Goal: Task Accomplishment & Management: Use online tool/utility

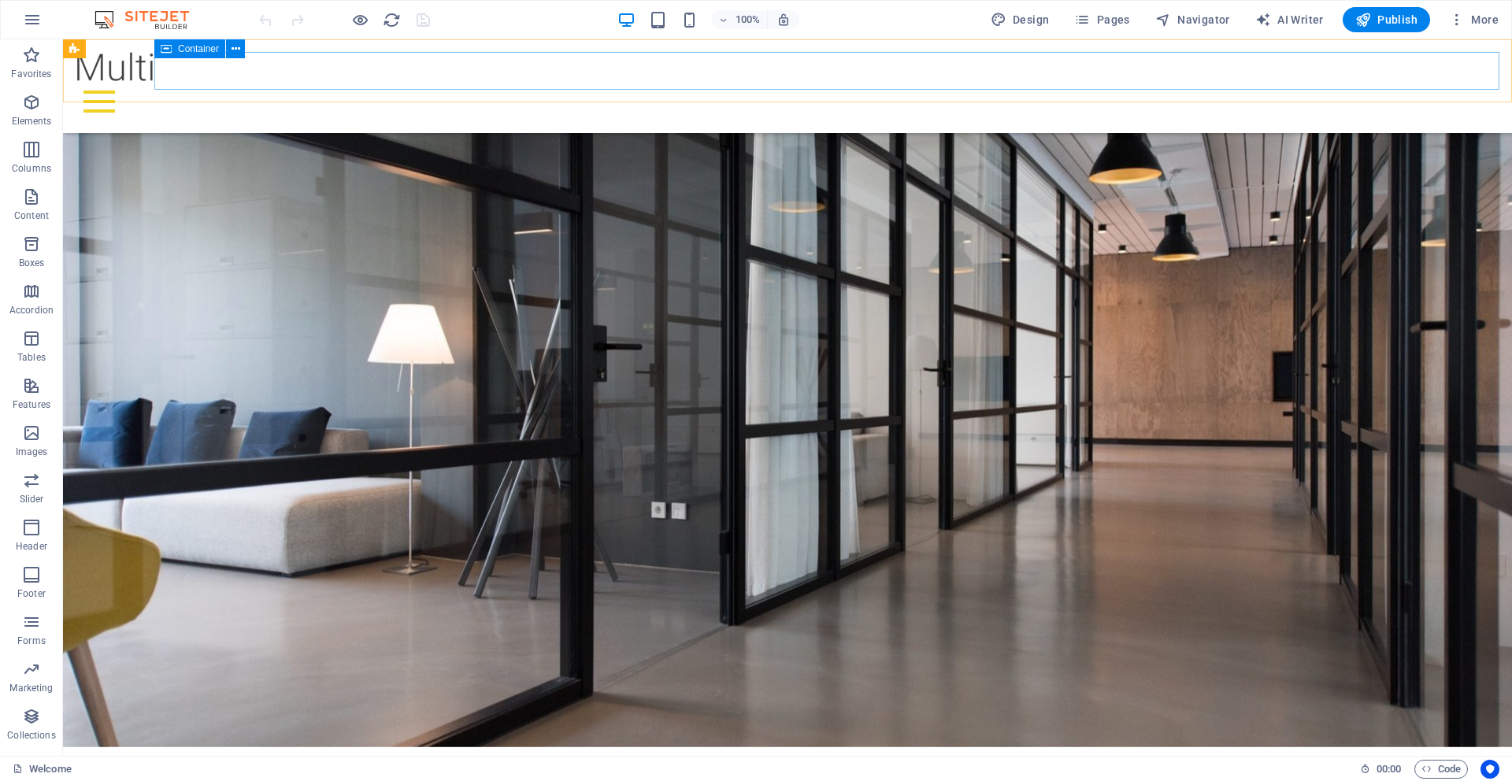
click at [469, 83] on div "Menu" at bounding box center [788, 102] width 1424 height 38
click at [462, 83] on div "Menu" at bounding box center [788, 102] width 1424 height 38
click at [36, 152] on icon "button" at bounding box center [31, 149] width 19 height 19
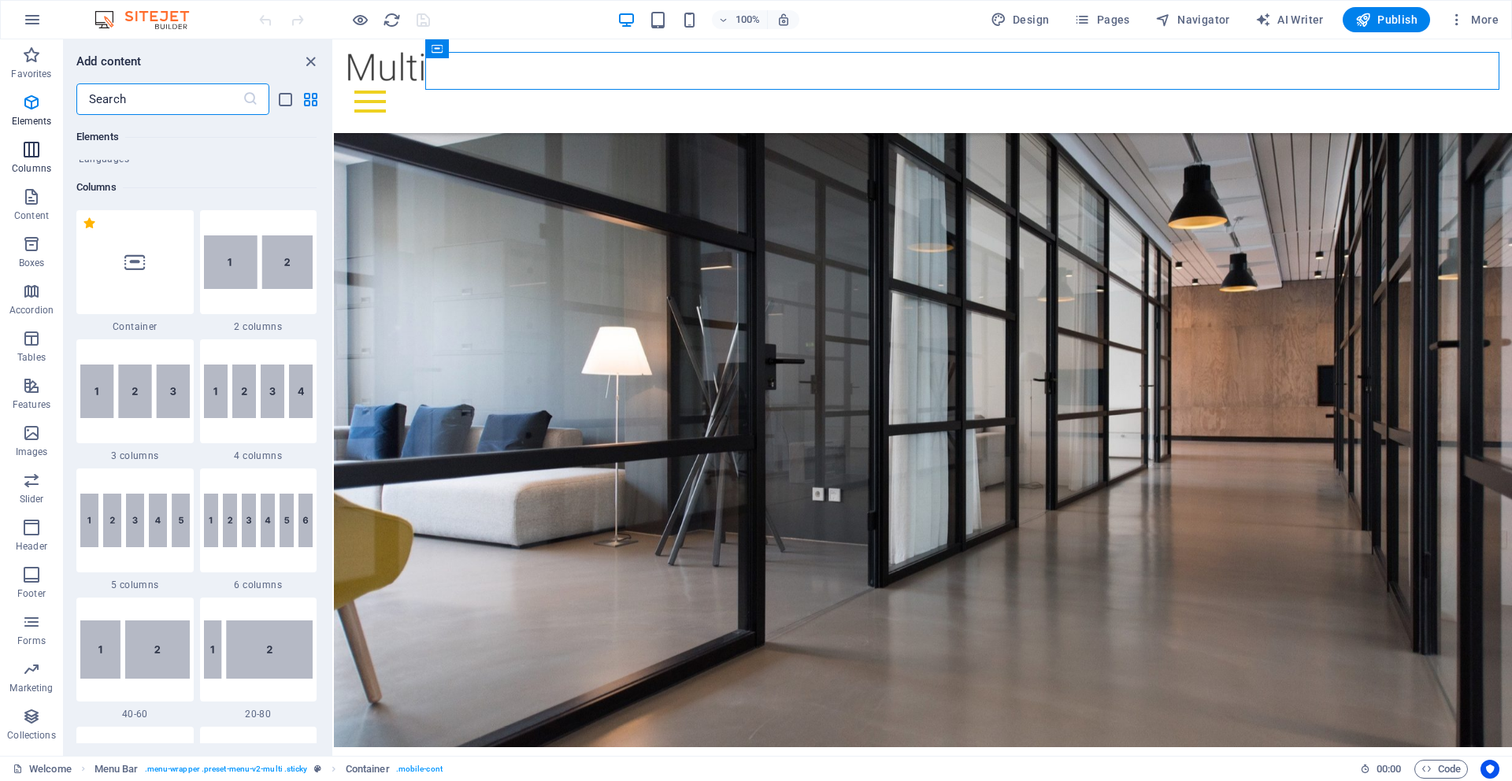
scroll to position [780, 0]
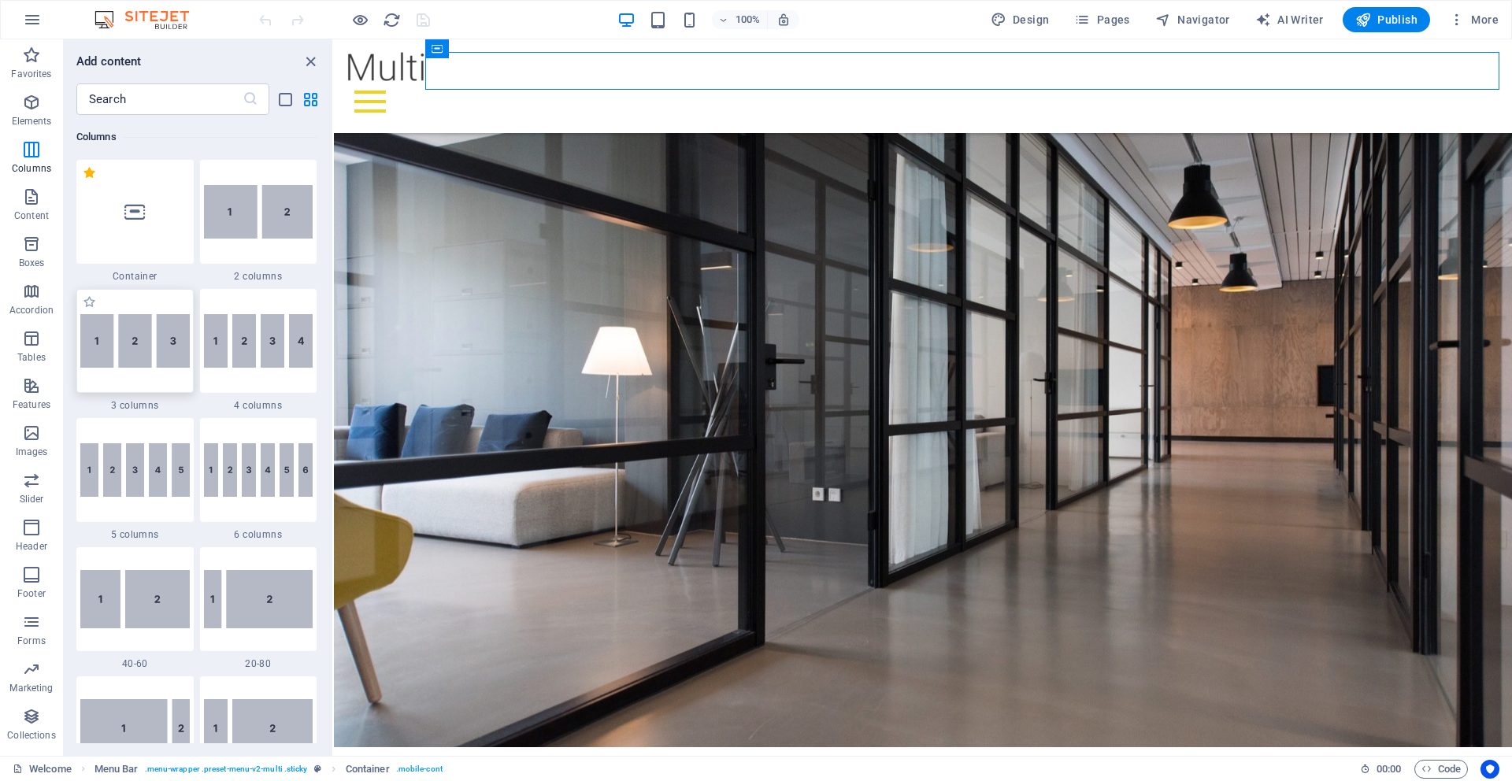
click at [128, 340] on img at bounding box center [134, 341] width 109 height 54
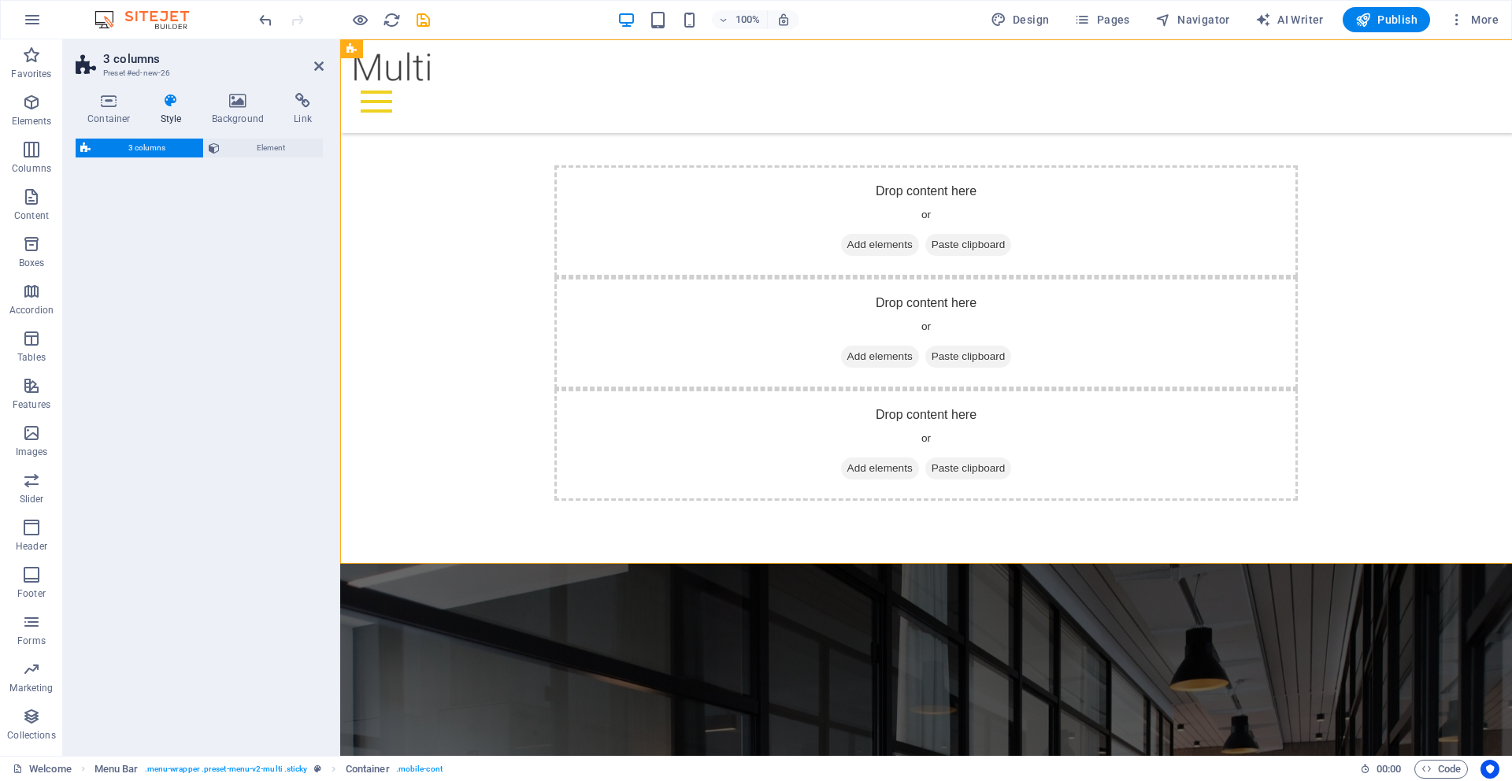
select select "rem"
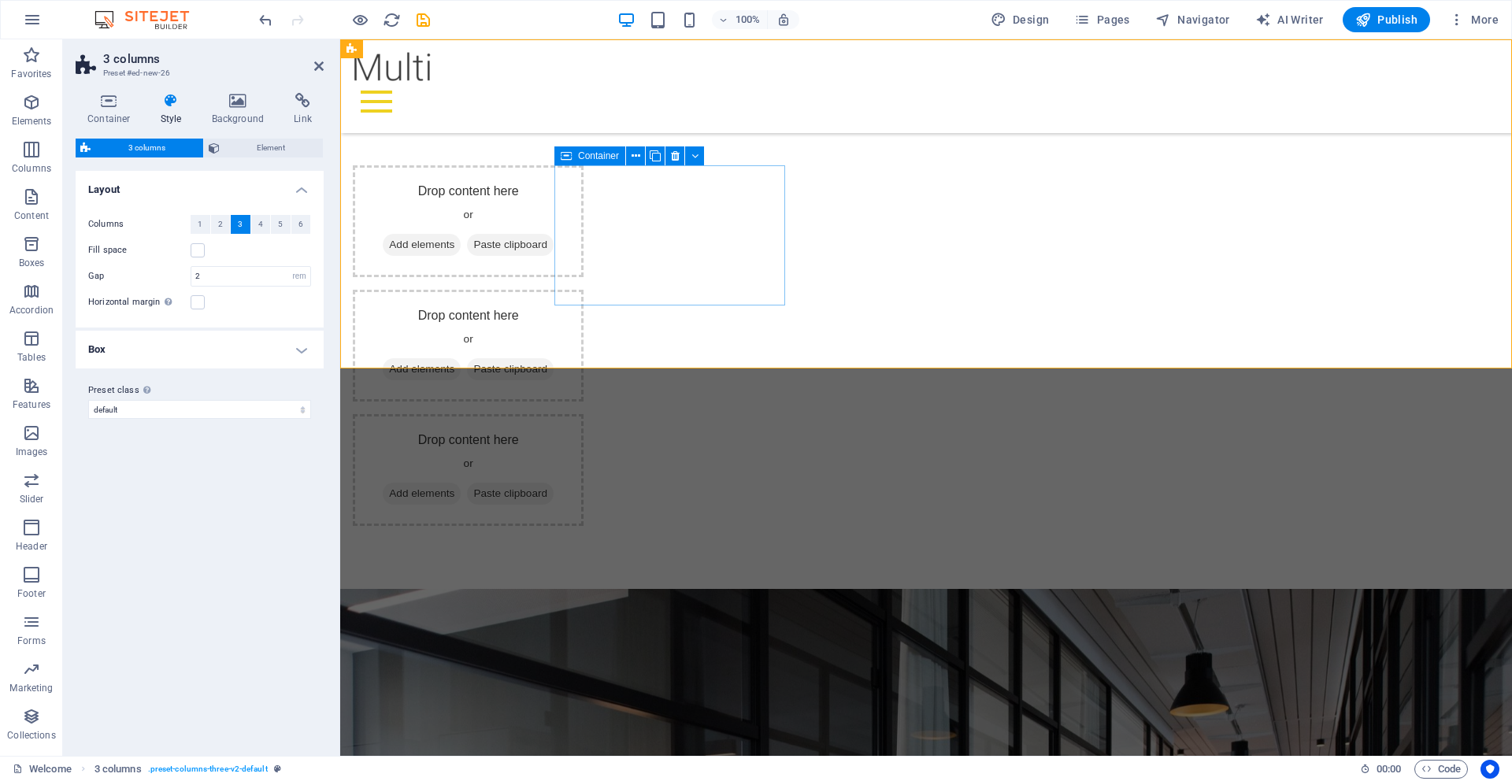
click at [461, 241] on span "Add elements" at bounding box center [422, 245] width 78 height 22
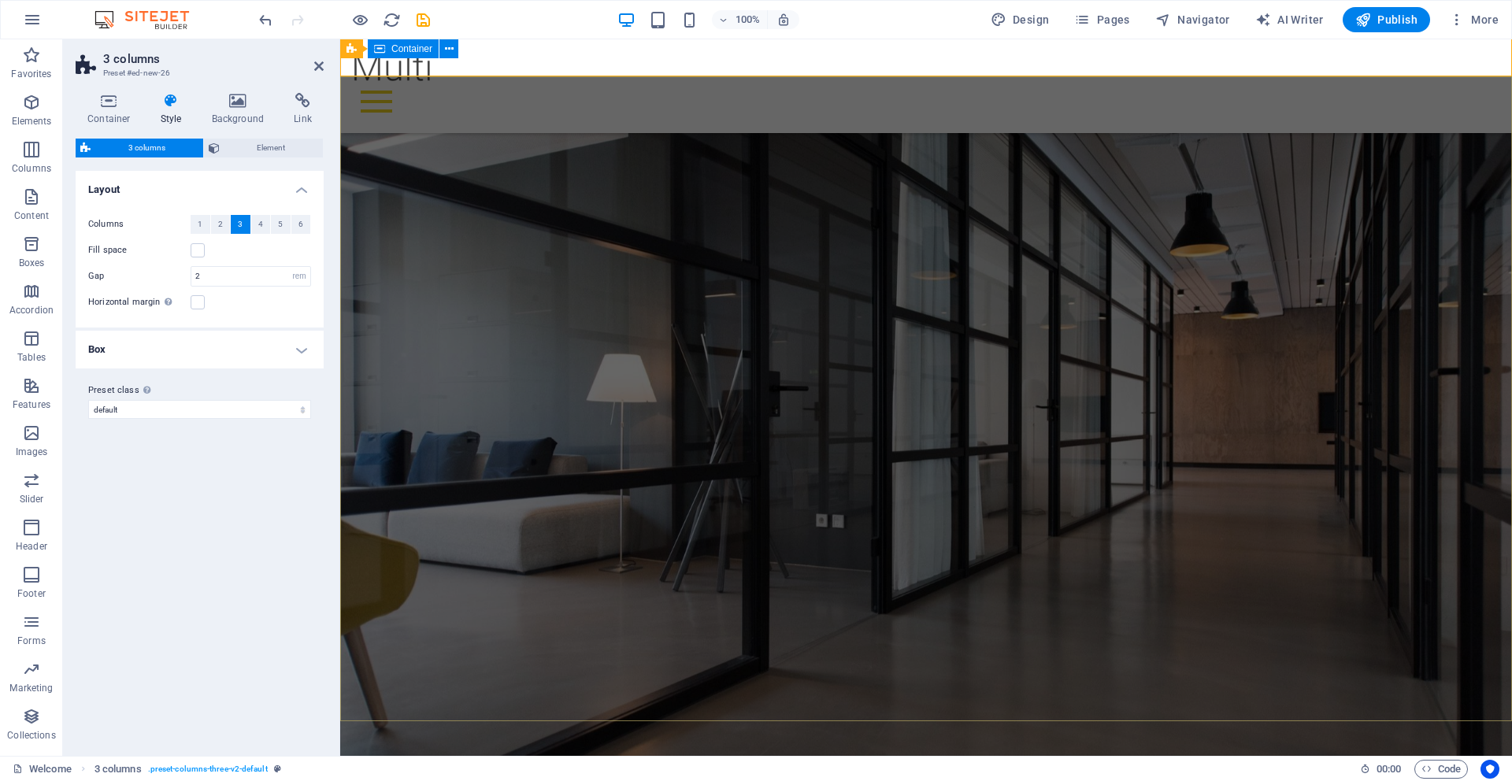
scroll to position [292, 0]
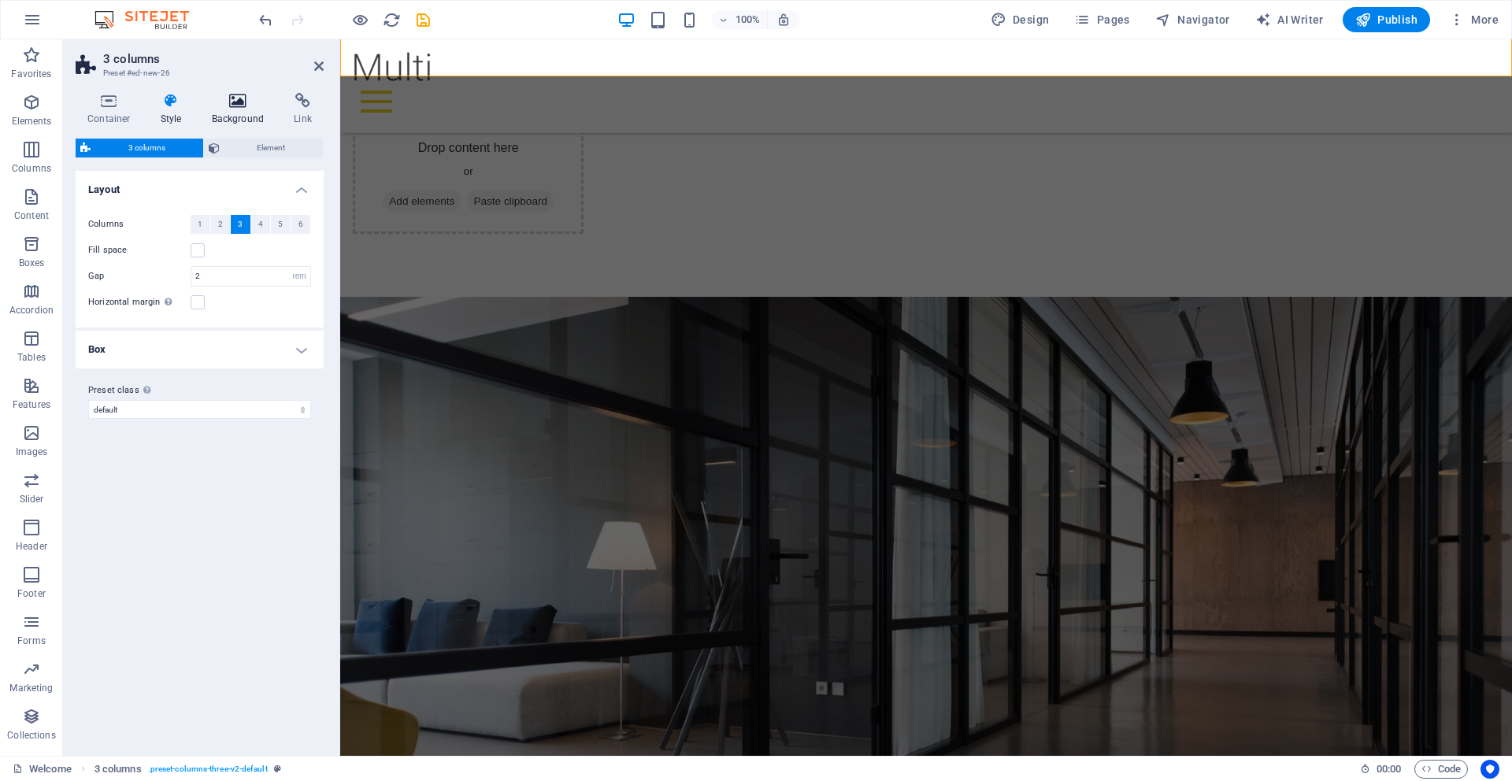
click at [233, 104] on icon at bounding box center [238, 101] width 76 height 16
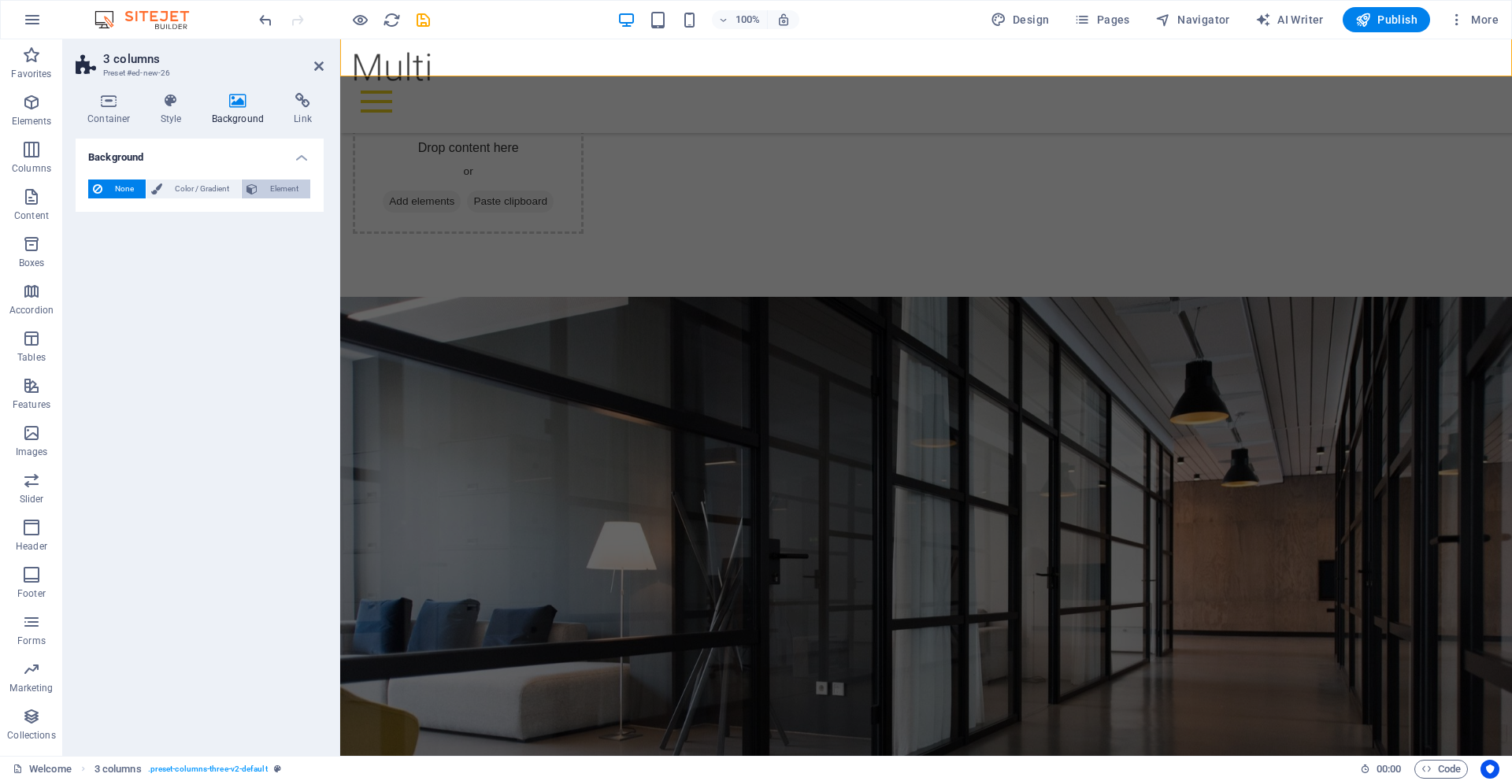
click at [283, 193] on span "Element" at bounding box center [283, 189] width 43 height 19
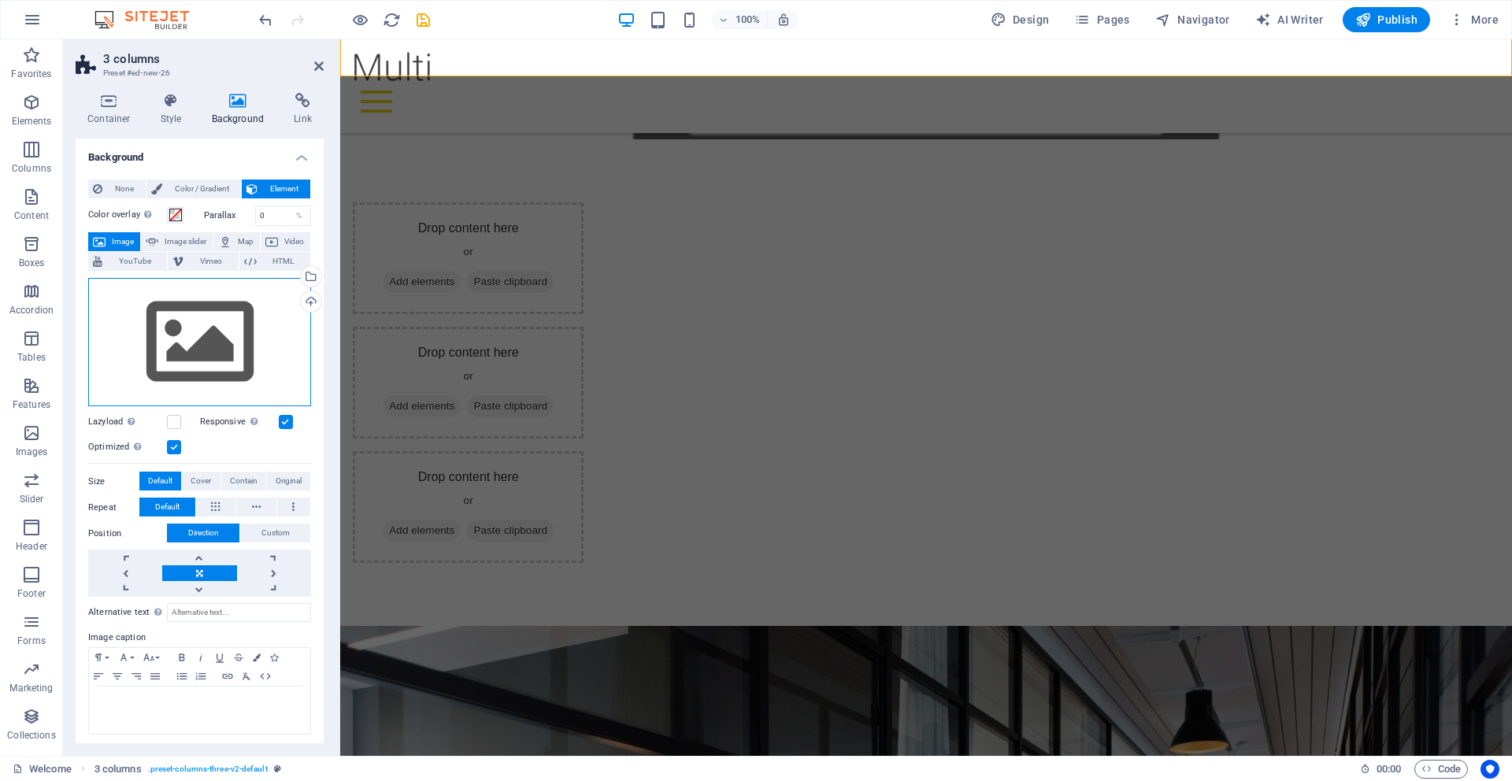
click at [242, 359] on div "Drag files here, click to choose files or select files from Files or our free s…" at bounding box center [199, 342] width 223 height 129
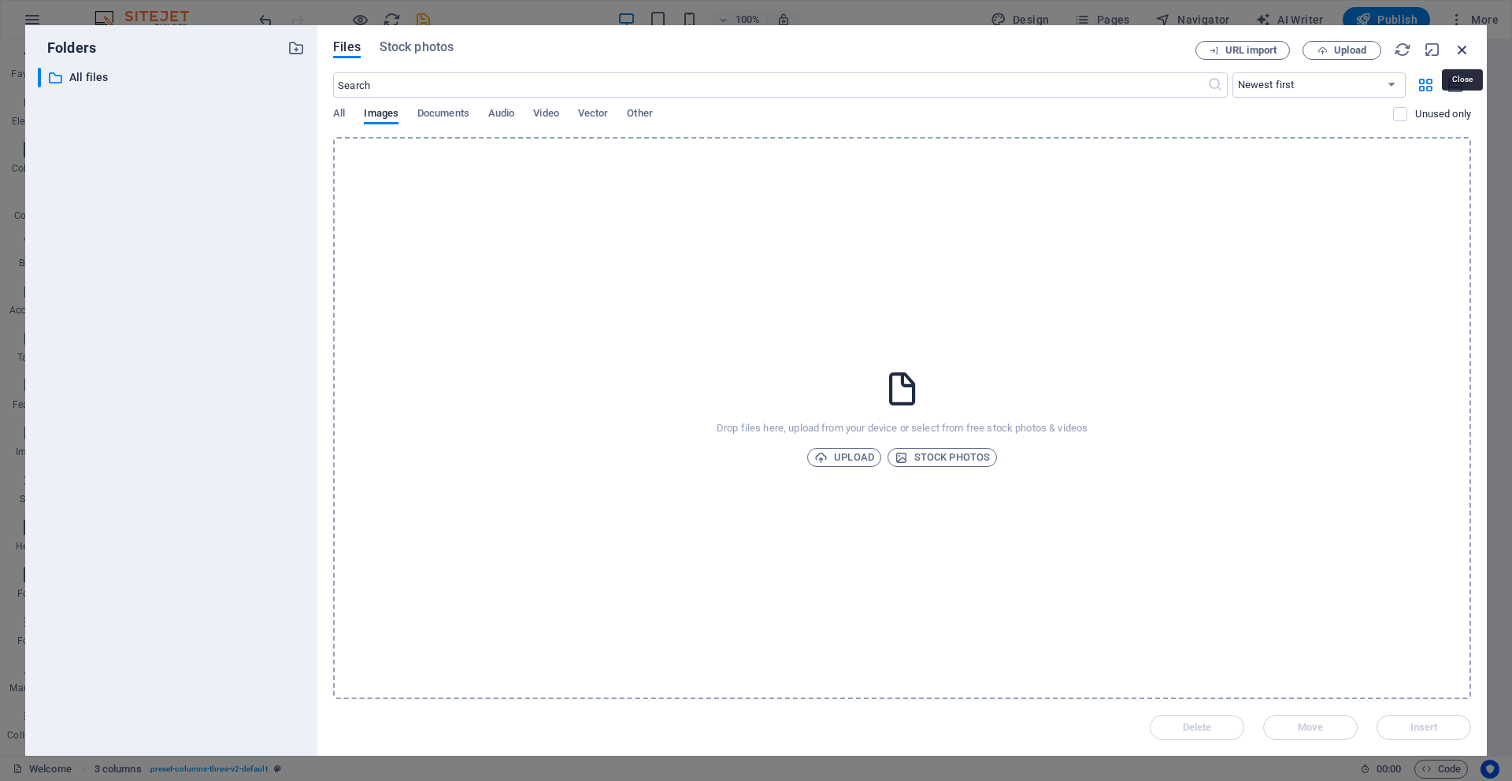
click at [1458, 55] on icon "button" at bounding box center [1462, 49] width 17 height 17
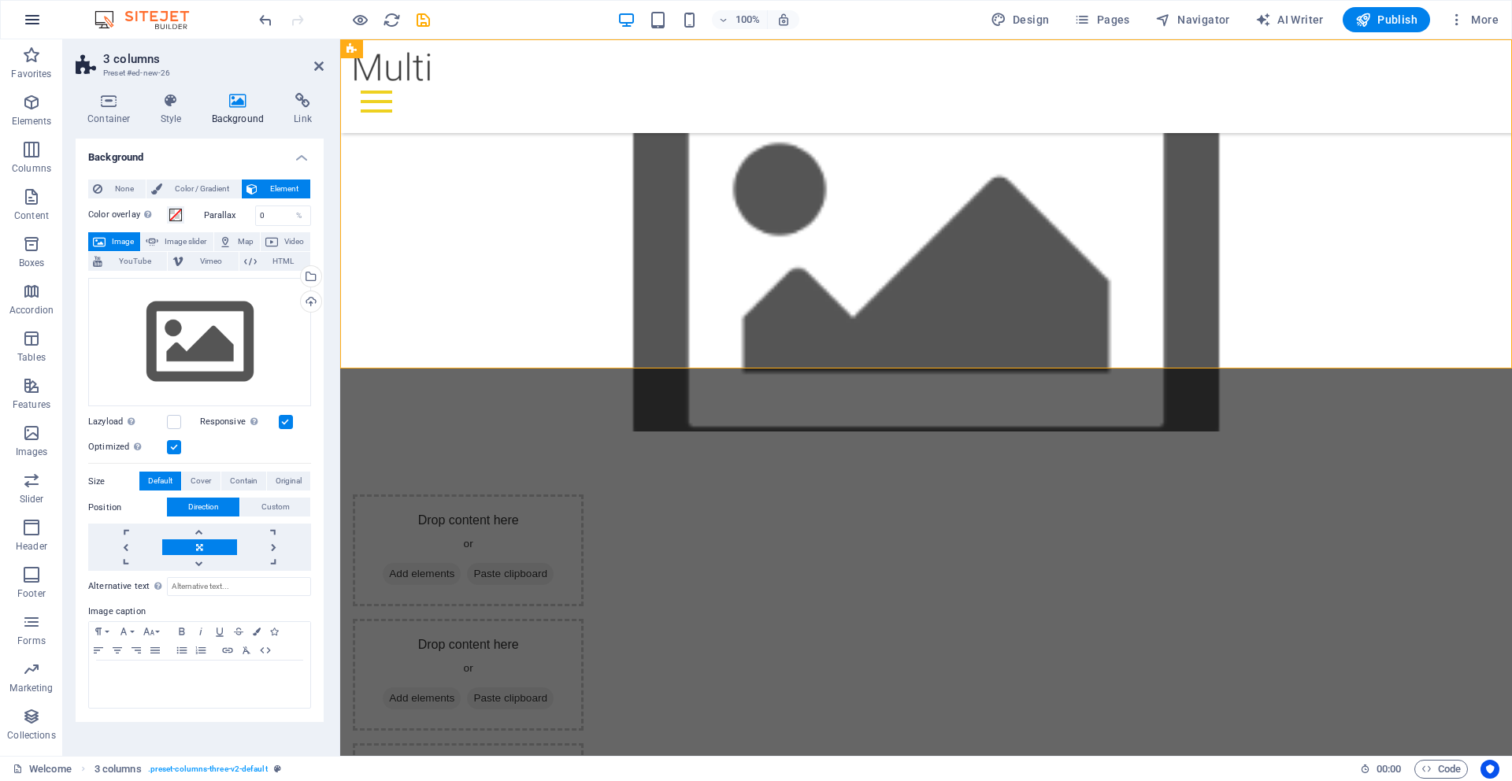
click at [23, 18] on icon "button" at bounding box center [32, 19] width 19 height 19
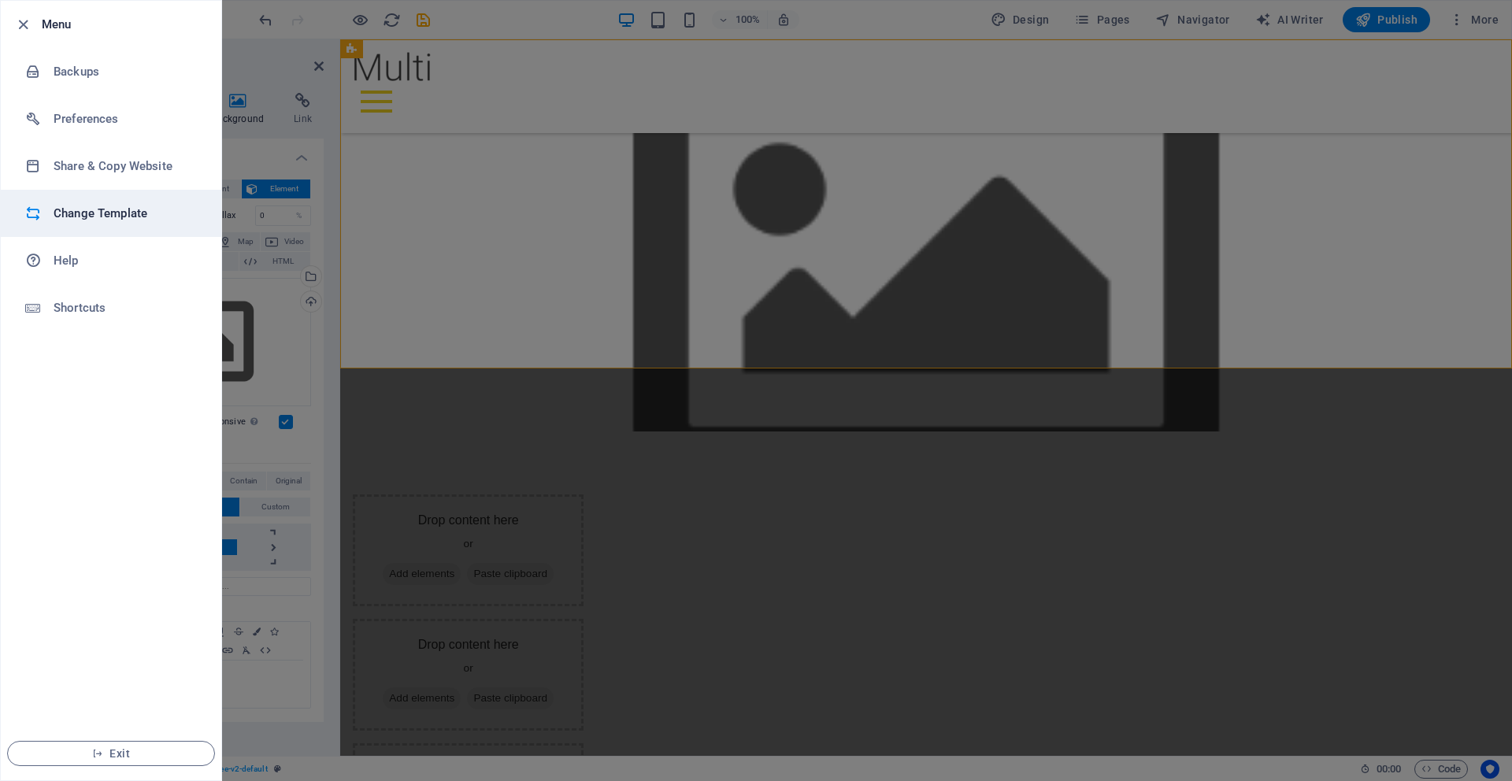
click at [116, 221] on h6 "Change Template" at bounding box center [127, 213] width 146 height 19
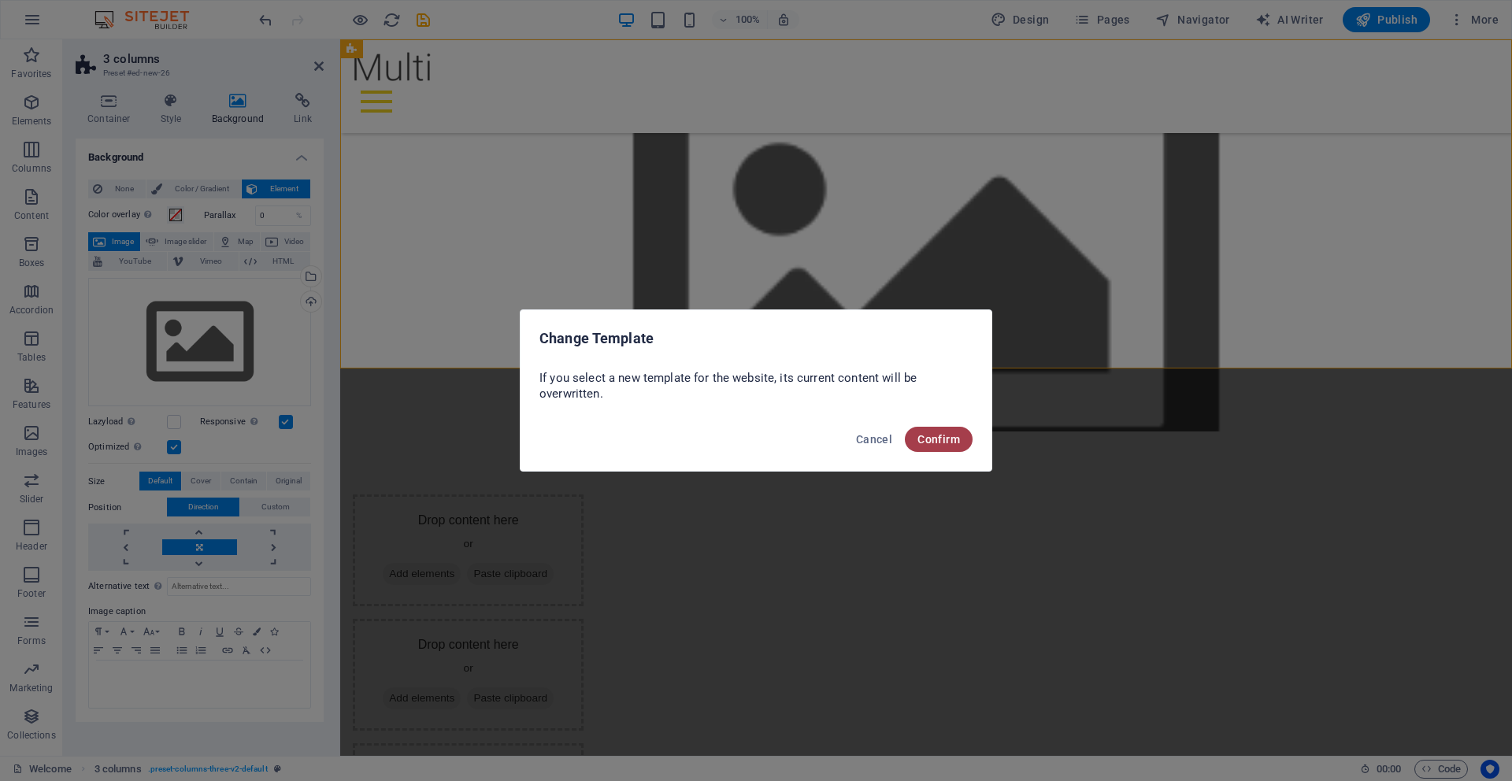
click at [924, 444] on span "Confirm" at bounding box center [938, 439] width 43 height 13
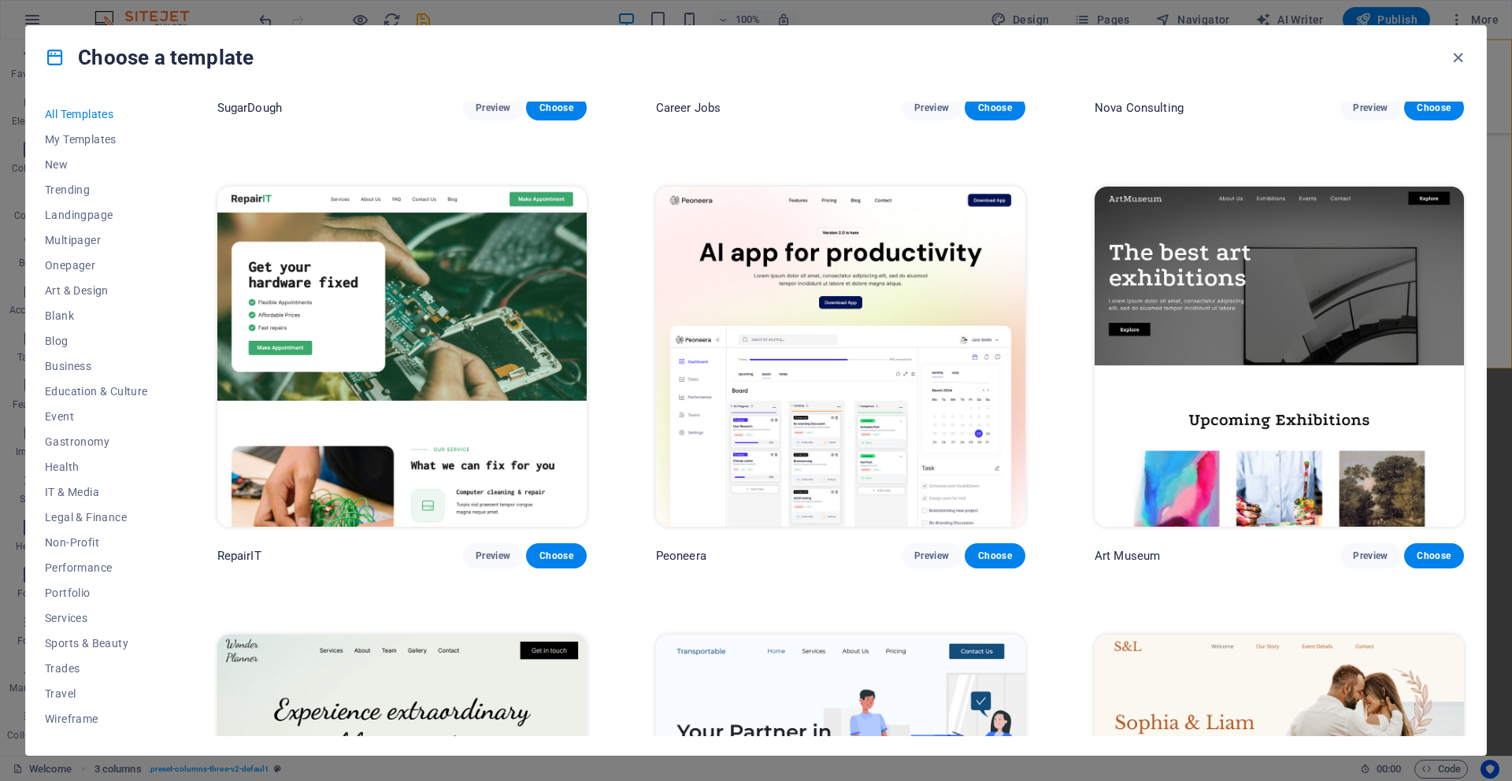
scroll to position [372, 0]
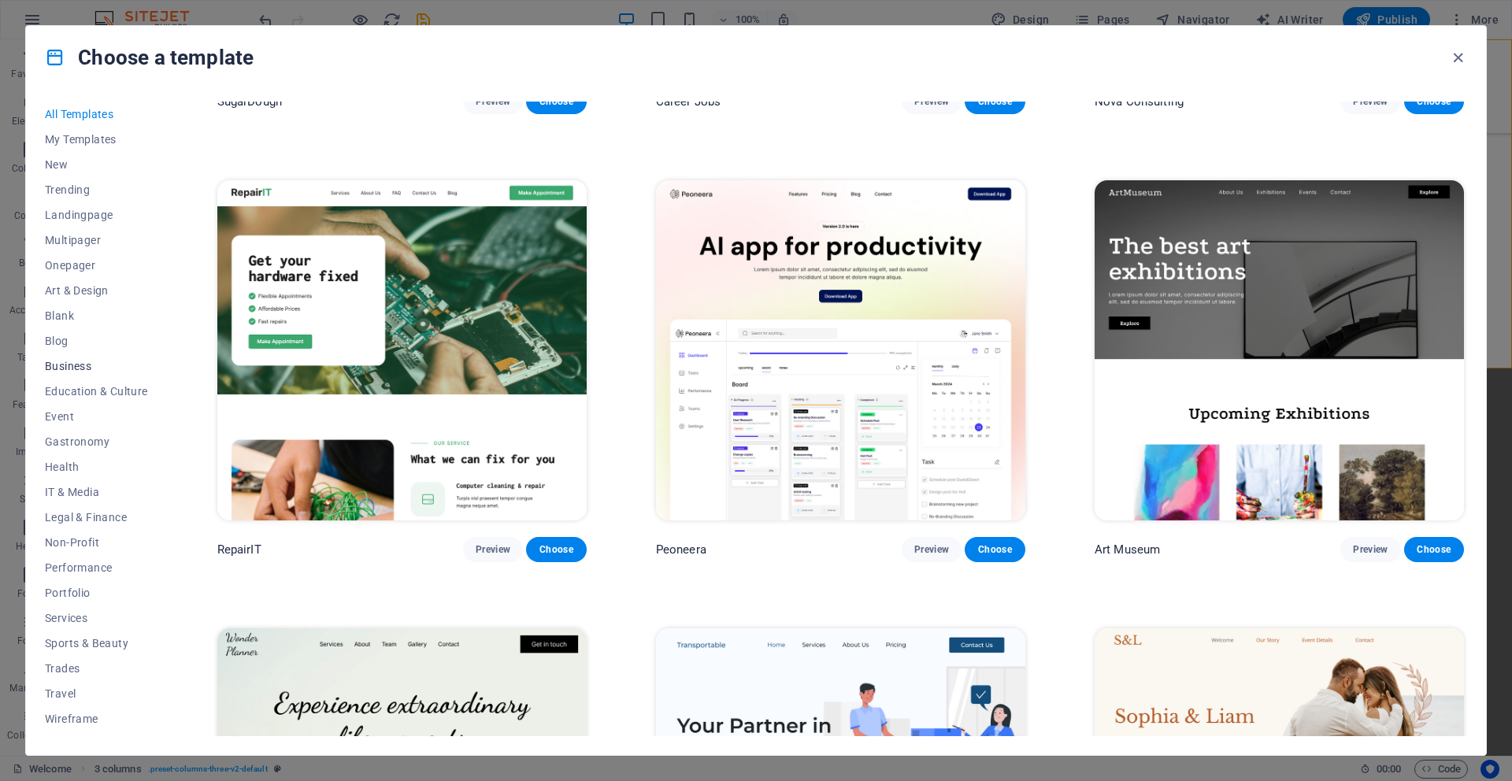
click at [83, 363] on span "Business" at bounding box center [96, 366] width 103 height 13
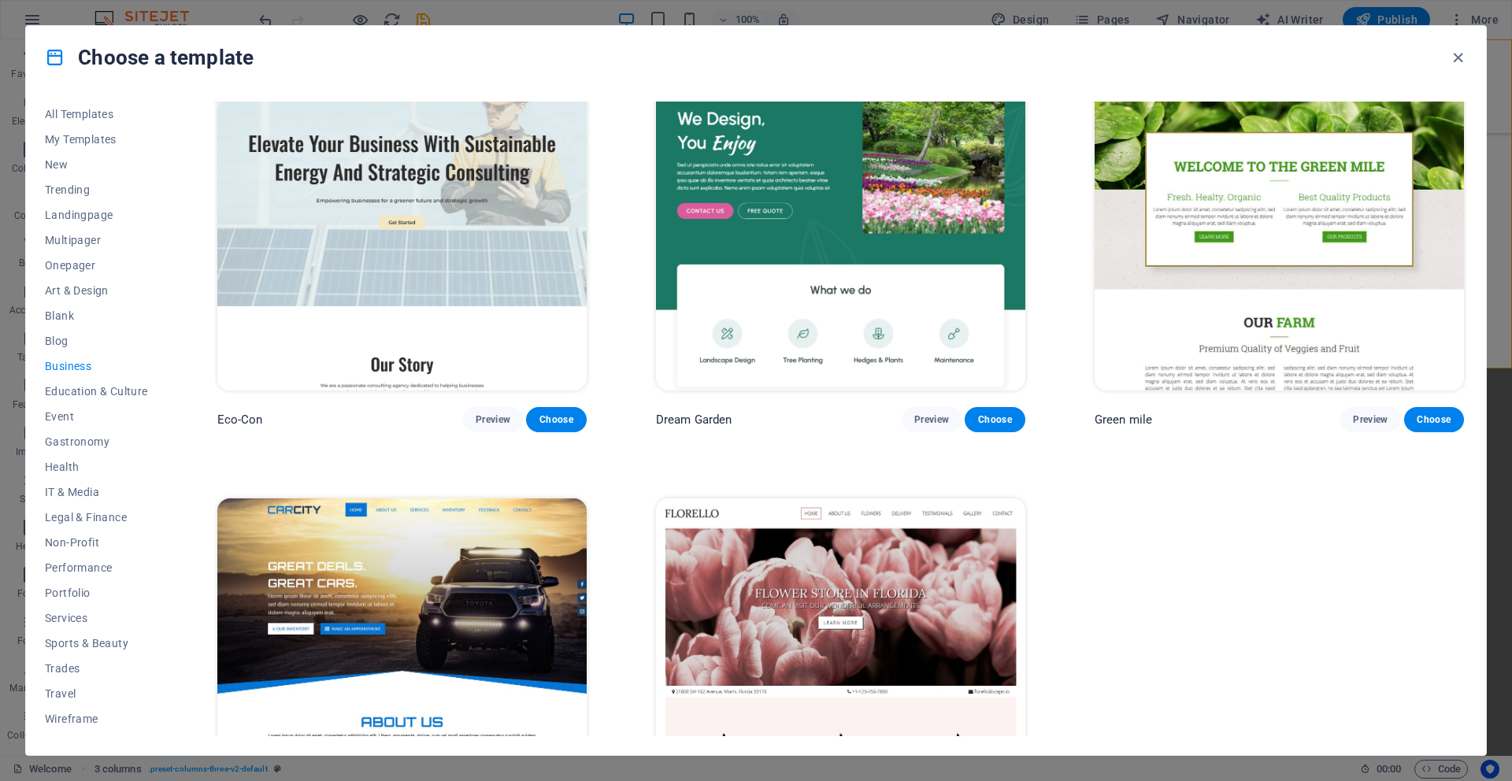
scroll to position [0, 0]
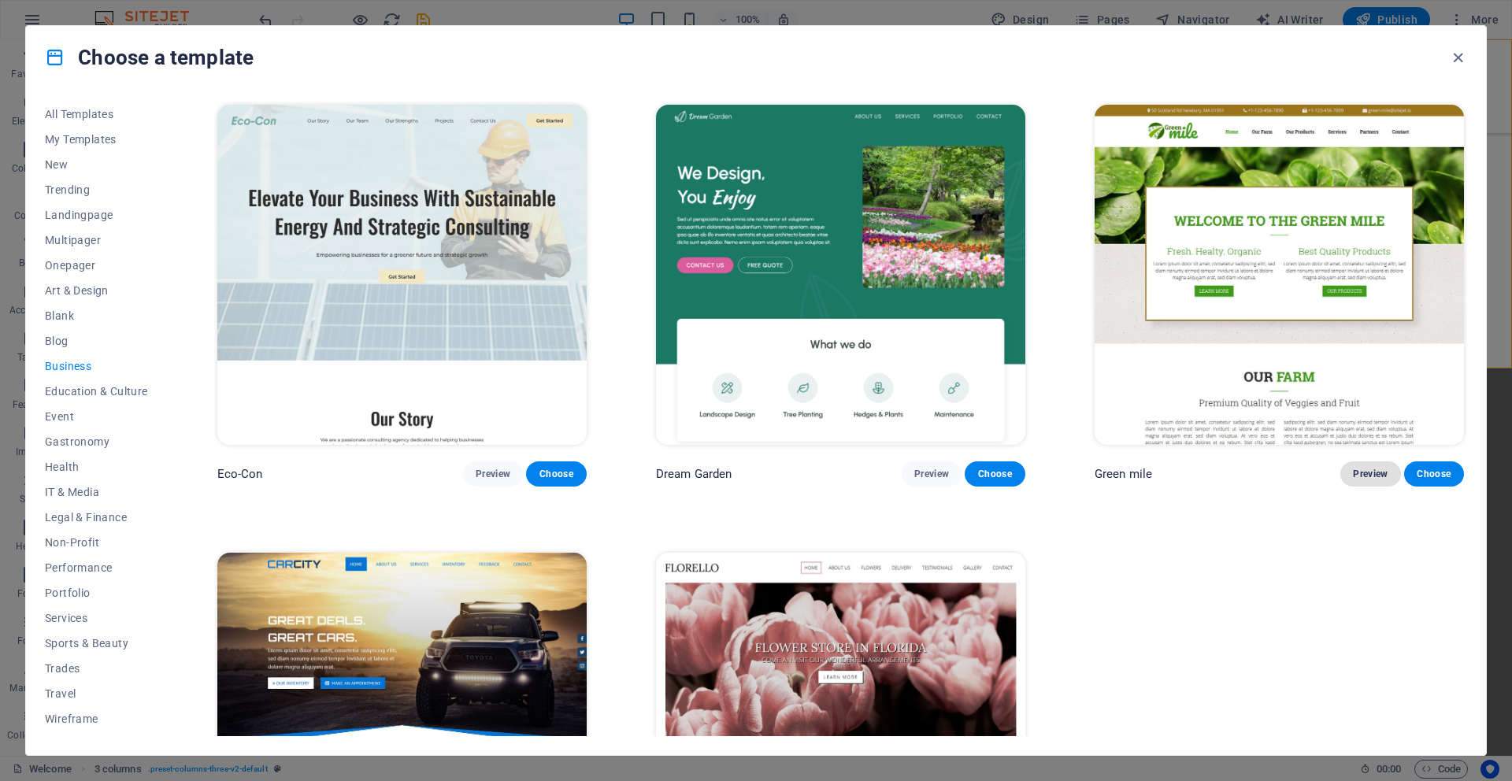
click at [1359, 468] on span "Preview" at bounding box center [1370, 474] width 35 height 13
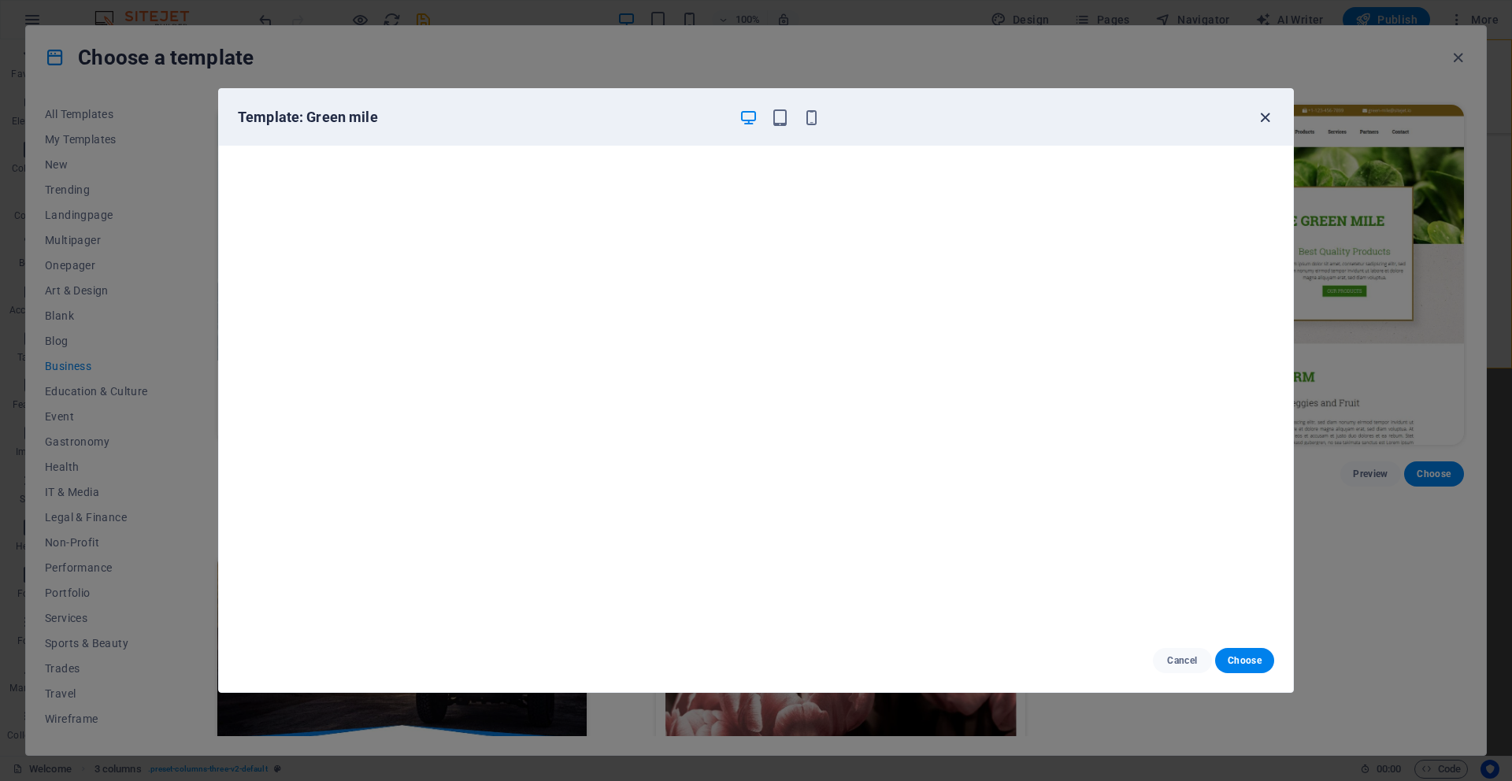
click at [1270, 113] on icon "button" at bounding box center [1265, 118] width 18 height 18
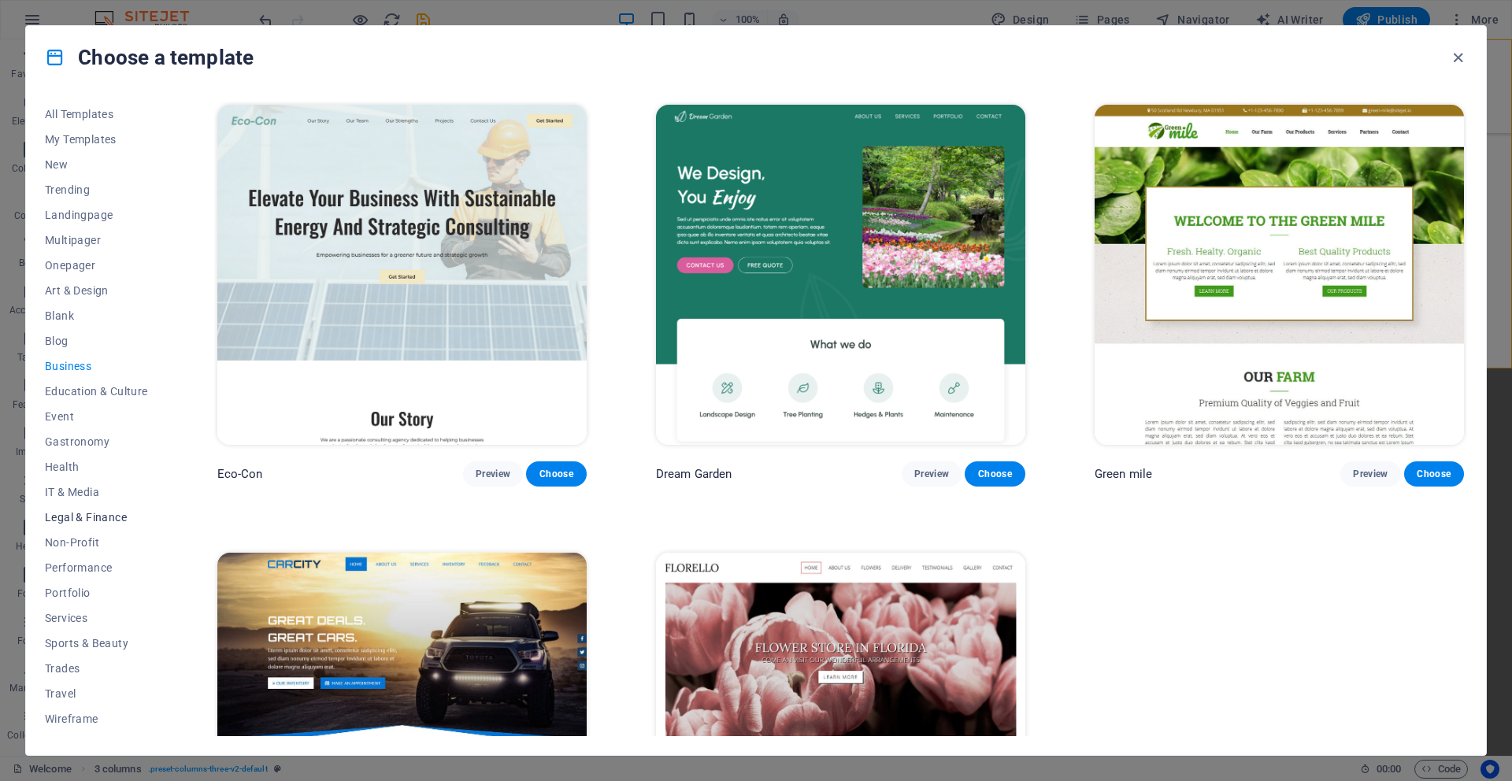
click at [96, 521] on span "Legal & Finance" at bounding box center [96, 517] width 103 height 13
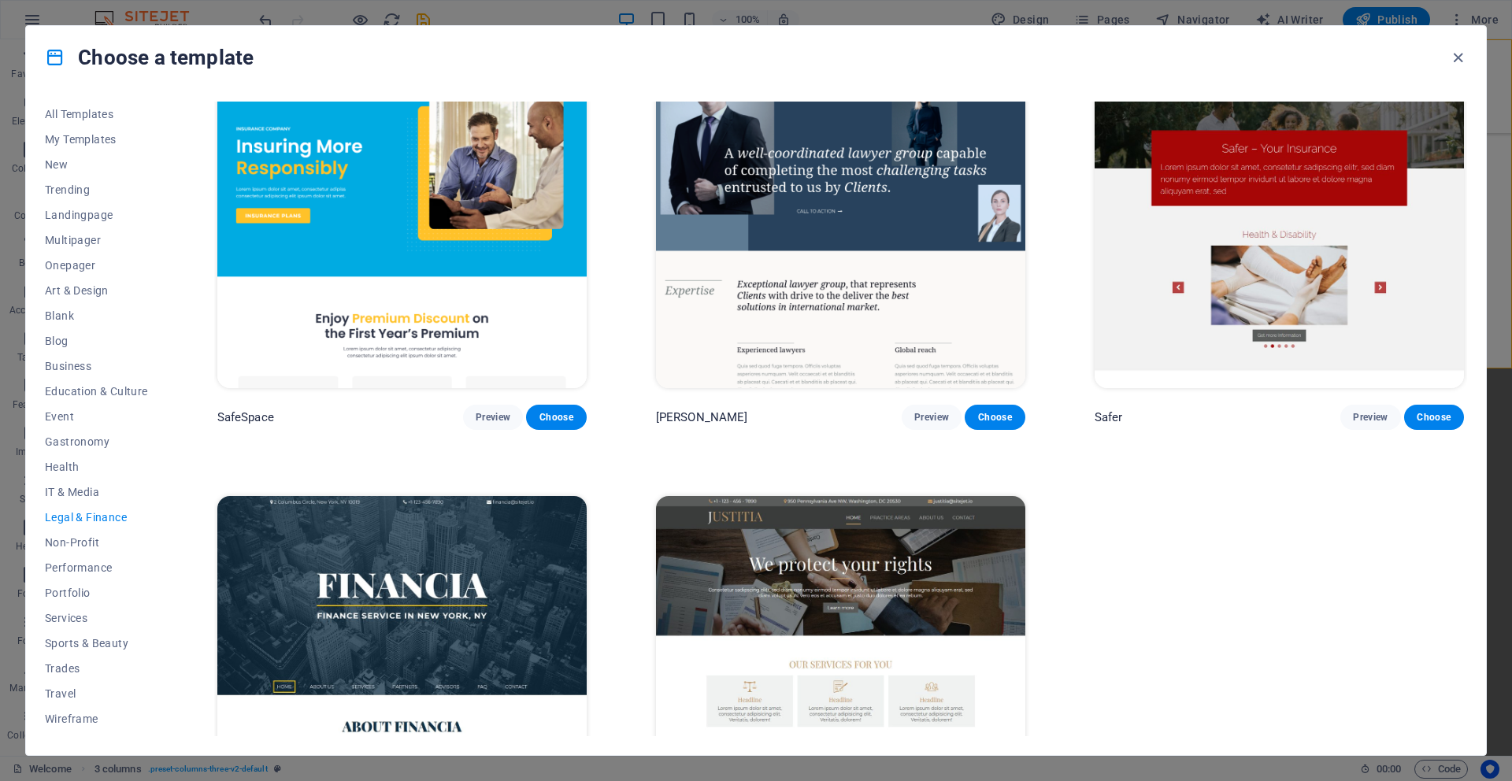
scroll to position [195, 0]
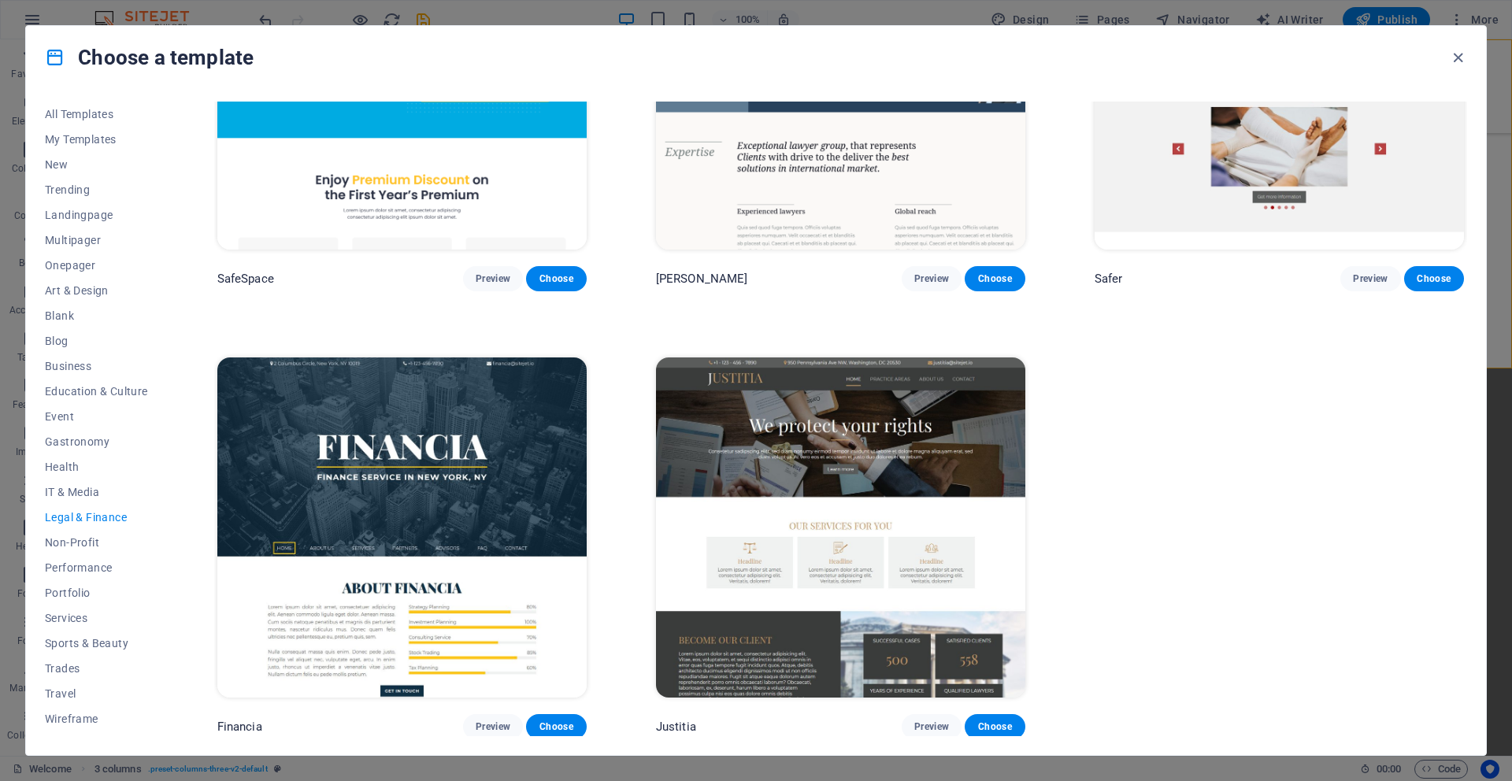
click at [447, 491] on img at bounding box center [401, 528] width 369 height 340
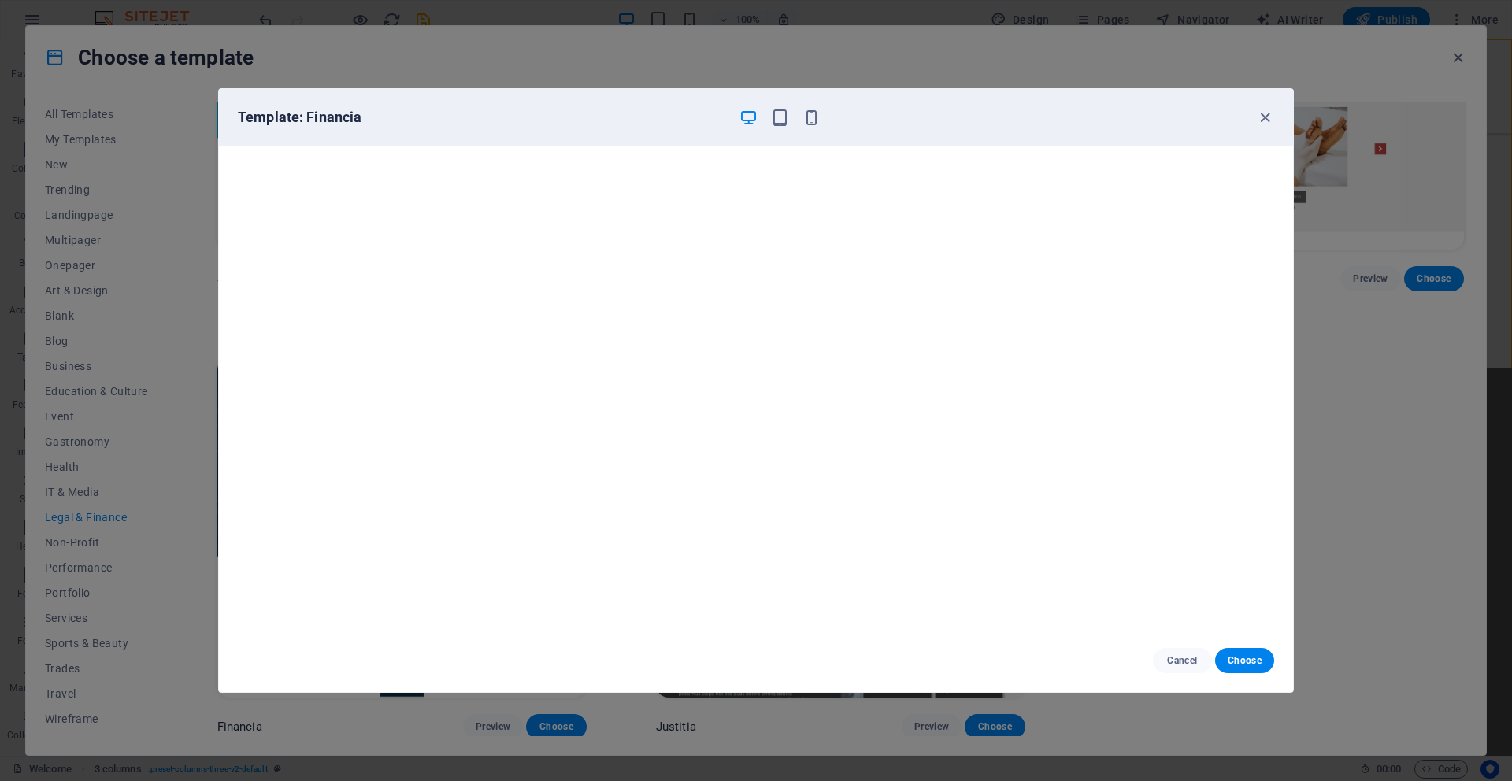
scroll to position [4, 0]
click at [780, 125] on icon "button" at bounding box center [780, 118] width 18 height 18
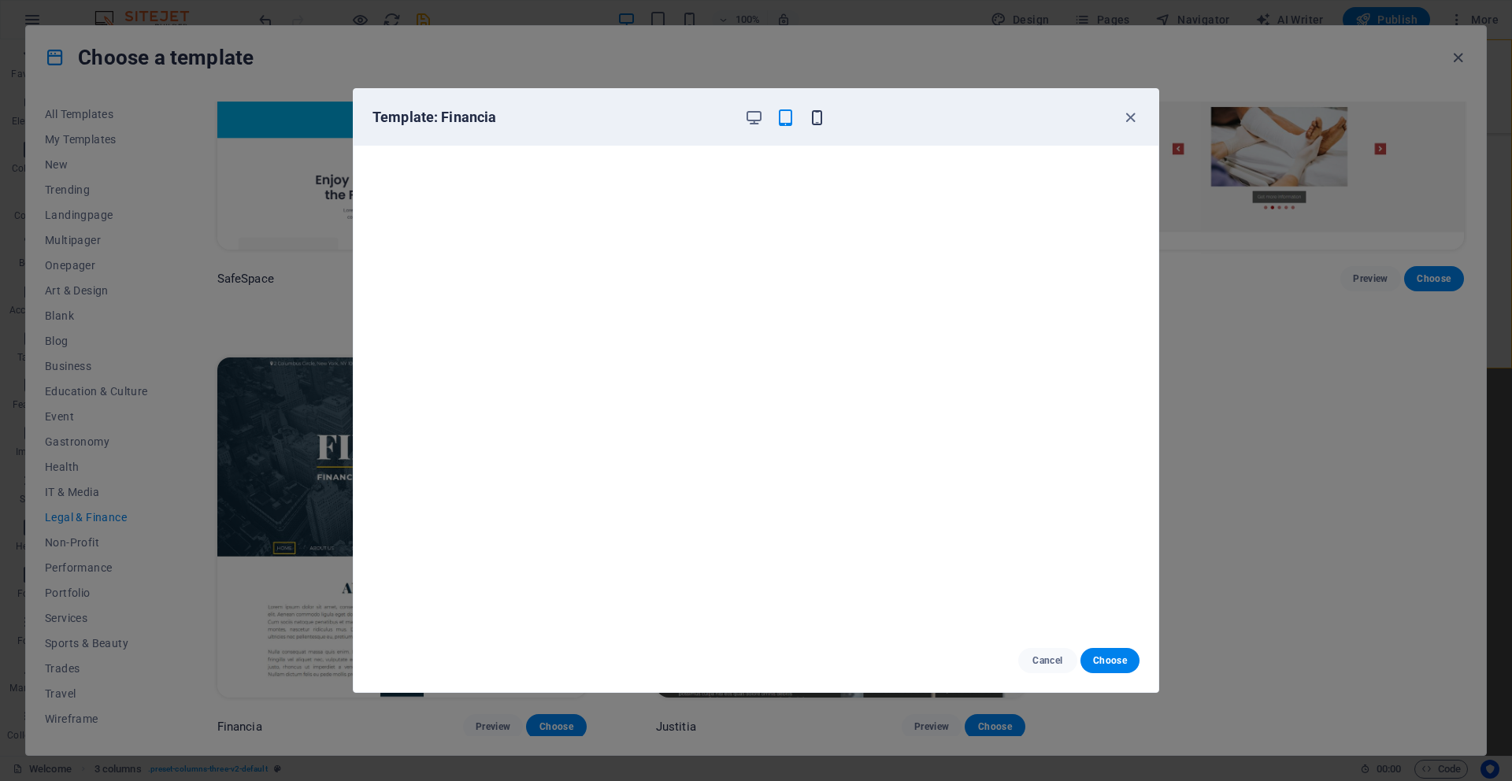
click at [820, 114] on icon "button" at bounding box center [817, 118] width 18 height 18
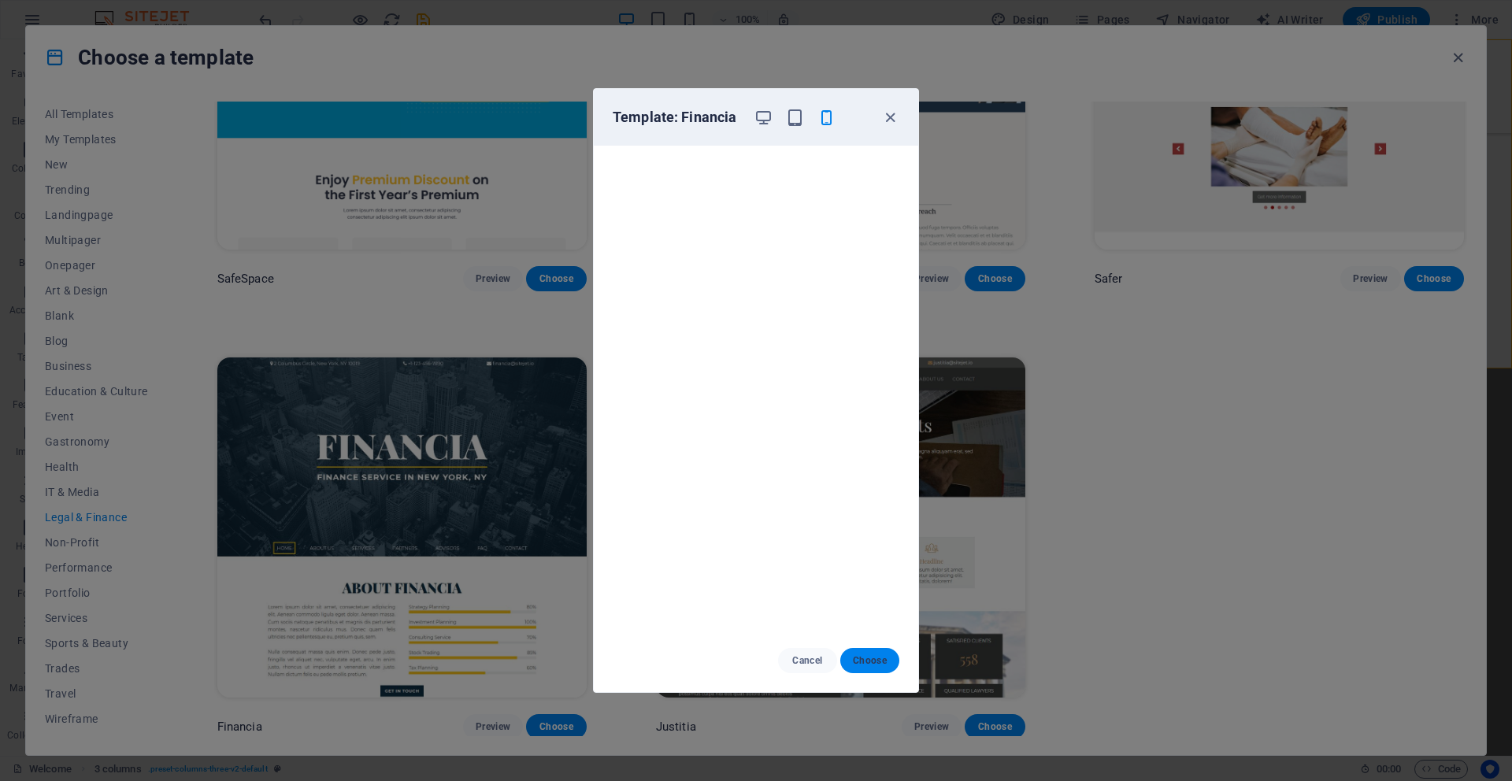
click at [867, 657] on span "Choose" at bounding box center [870, 660] width 34 height 13
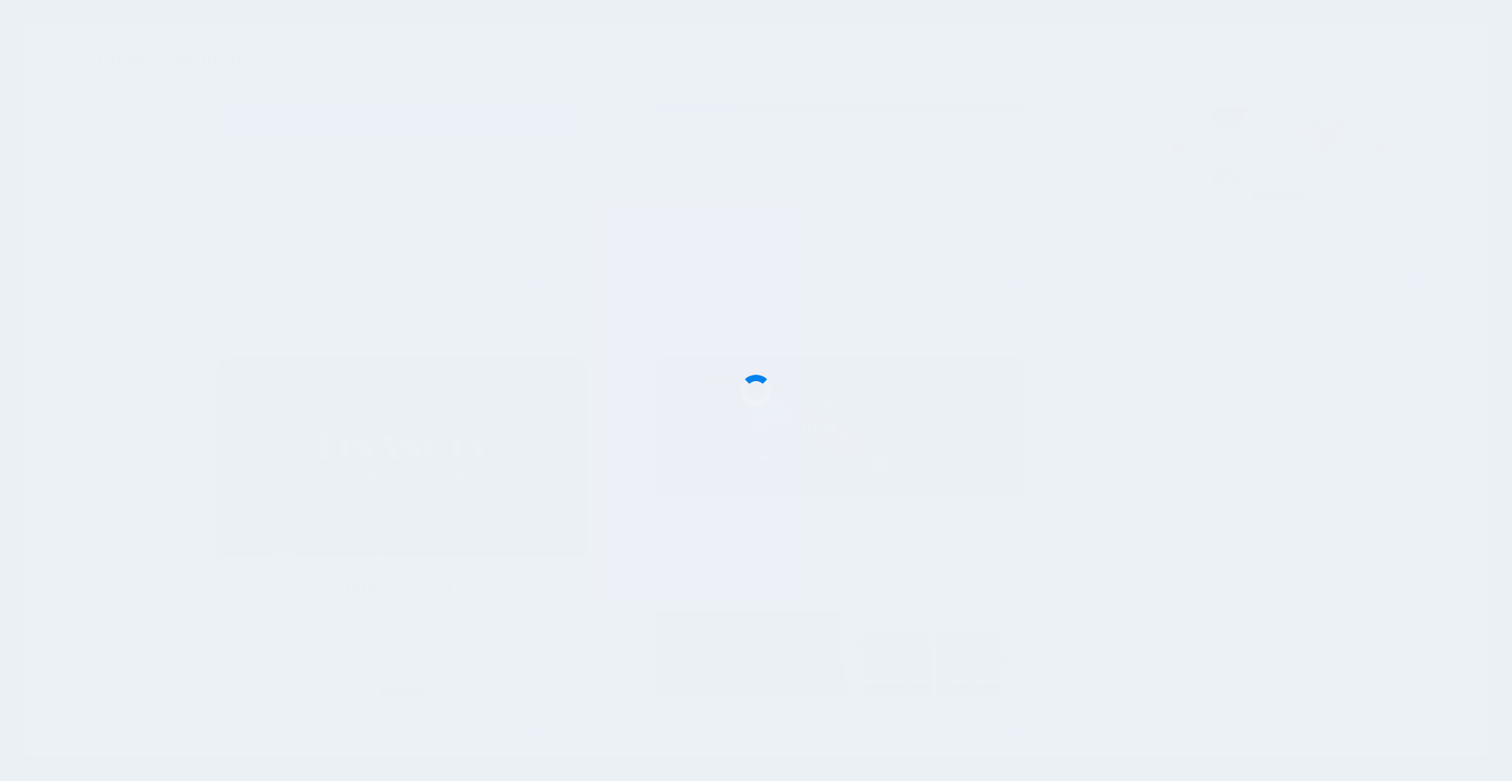
checkbox input "false"
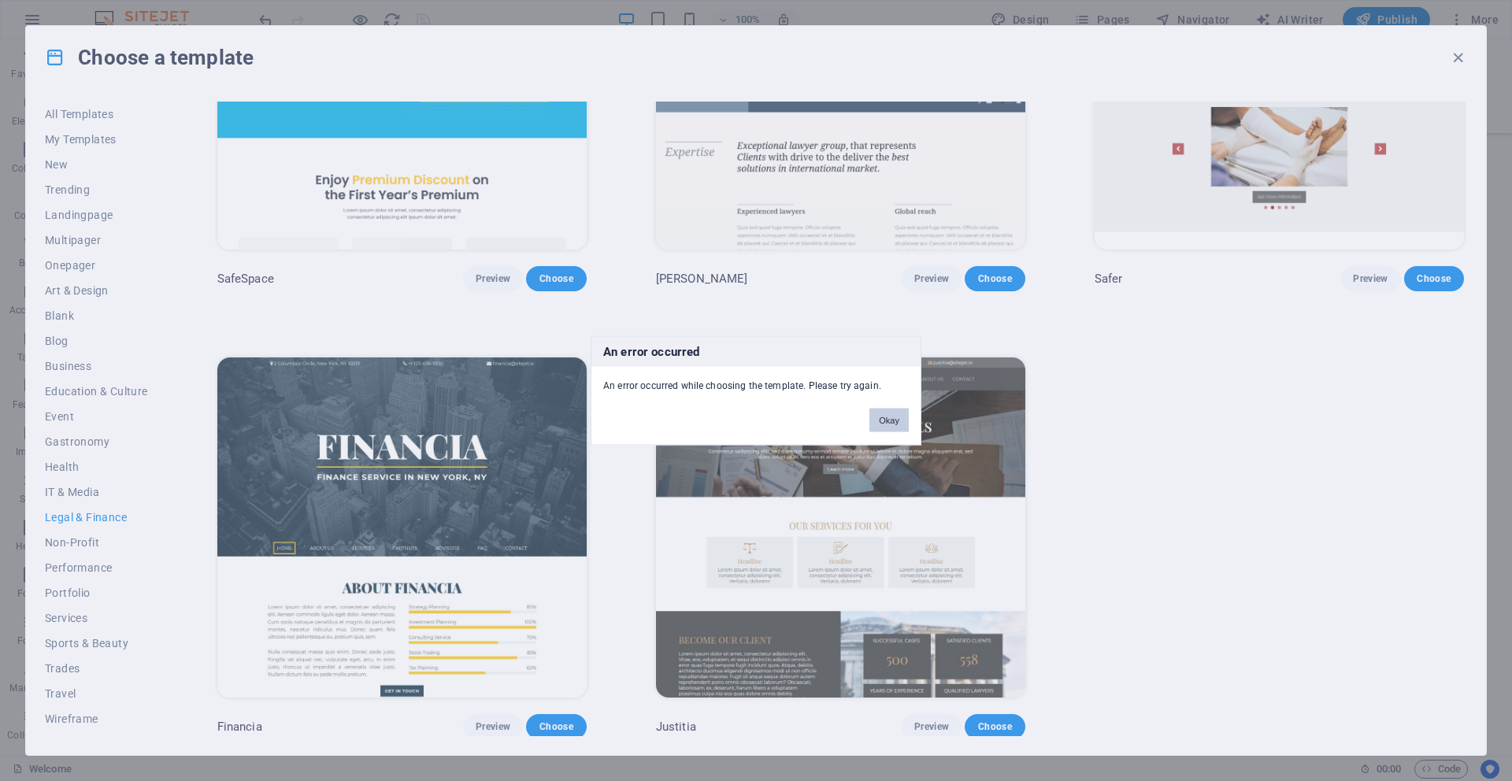
click at [893, 421] on button "Okay" at bounding box center [888, 421] width 39 height 24
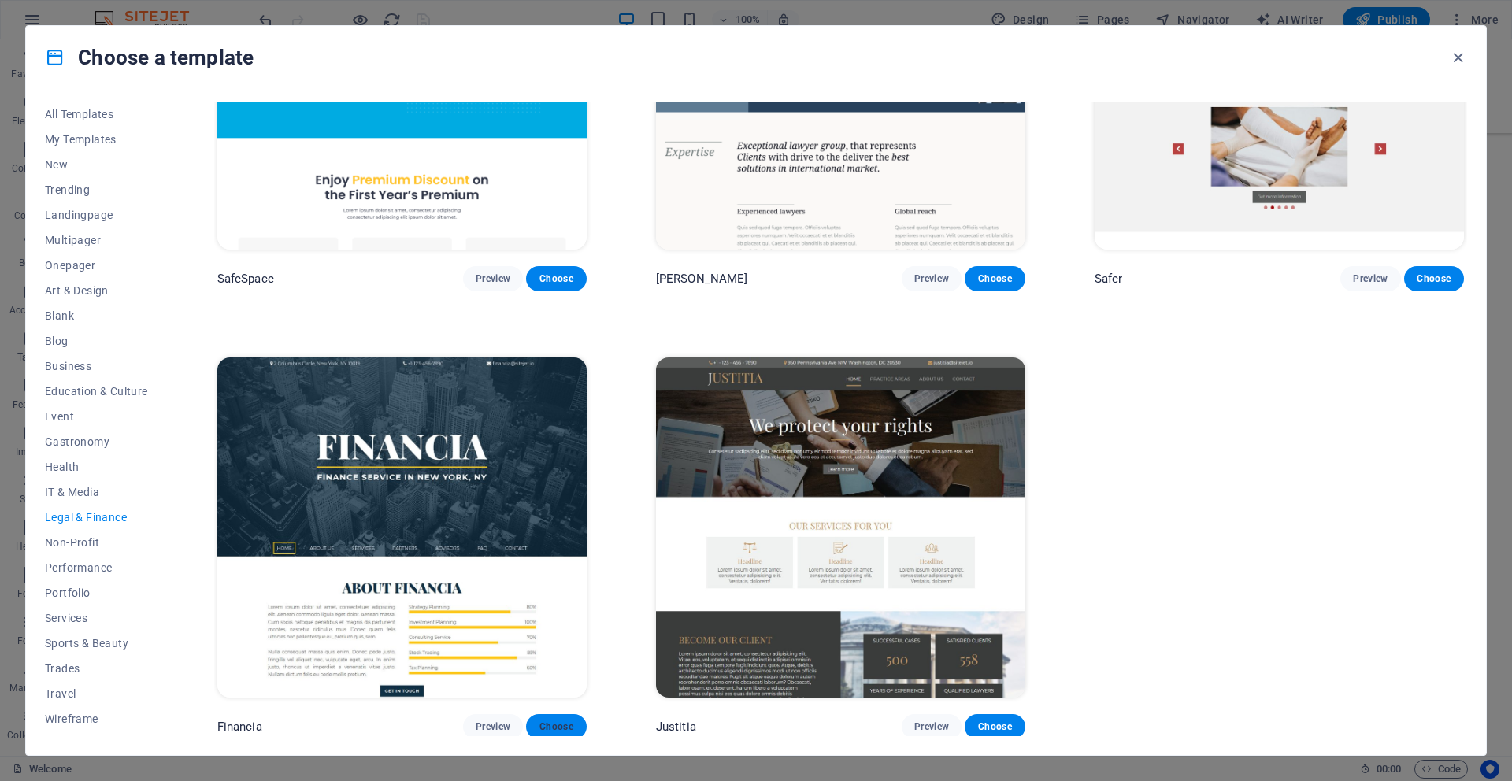
click at [559, 724] on span "Choose" at bounding box center [556, 727] width 35 height 13
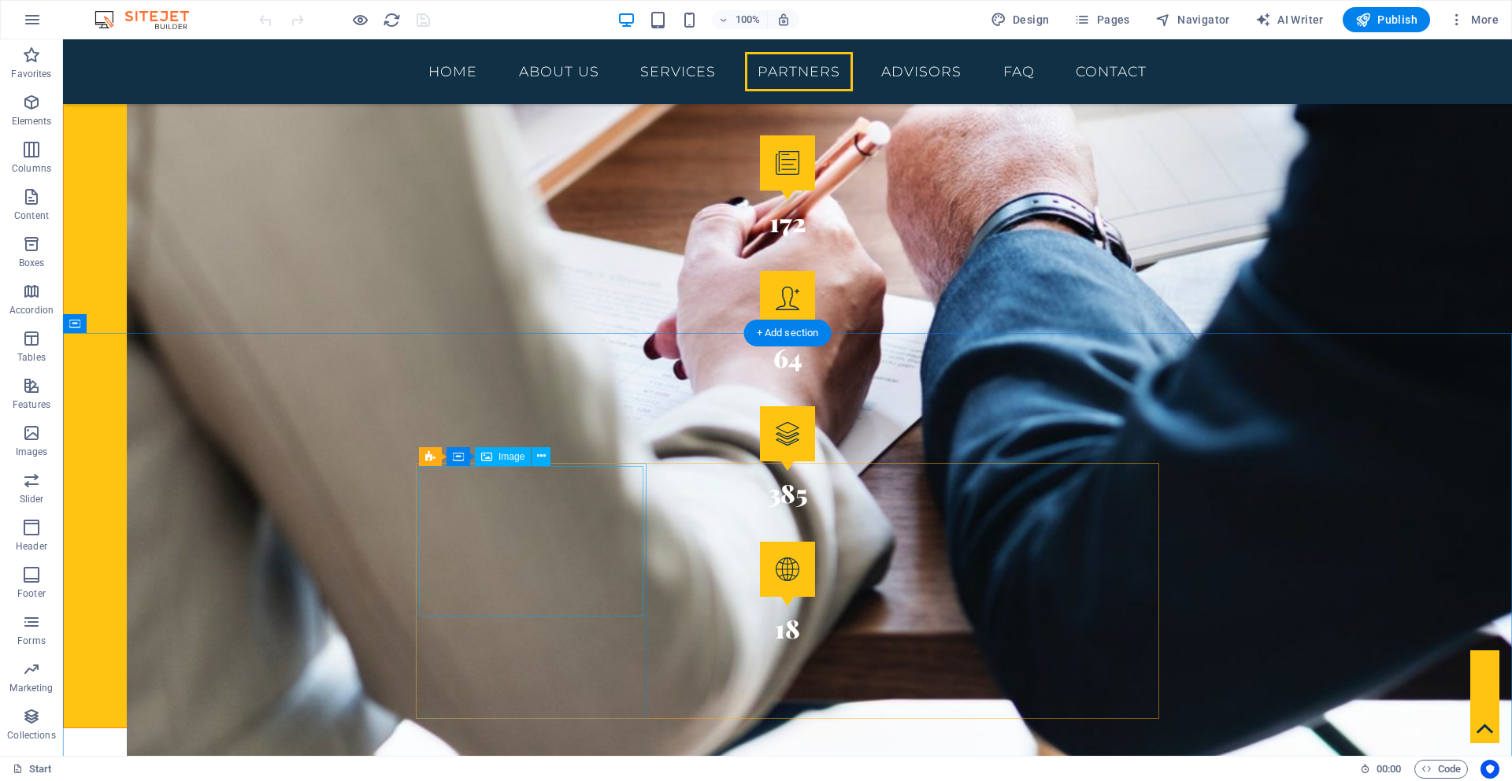
scroll to position [2541, 0]
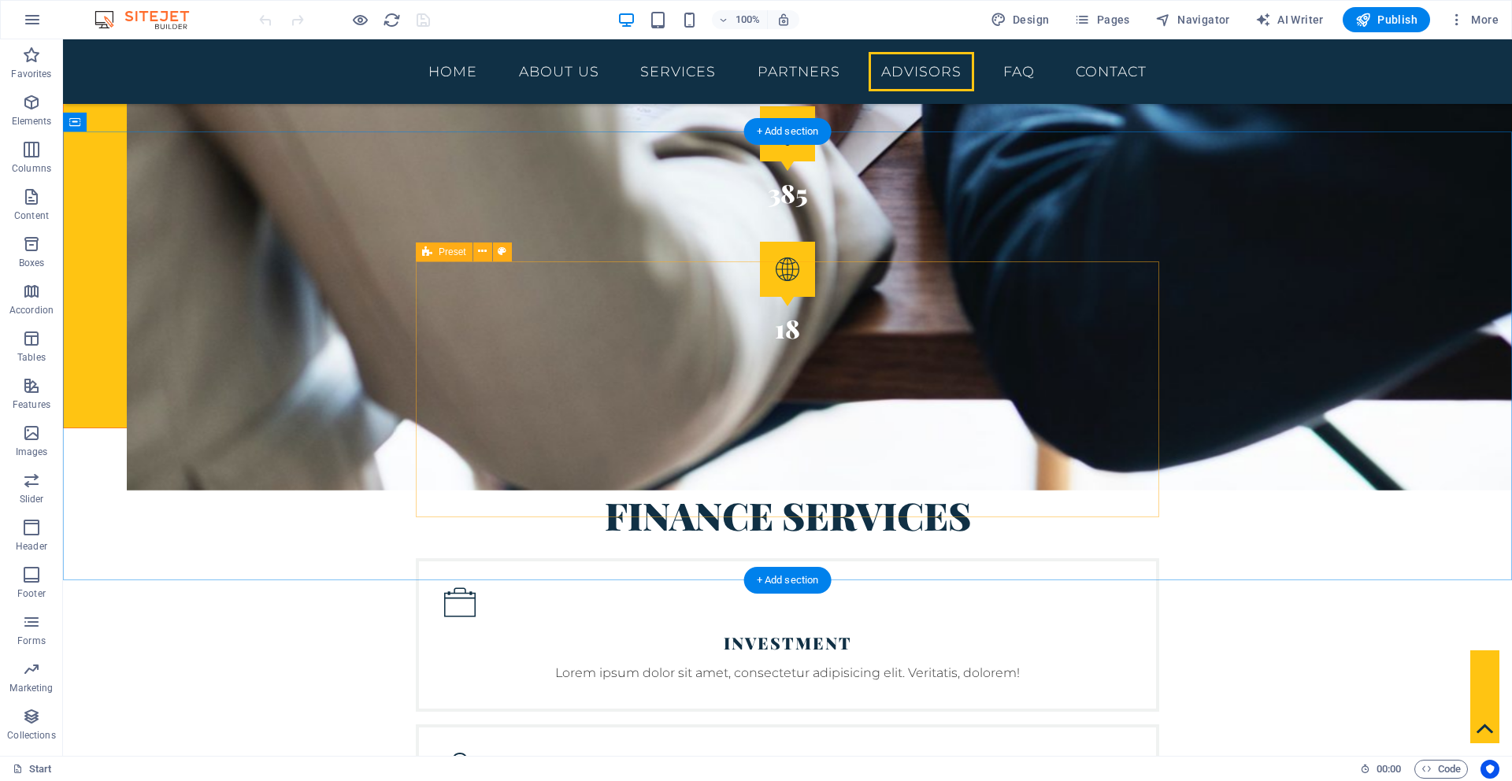
scroll to position [2911, 0]
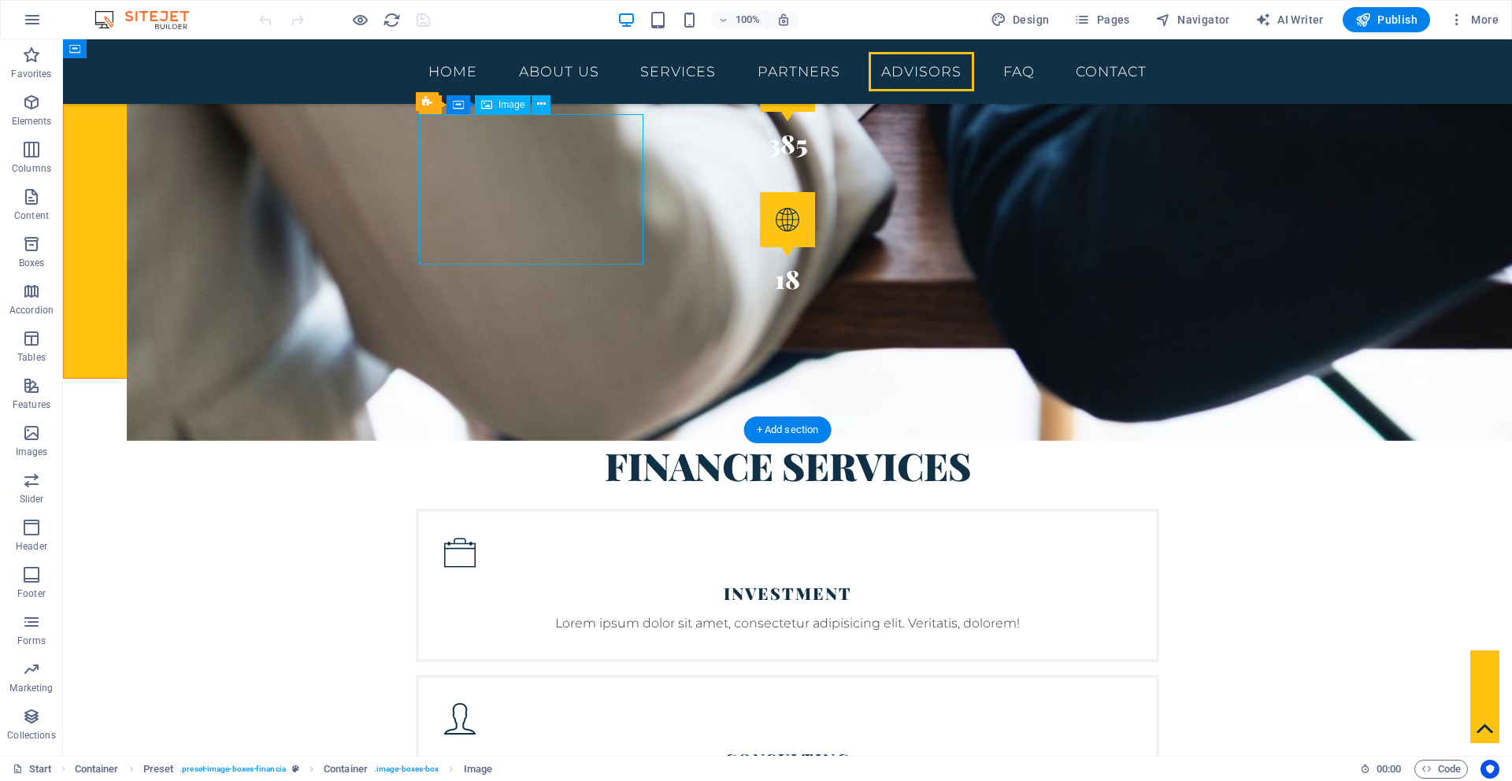
scroll to position [2953, 0]
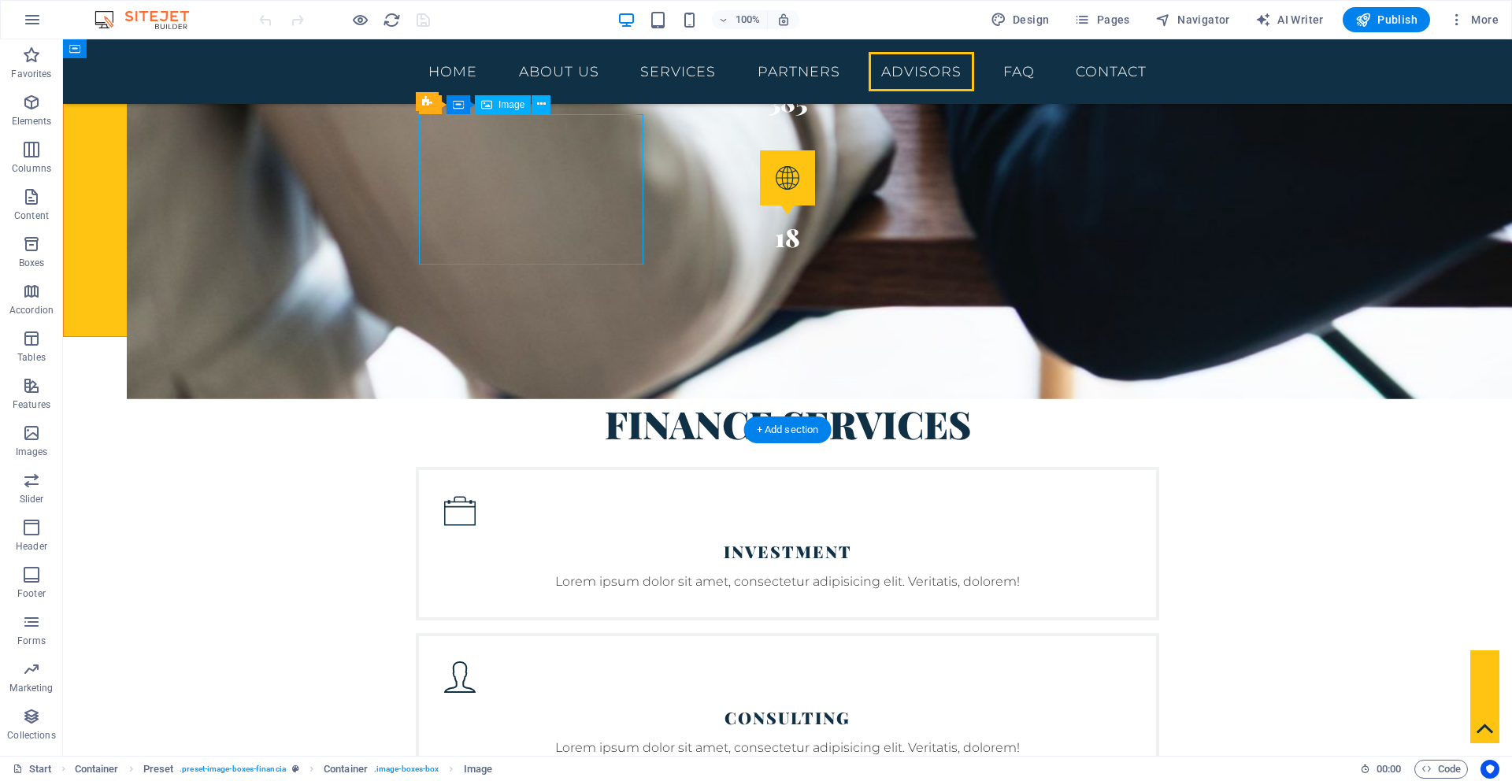
select select "%"
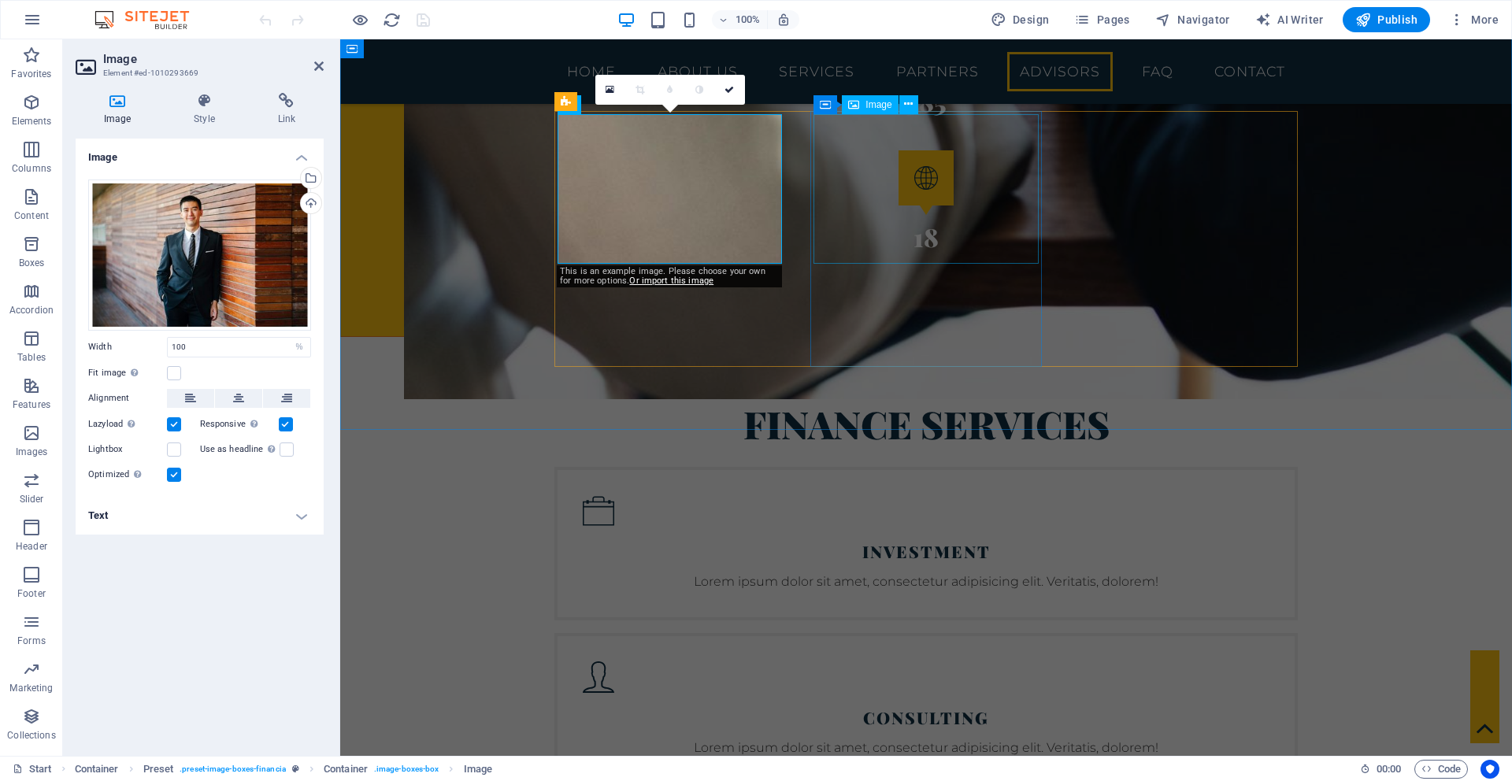
select select "%"
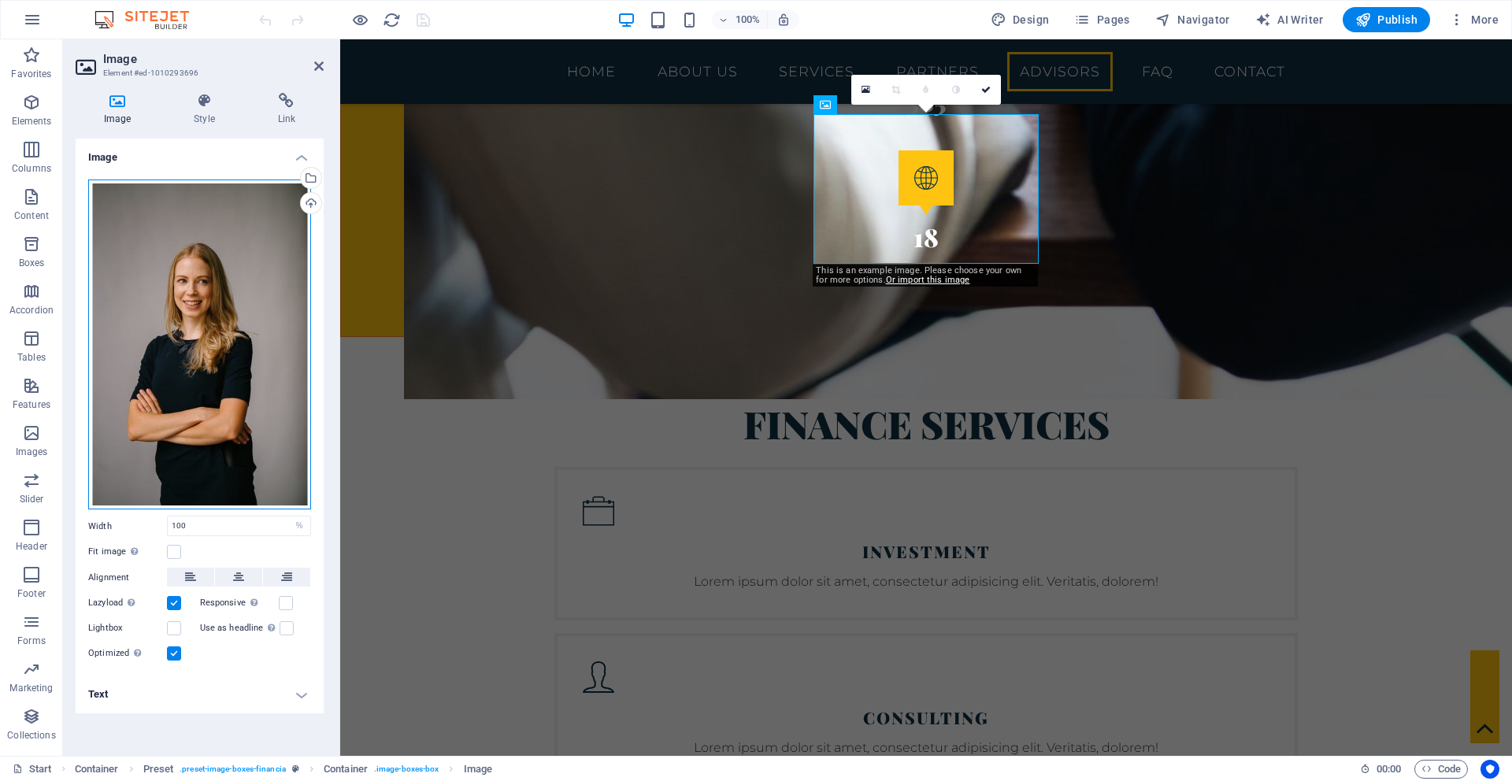
click at [256, 328] on div "Drag files here, click to choose files or select files from Files or our free s…" at bounding box center [199, 345] width 223 height 331
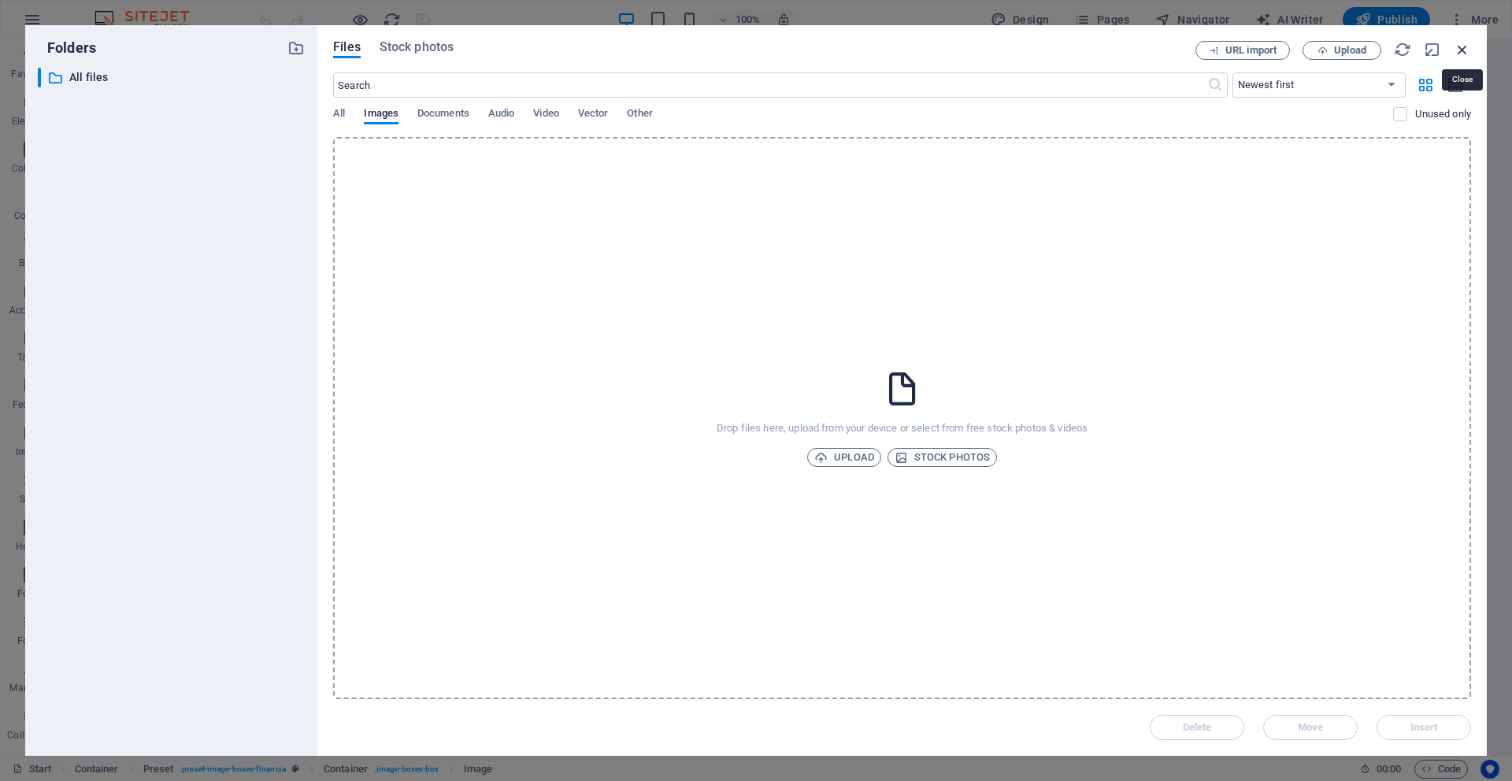
click at [1458, 45] on icon "button" at bounding box center [1462, 49] width 17 height 17
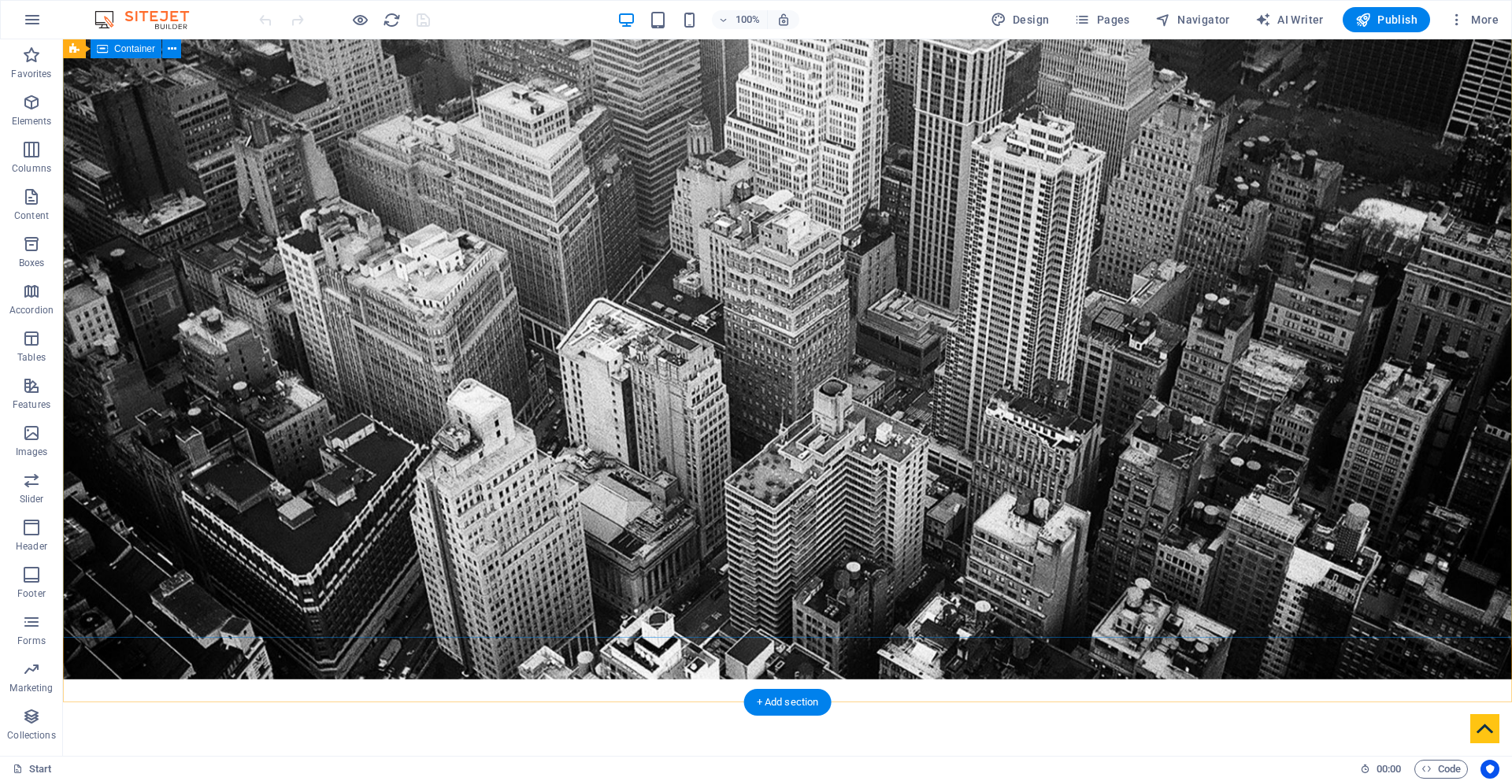
scroll to position [0, 0]
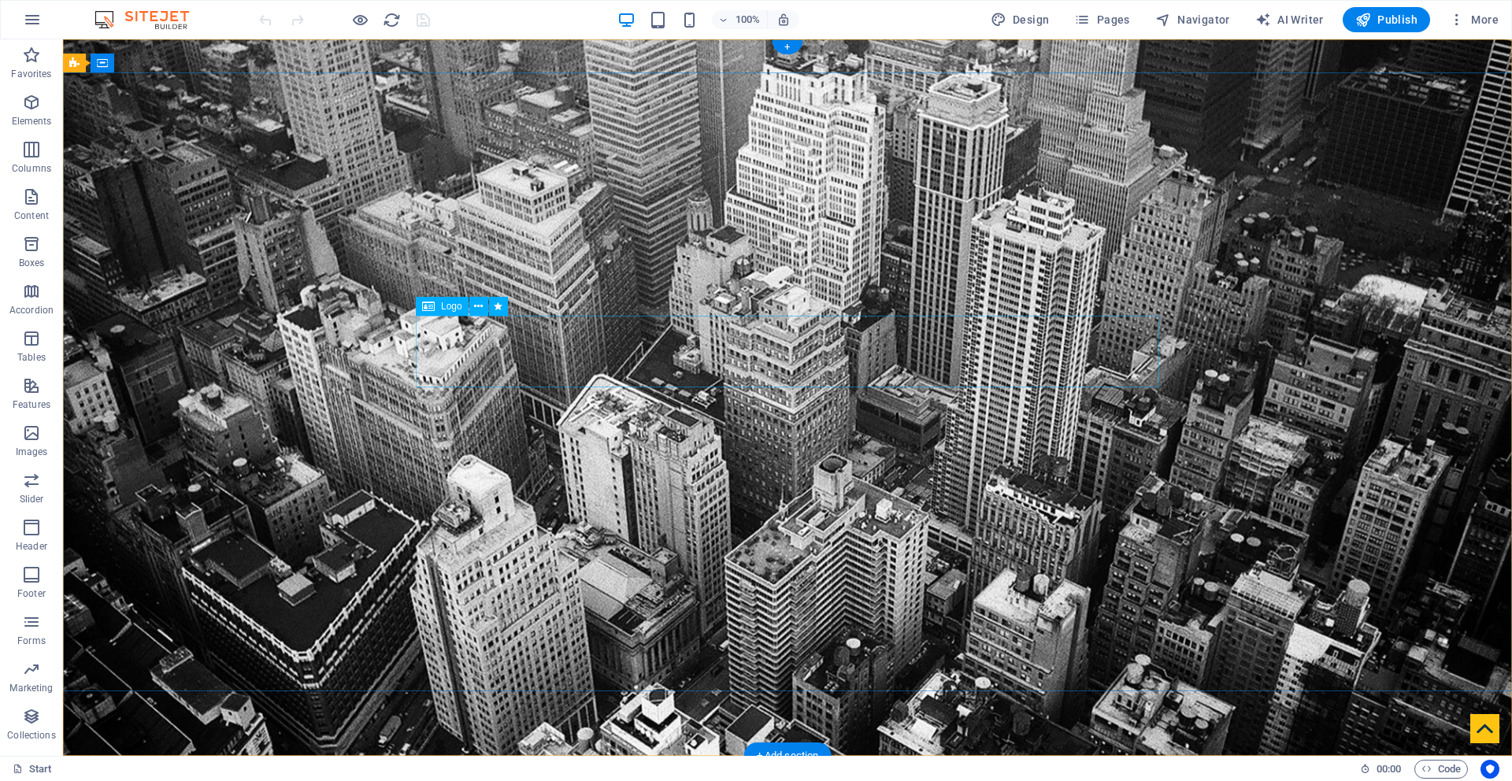
select select "px"
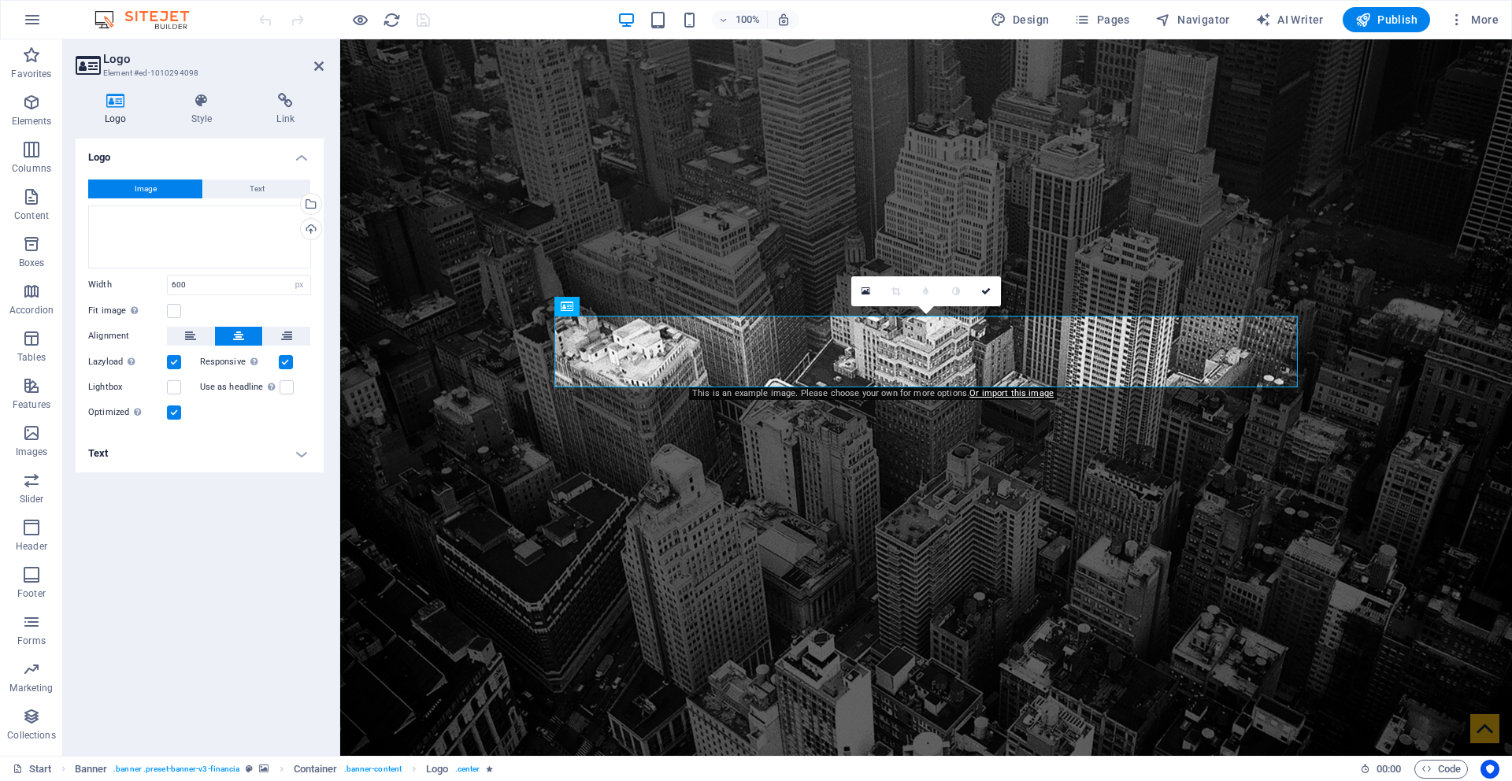
click at [294, 449] on h4 "Text" at bounding box center [200, 454] width 248 height 38
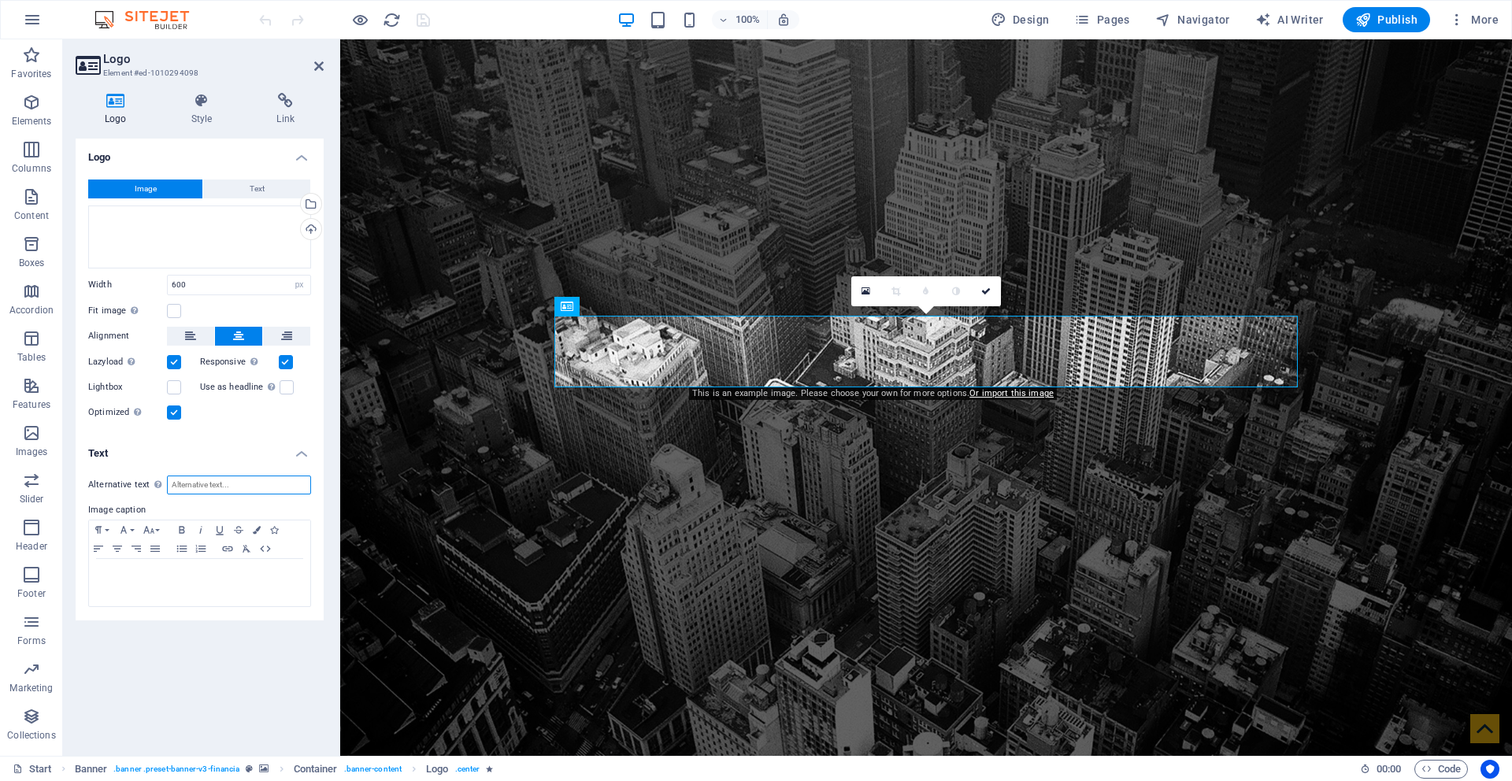
click at [258, 489] on input "Alternative text The alternative text is used by devices that cannot display im…" at bounding box center [239, 485] width 144 height 19
type input "p"
type input ":"
type input ";"
type input ":"
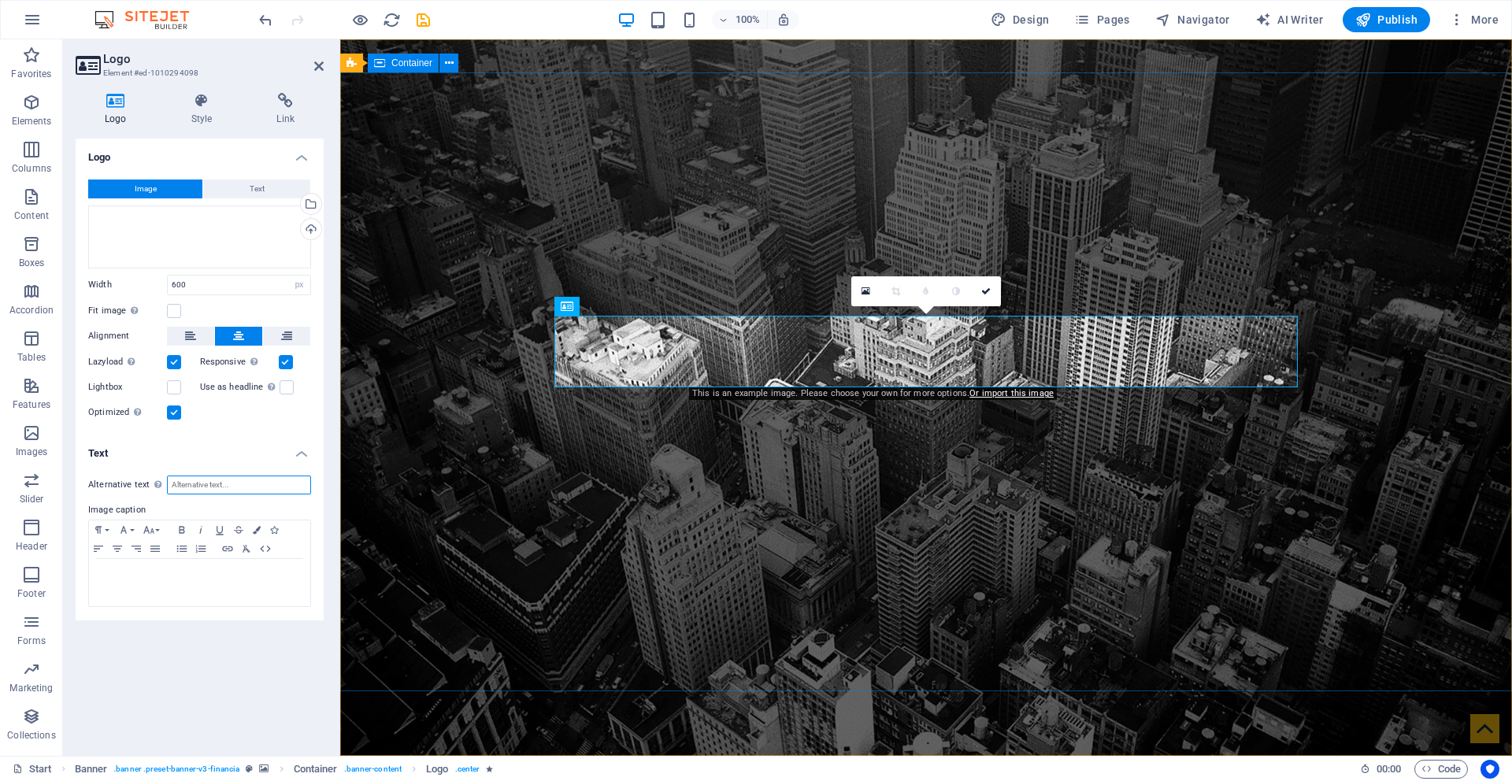
type input ";"
type input "ว"
type input "กดก"
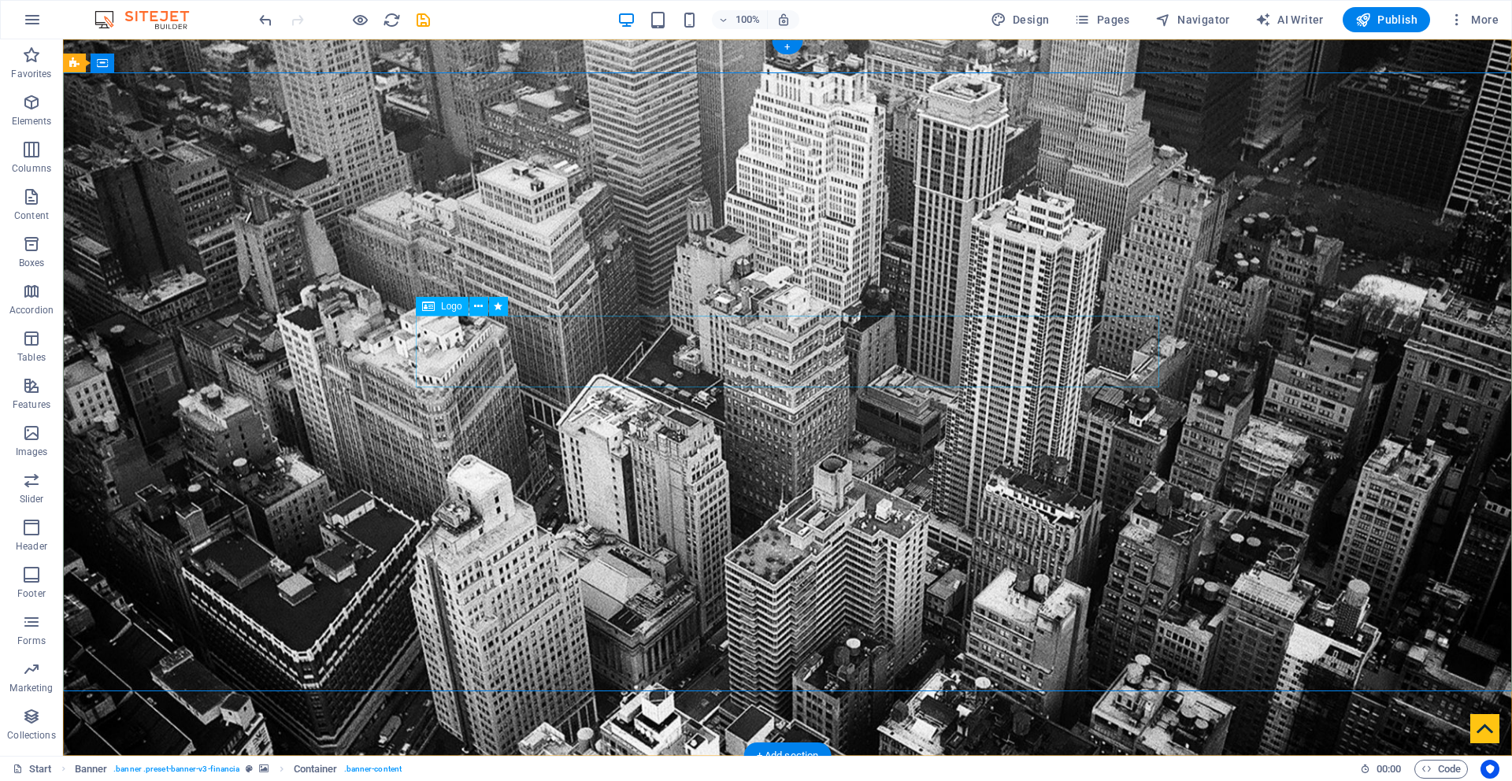
select select "px"
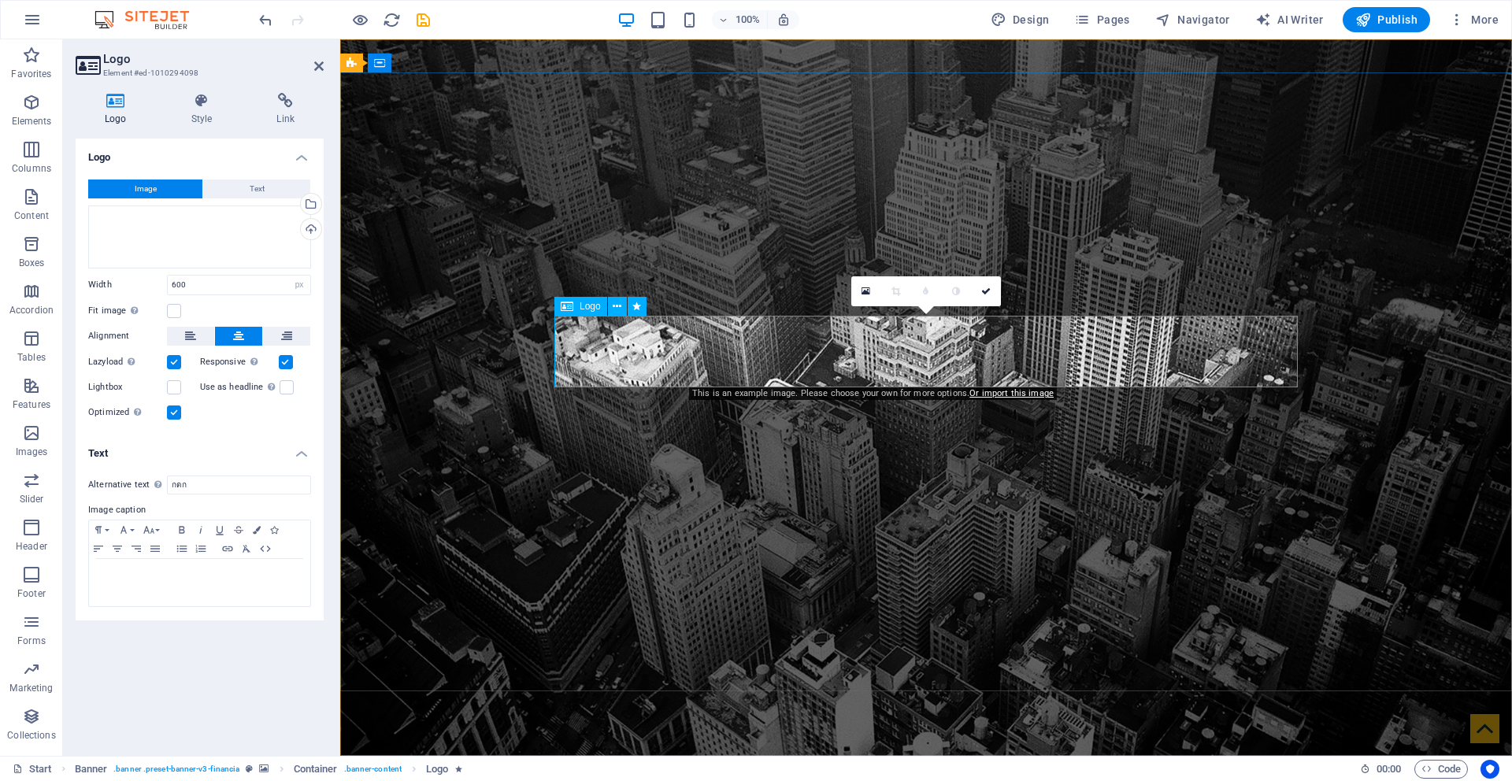
click at [232, 587] on div at bounding box center [199, 582] width 221 height 47
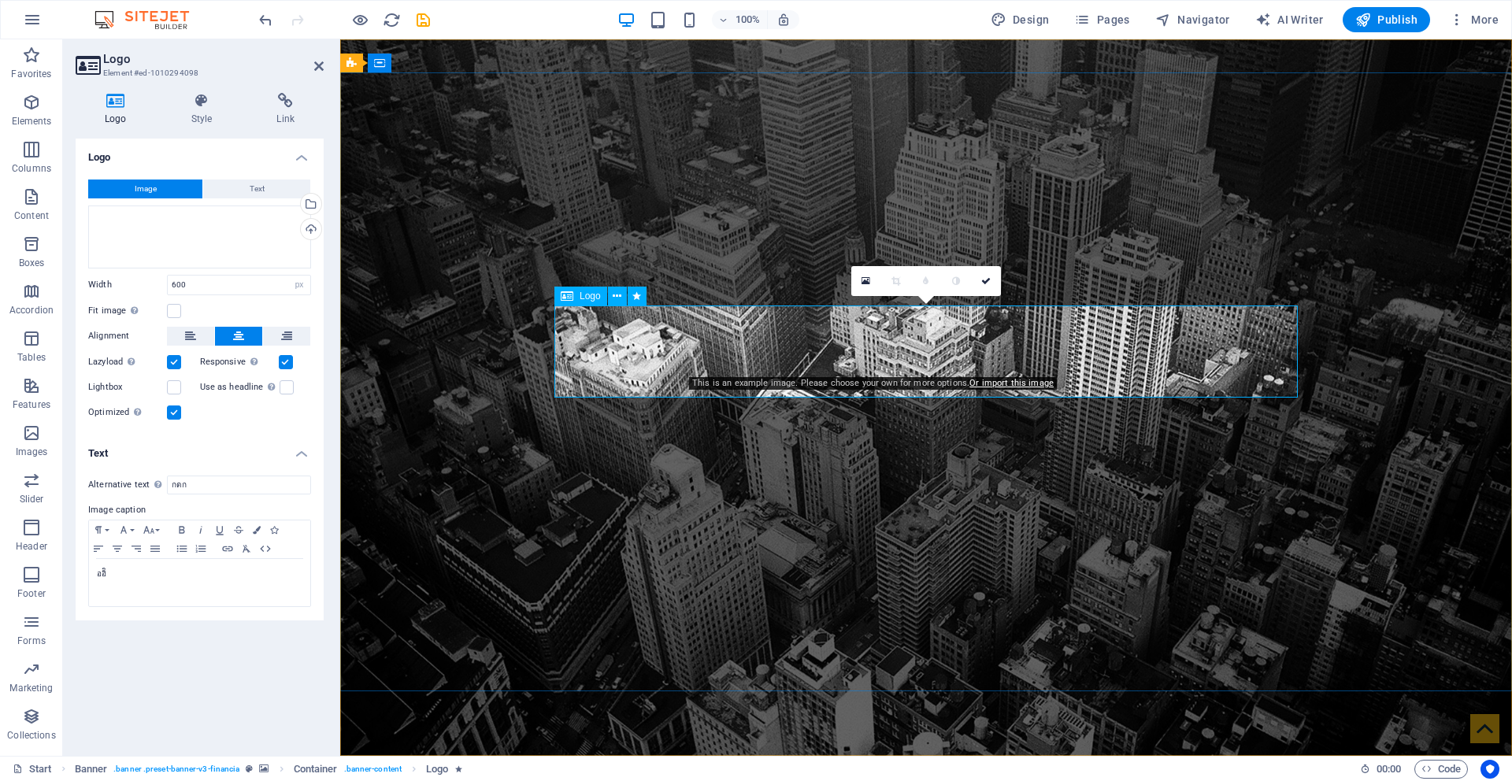
click at [1022, 386] on link "Or import this image" at bounding box center [1011, 383] width 84 height 10
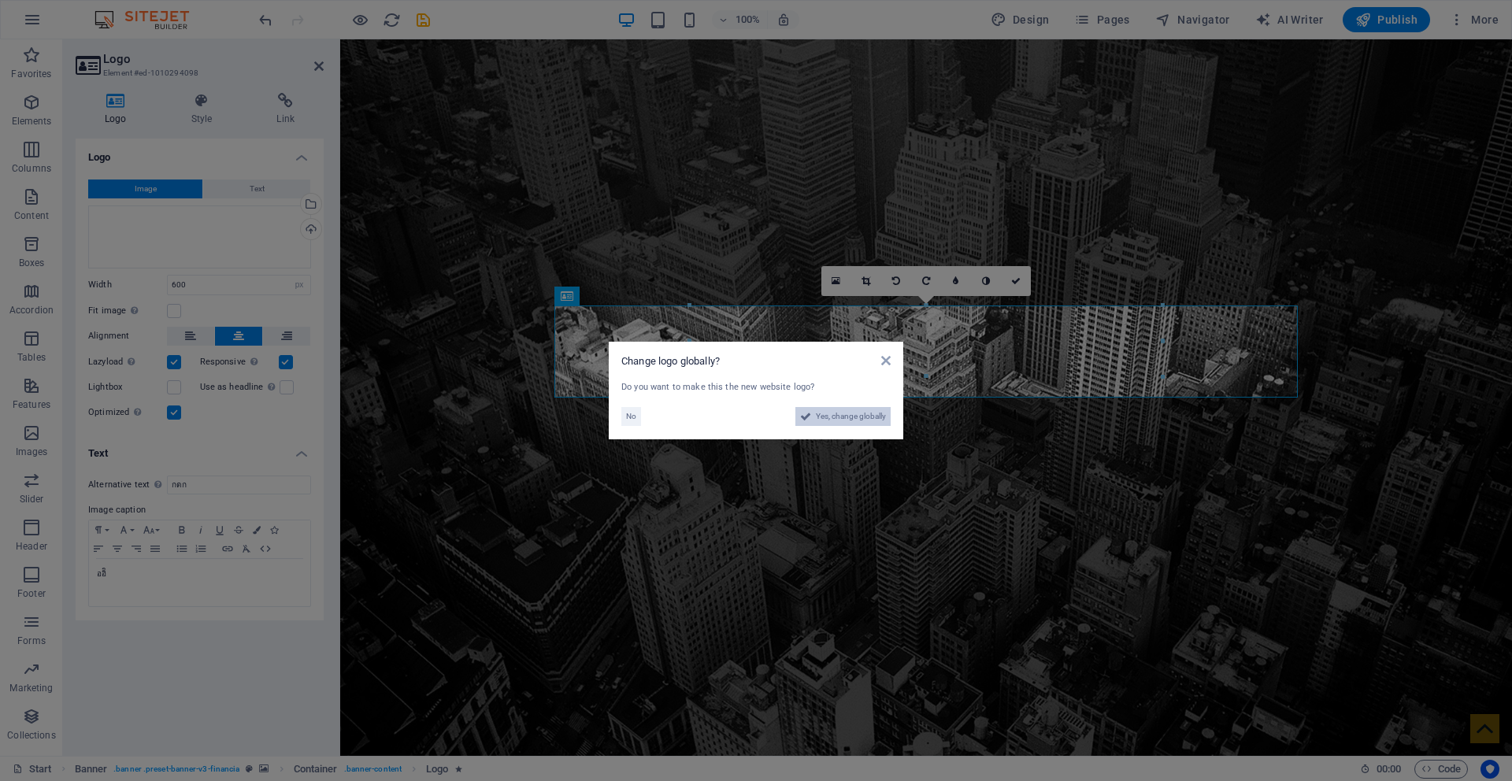
click at [839, 421] on span "Yes, change globally" at bounding box center [851, 416] width 70 height 19
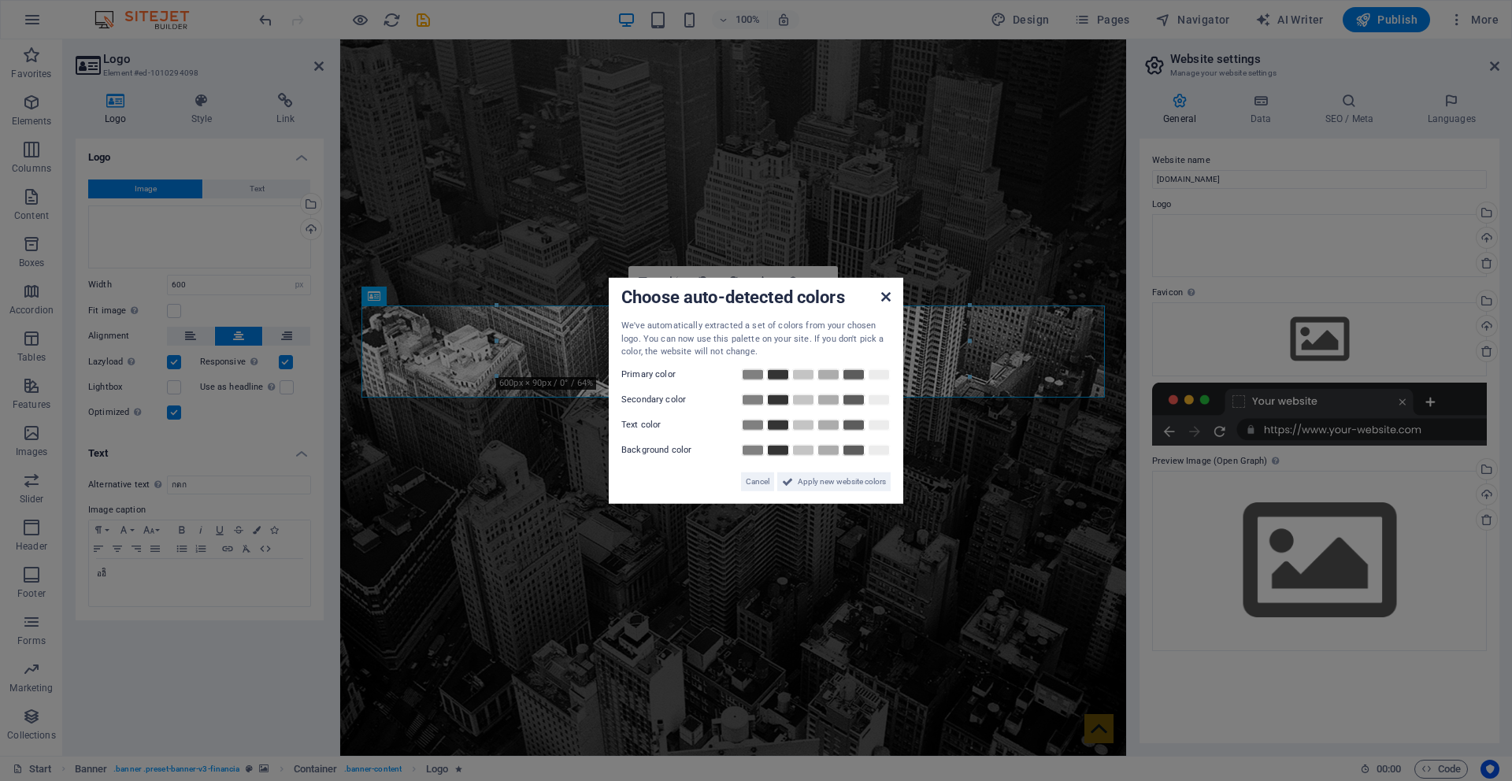
click at [888, 297] on icon at bounding box center [885, 297] width 9 height 13
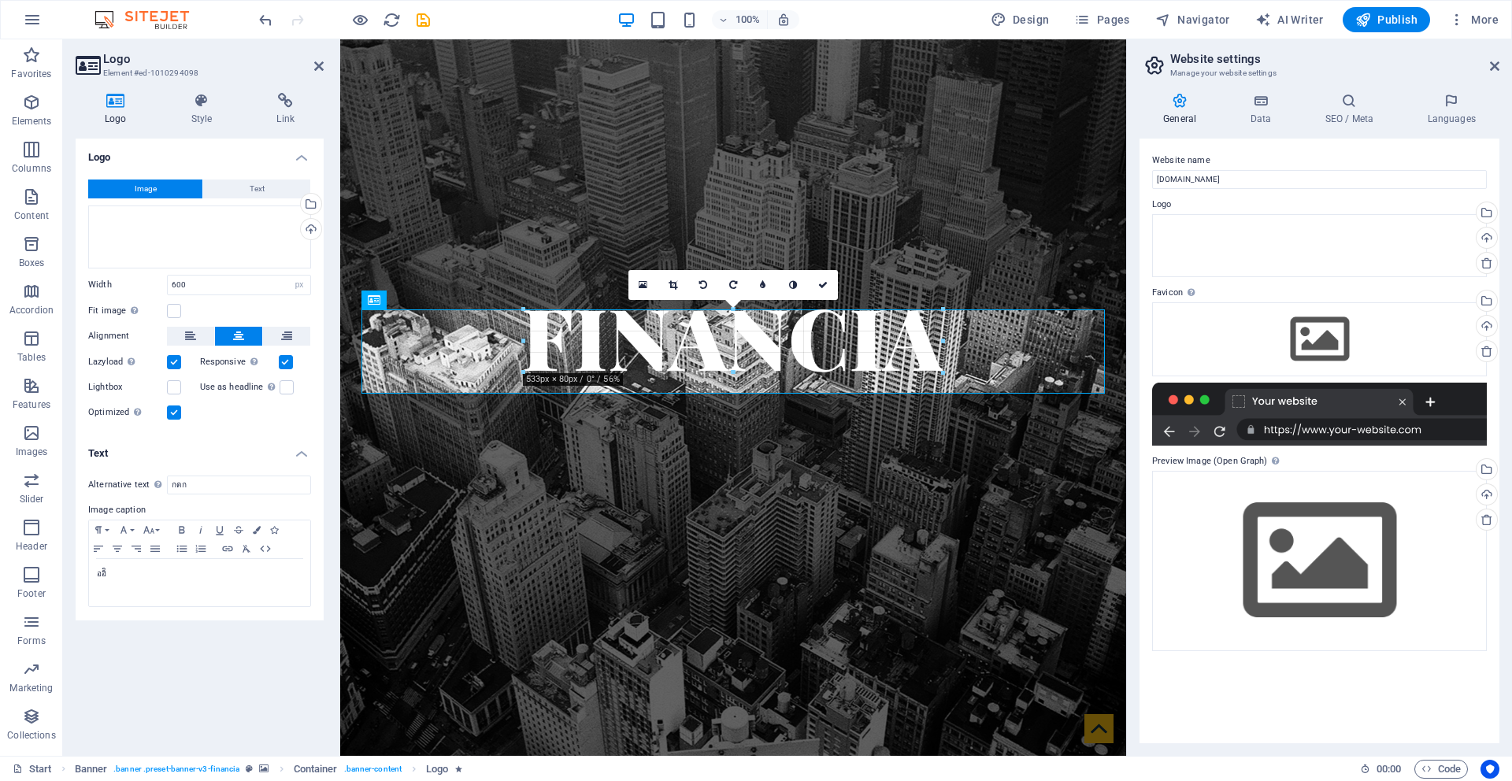
drag, startPoint x: 969, startPoint y: 374, endPoint x: 742, endPoint y: 366, distance: 226.9
type input "533"
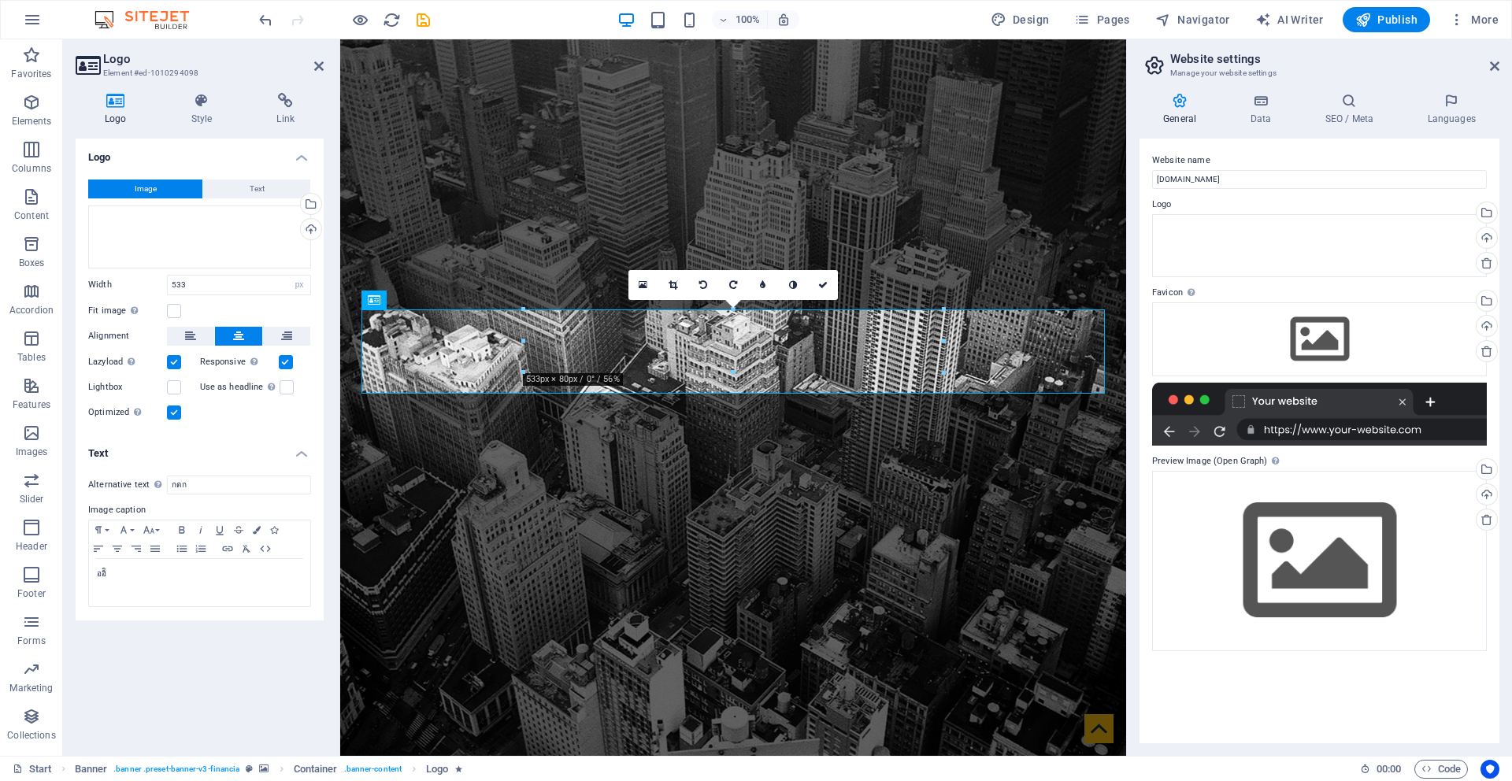
click at [1392, 436] on div at bounding box center [1319, 414] width 335 height 63
click at [155, 191] on span "Image" at bounding box center [146, 189] width 22 height 19
click at [154, 224] on div "Drag files here, click to choose files or select files from Files or our free s…" at bounding box center [199, 237] width 223 height 63
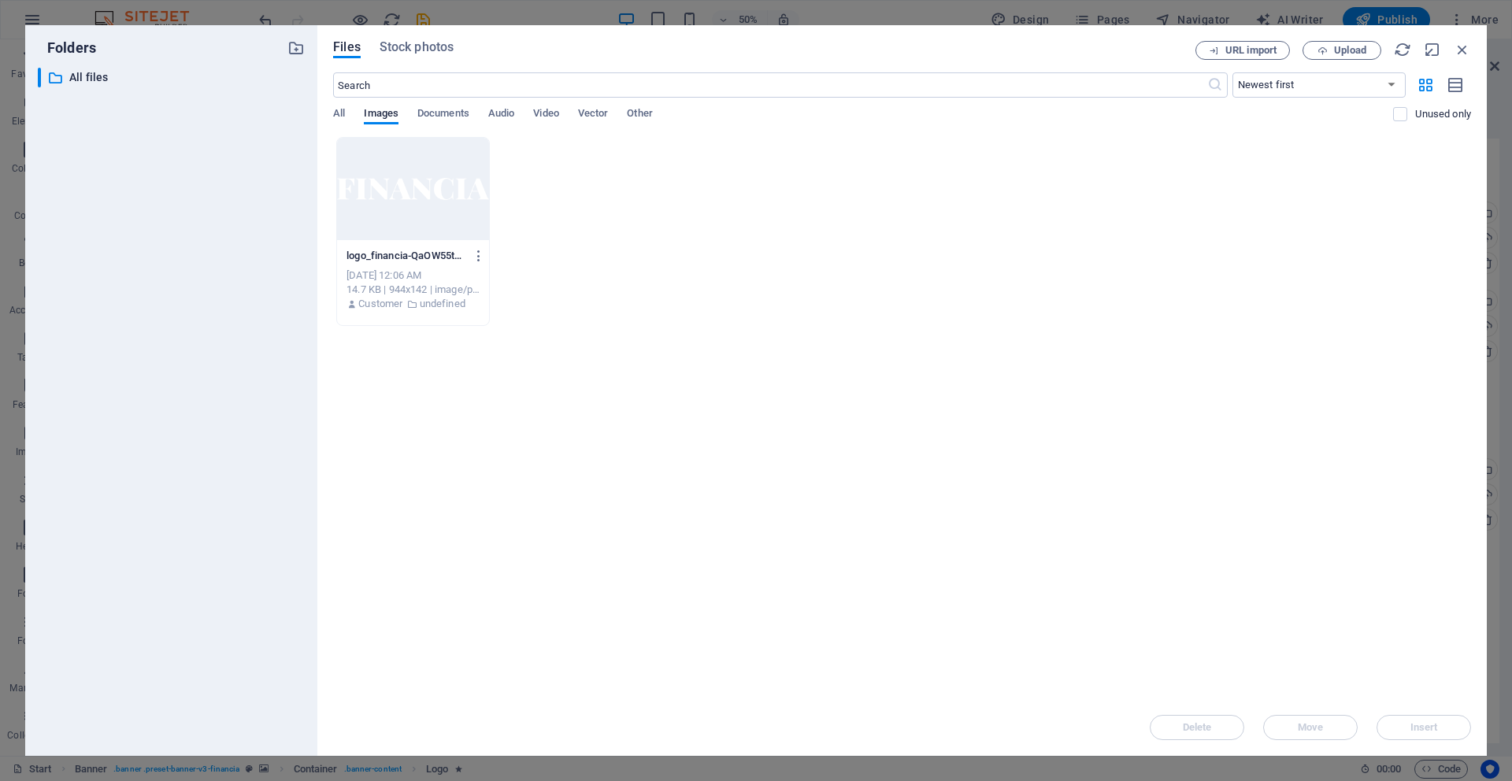
click at [536, 295] on div "logo_financia-QaOW55tEDzU-dh3owzJEIw.png logo_financia-QaOW55tEDzU-dh3owzJEIw.p…" at bounding box center [902, 231] width 1138 height 189
drag, startPoint x: 539, startPoint y: 33, endPoint x: 506, endPoint y: 197, distance: 167.3
click at [507, 206] on div "Files Stock photos URL import Upload ​ Newest first Oldest first Name (A-Z) Nam…" at bounding box center [901, 390] width 1169 height 731
click at [470, 198] on div at bounding box center [413, 189] width 152 height 102
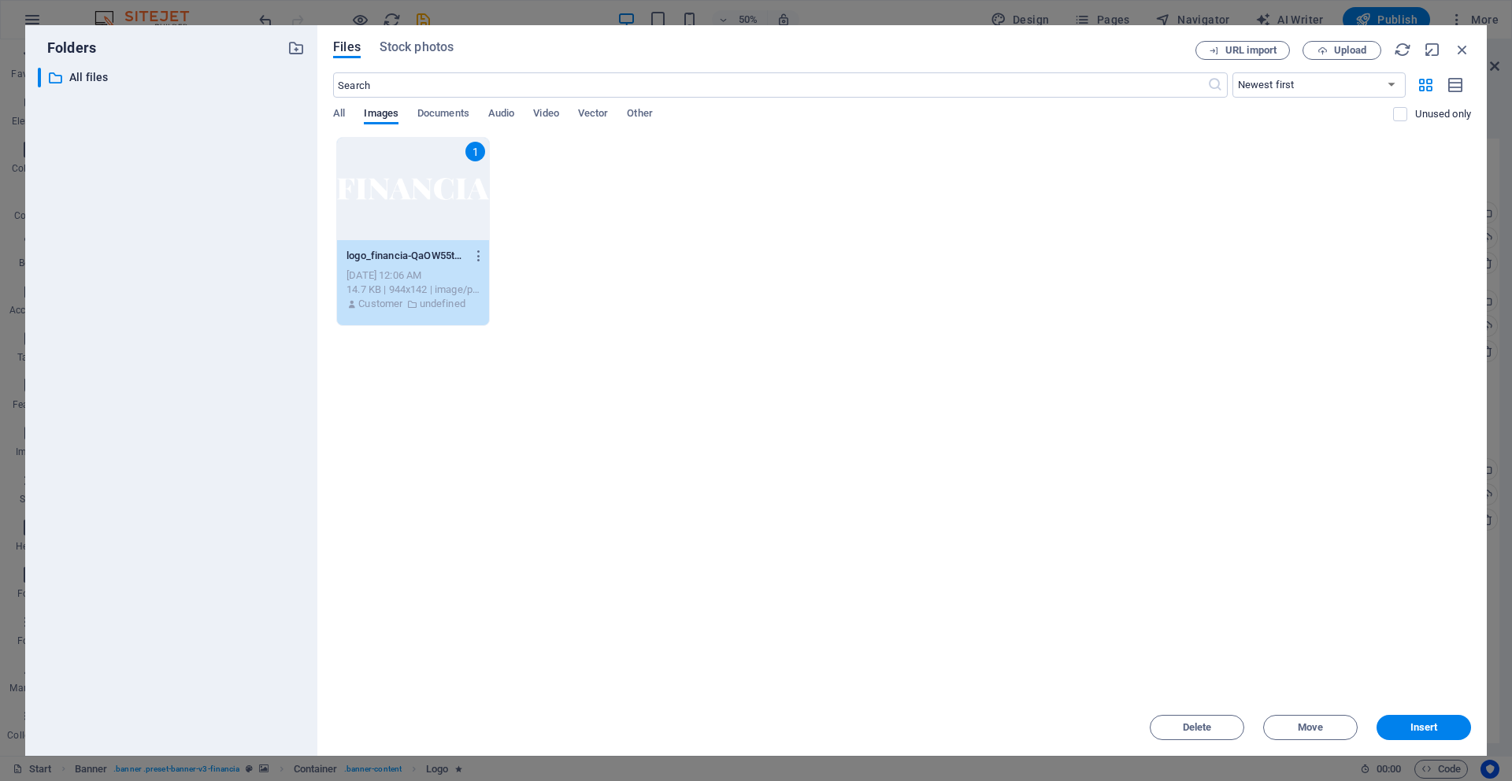
click at [673, 211] on div "1 logo_financia-QaOW55tEDzU-dh3owzJEIw.png logo_financia-QaOW55tEDzU-dh3owzJEIw…" at bounding box center [902, 231] width 1138 height 189
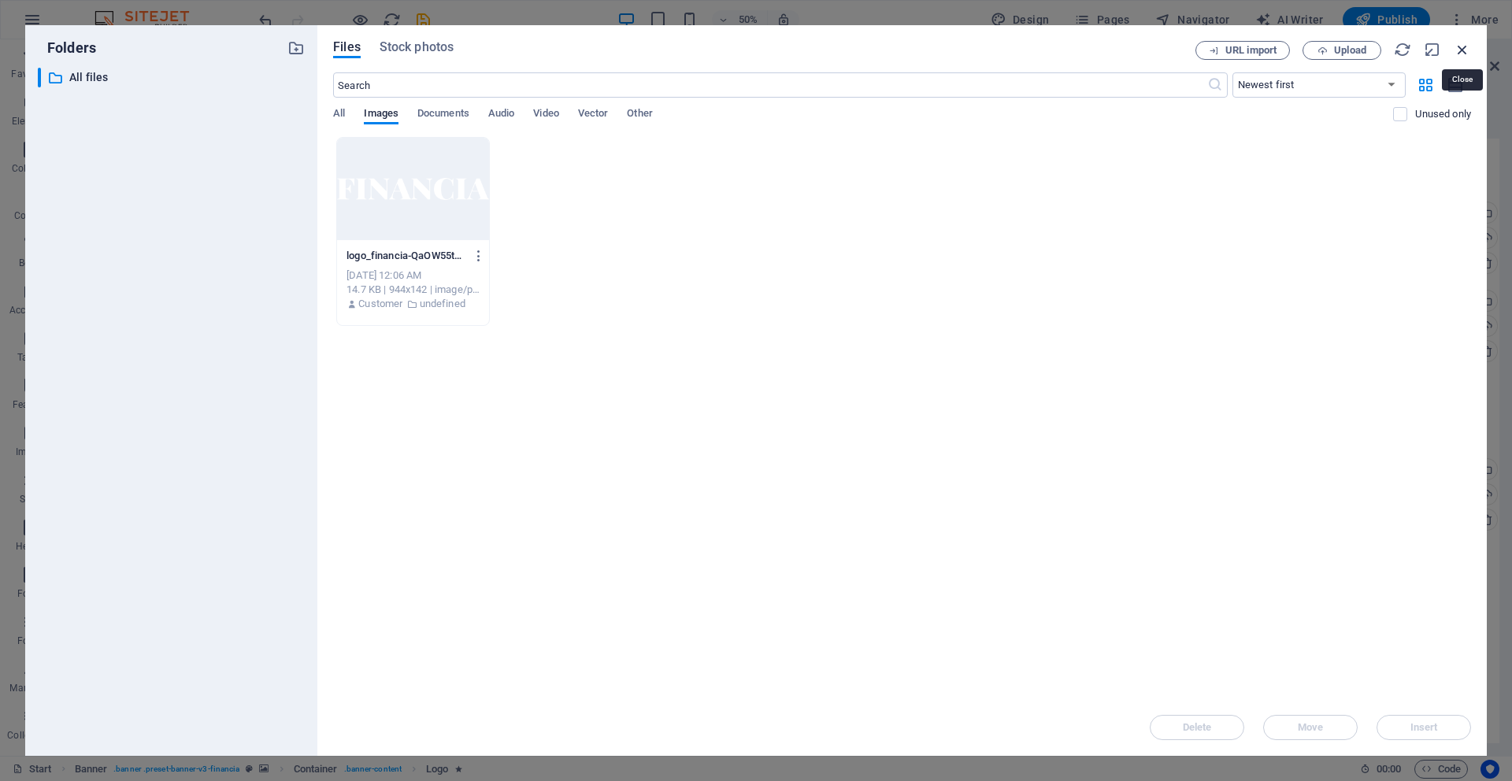
click at [1461, 48] on icon "button" at bounding box center [1462, 49] width 17 height 17
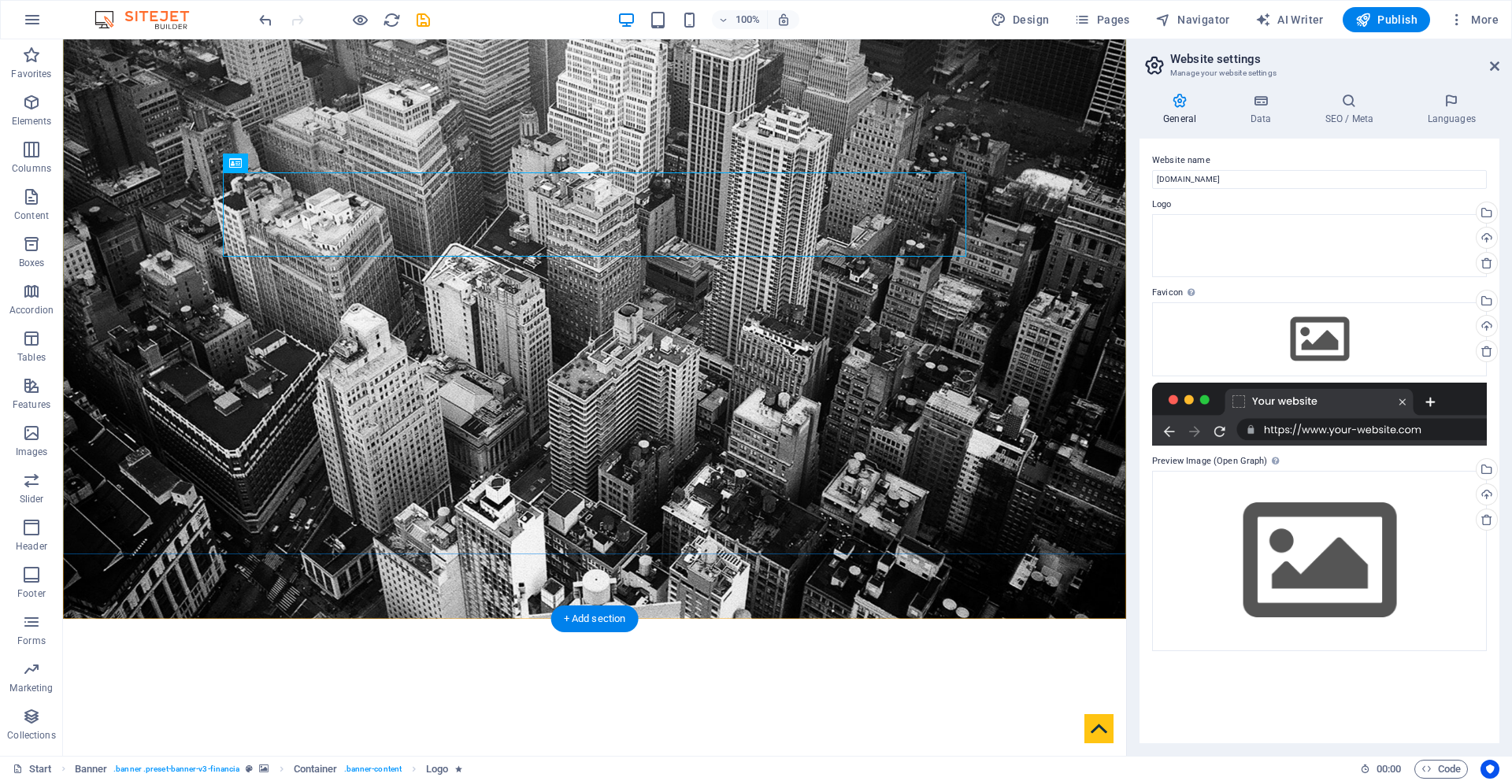
scroll to position [452, 0]
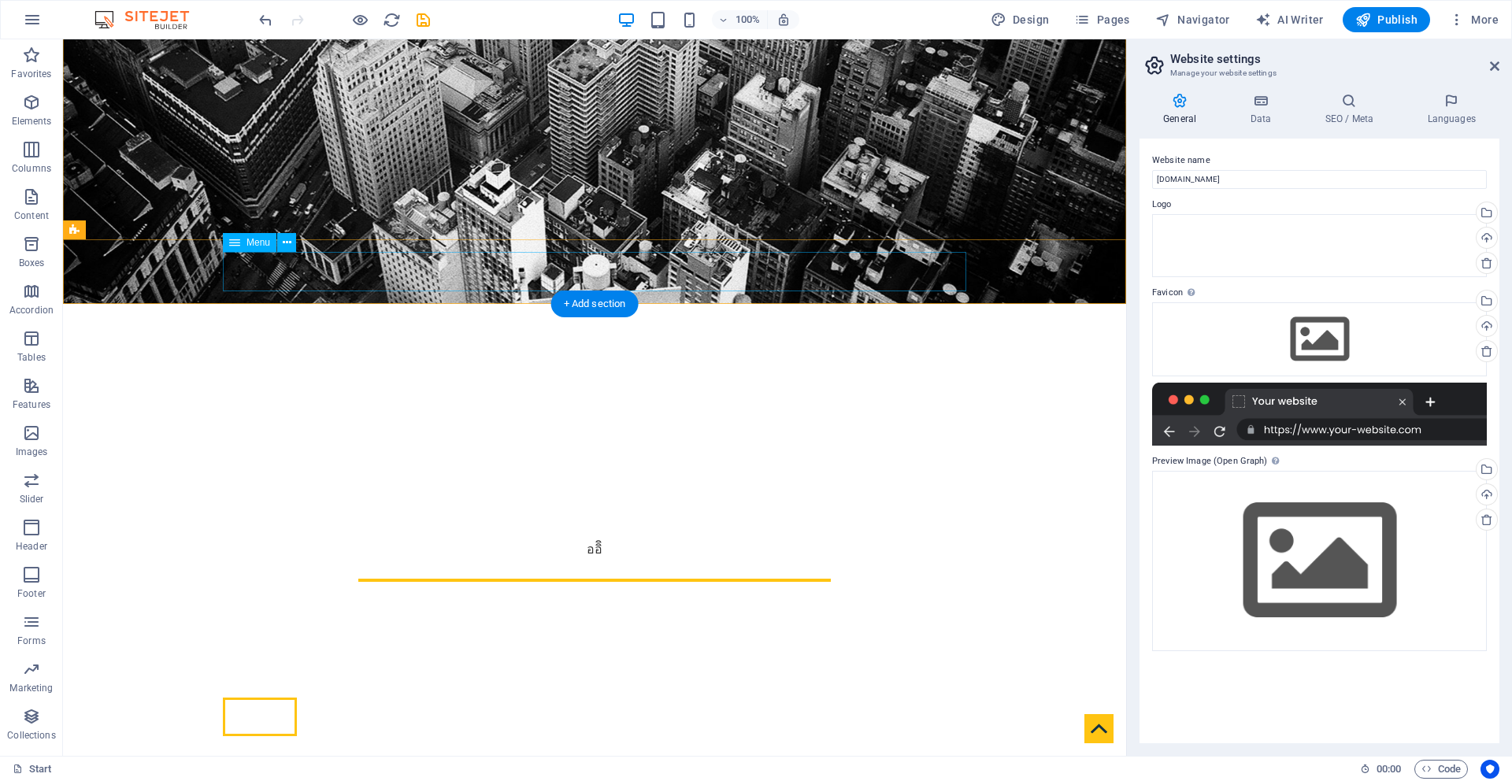
click at [387, 698] on nav "Home About us Services Partners Advisors FAQ Contact" at bounding box center [594, 717] width 743 height 39
click at [378, 698] on nav "Home About us Services Partners Advisors FAQ Contact" at bounding box center [594, 717] width 743 height 39
select select
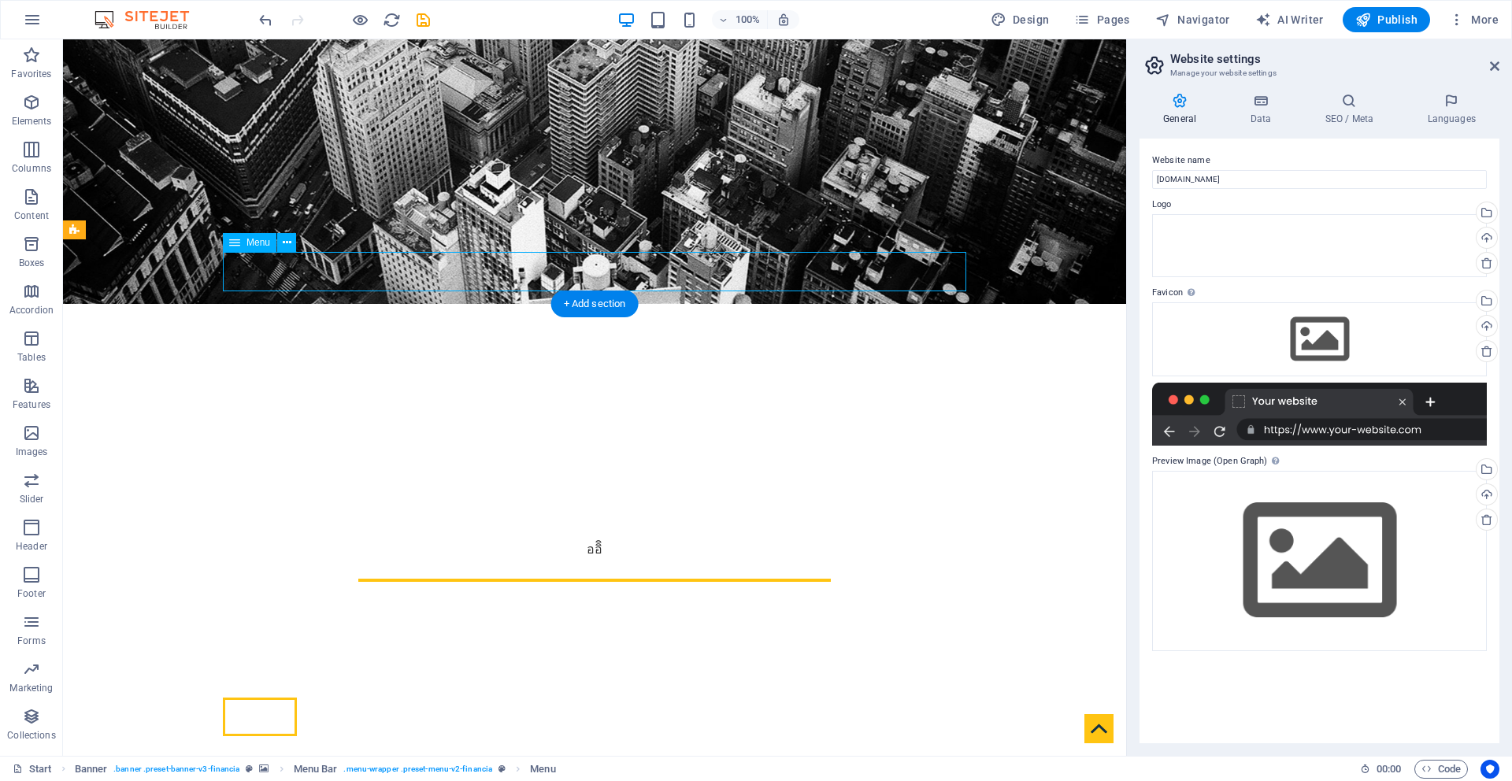
select select
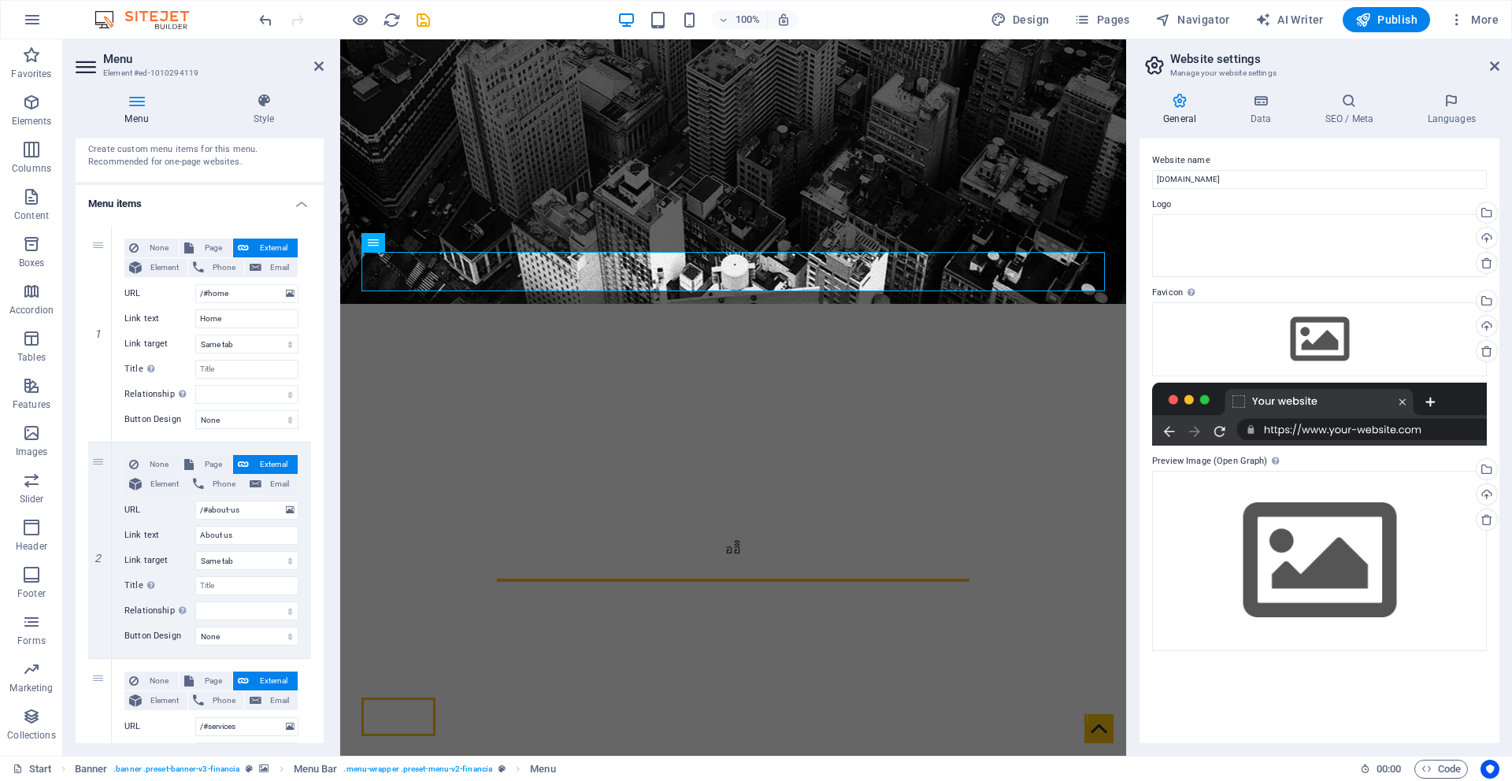
scroll to position [0, 0]
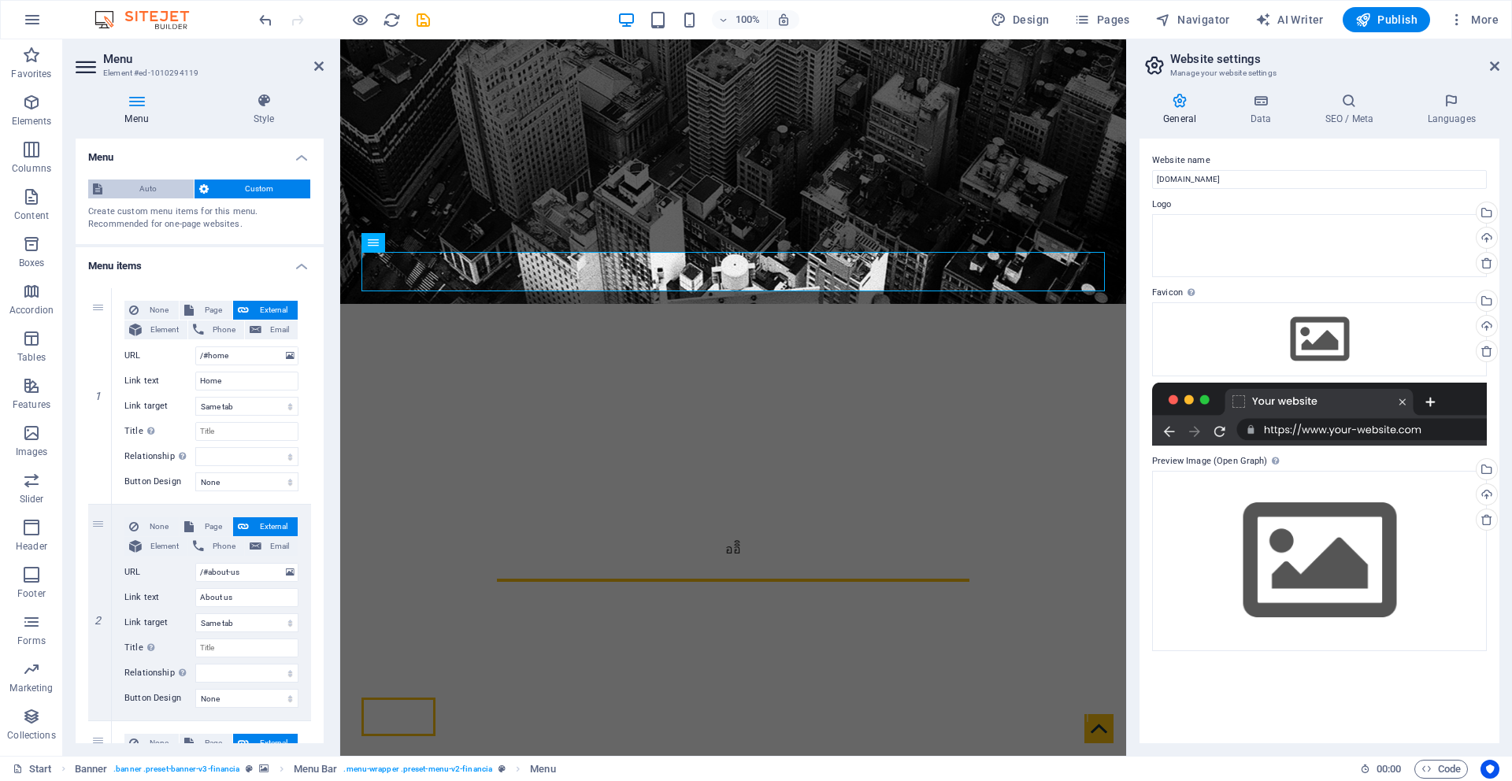
click at [142, 191] on span "Auto" at bounding box center [148, 189] width 82 height 19
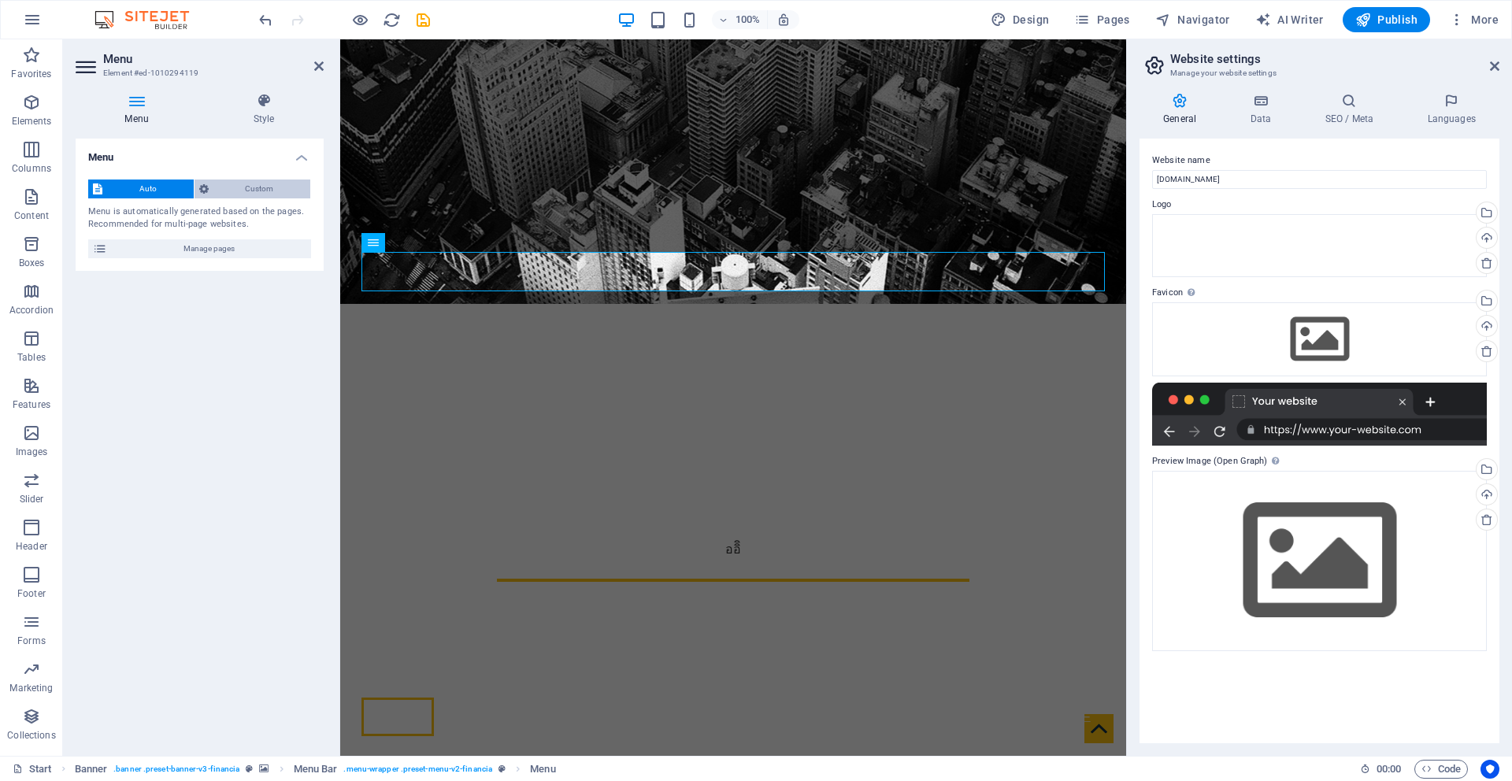
click at [228, 191] on span "Custom" at bounding box center [259, 189] width 93 height 19
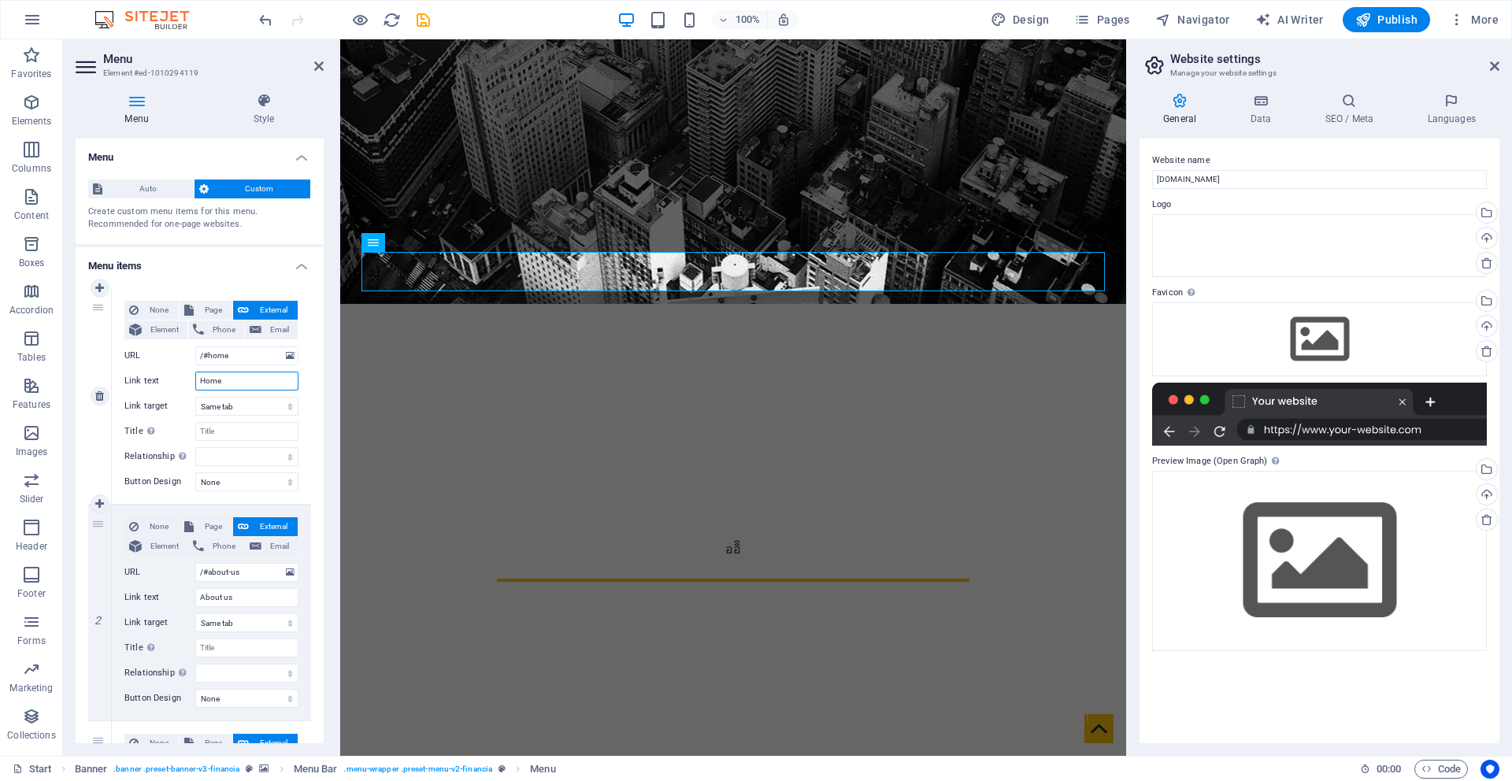
click at [245, 375] on input "Home" at bounding box center [246, 381] width 103 height 19
type input "H"
select select
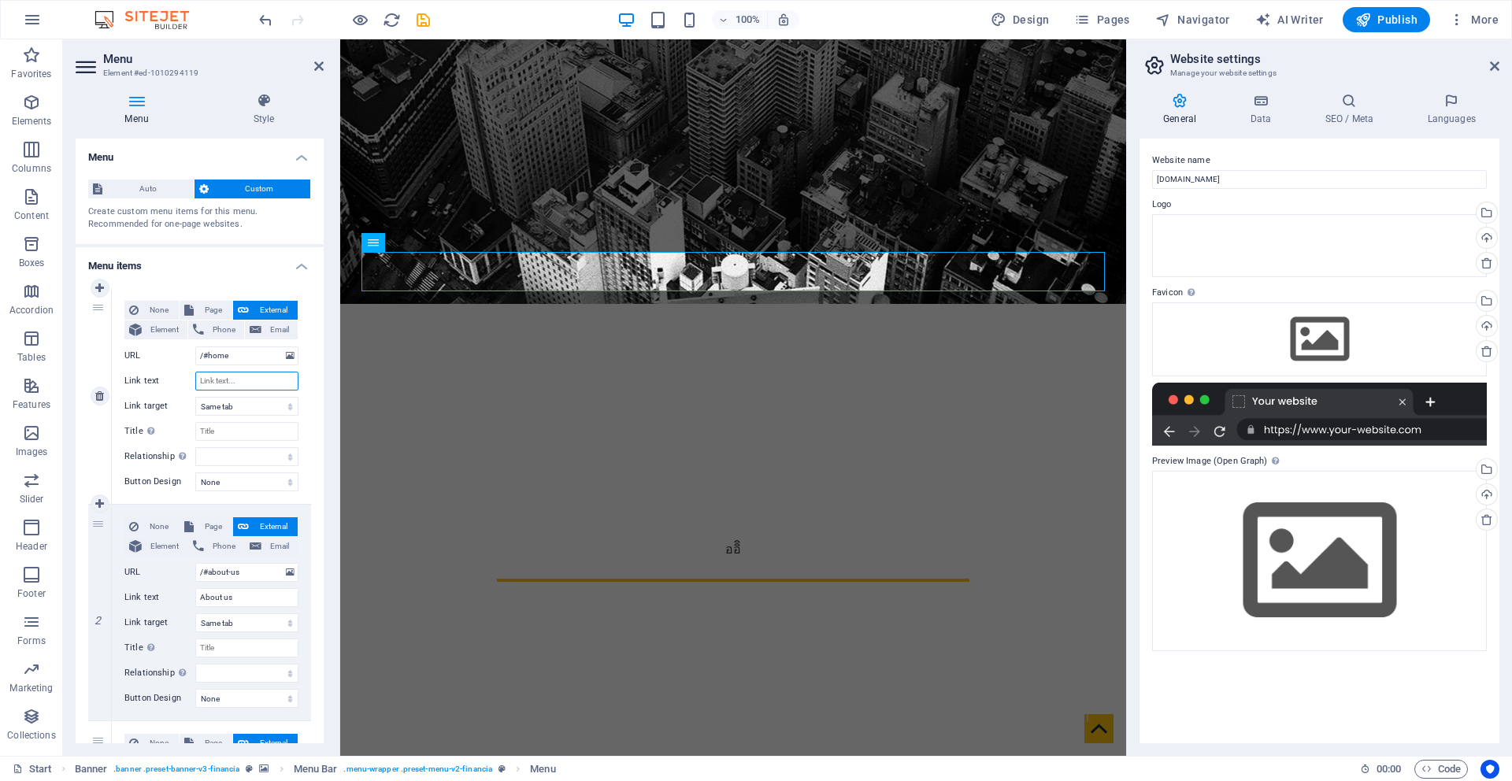
select select
type input "หน"
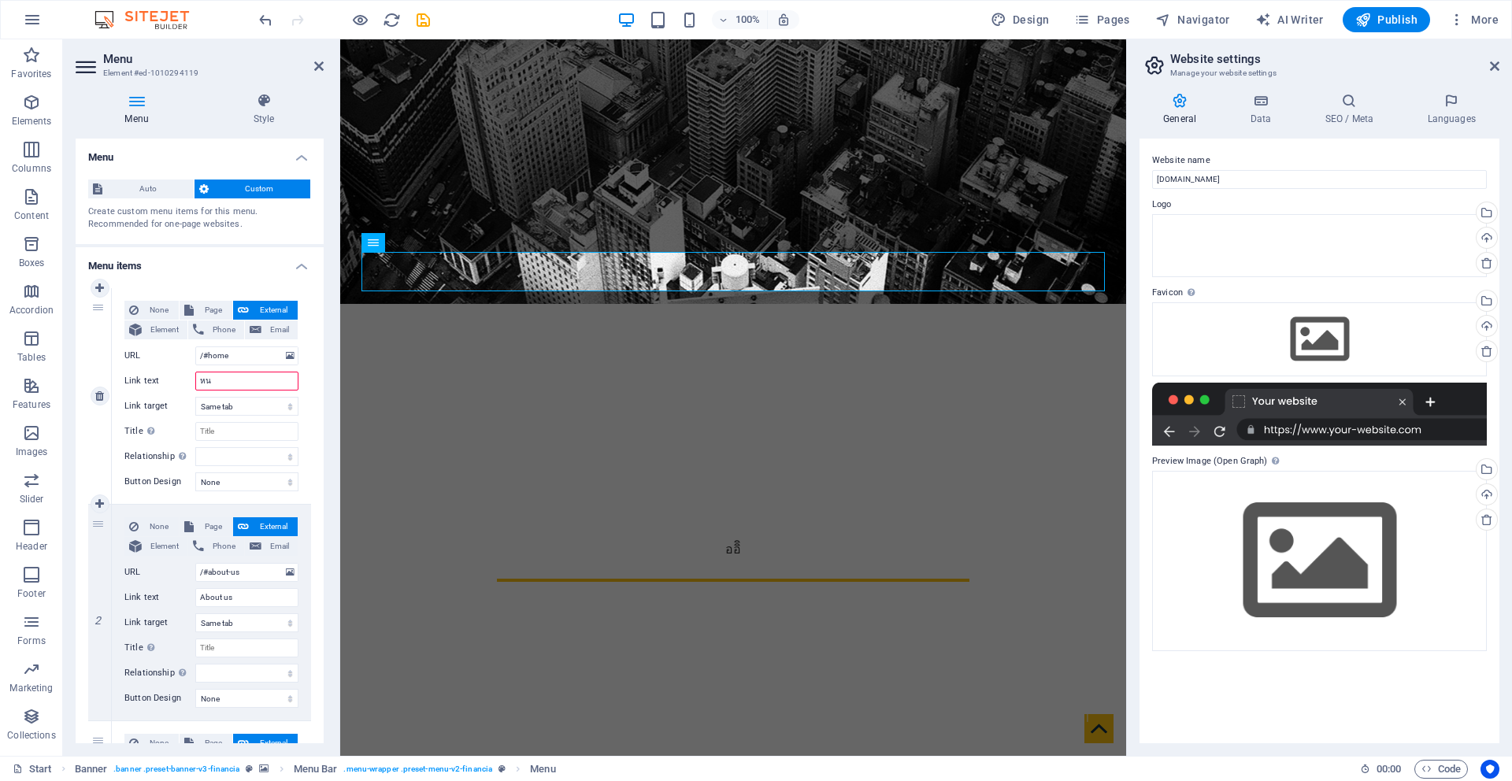
select select
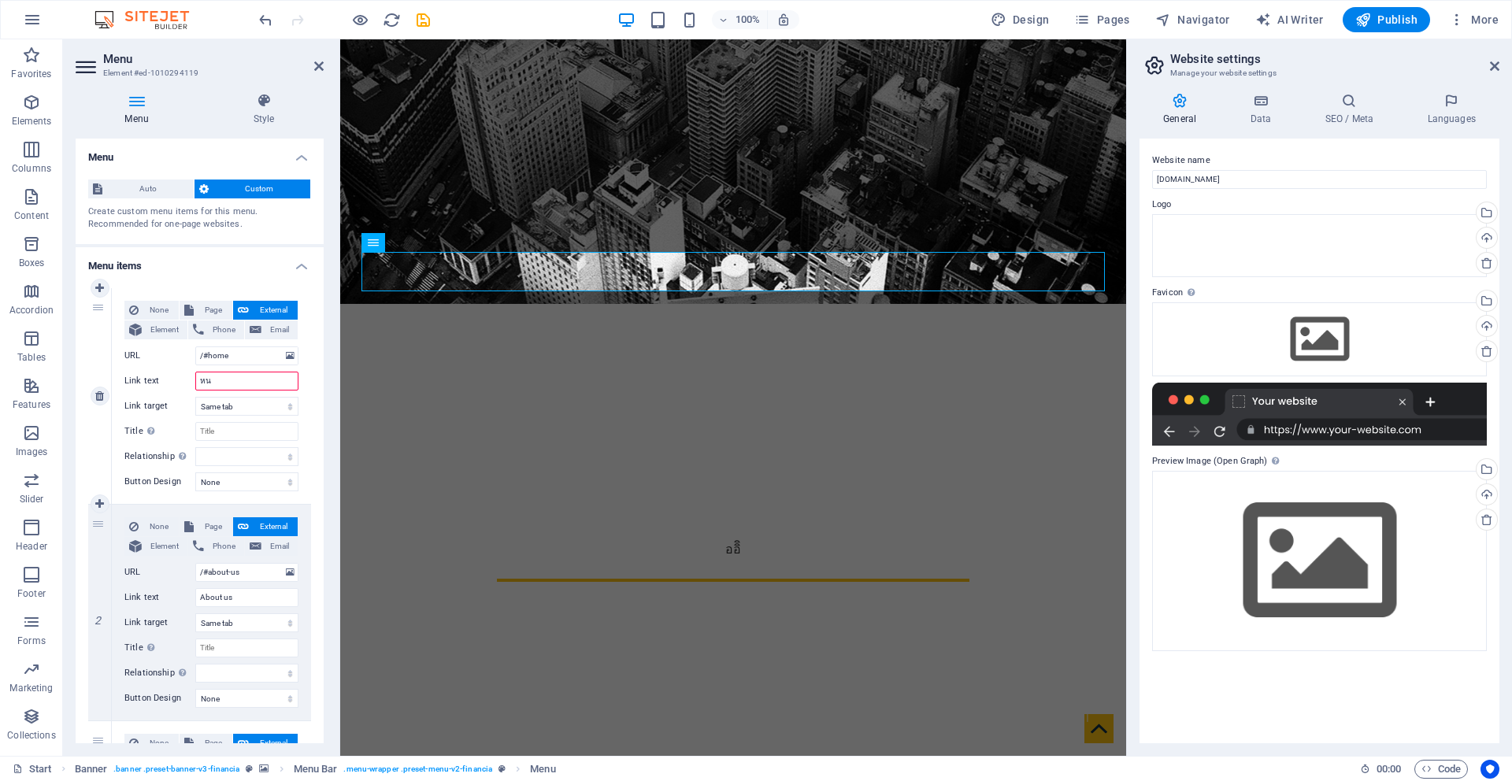
select select
type input "ห"
select select
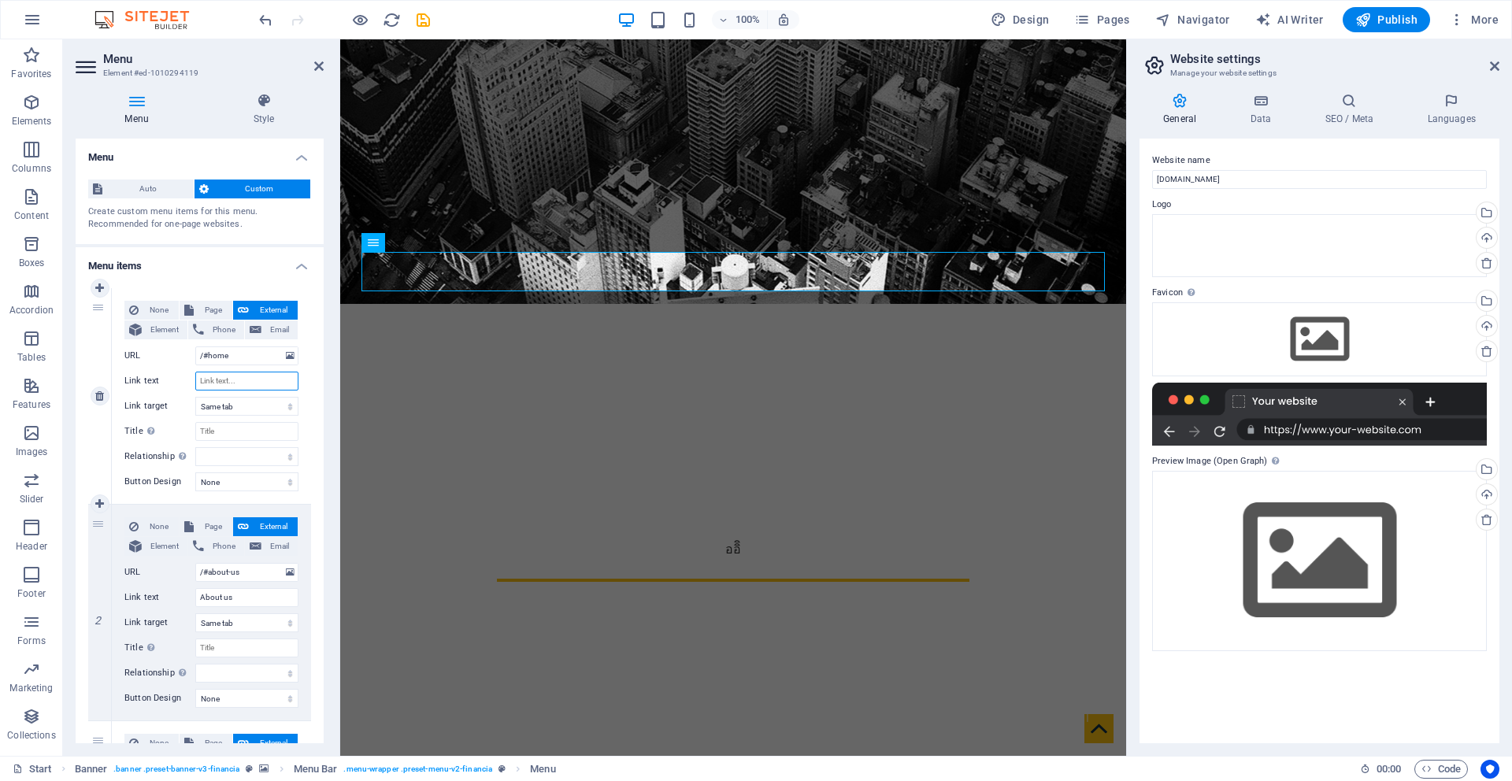
select select
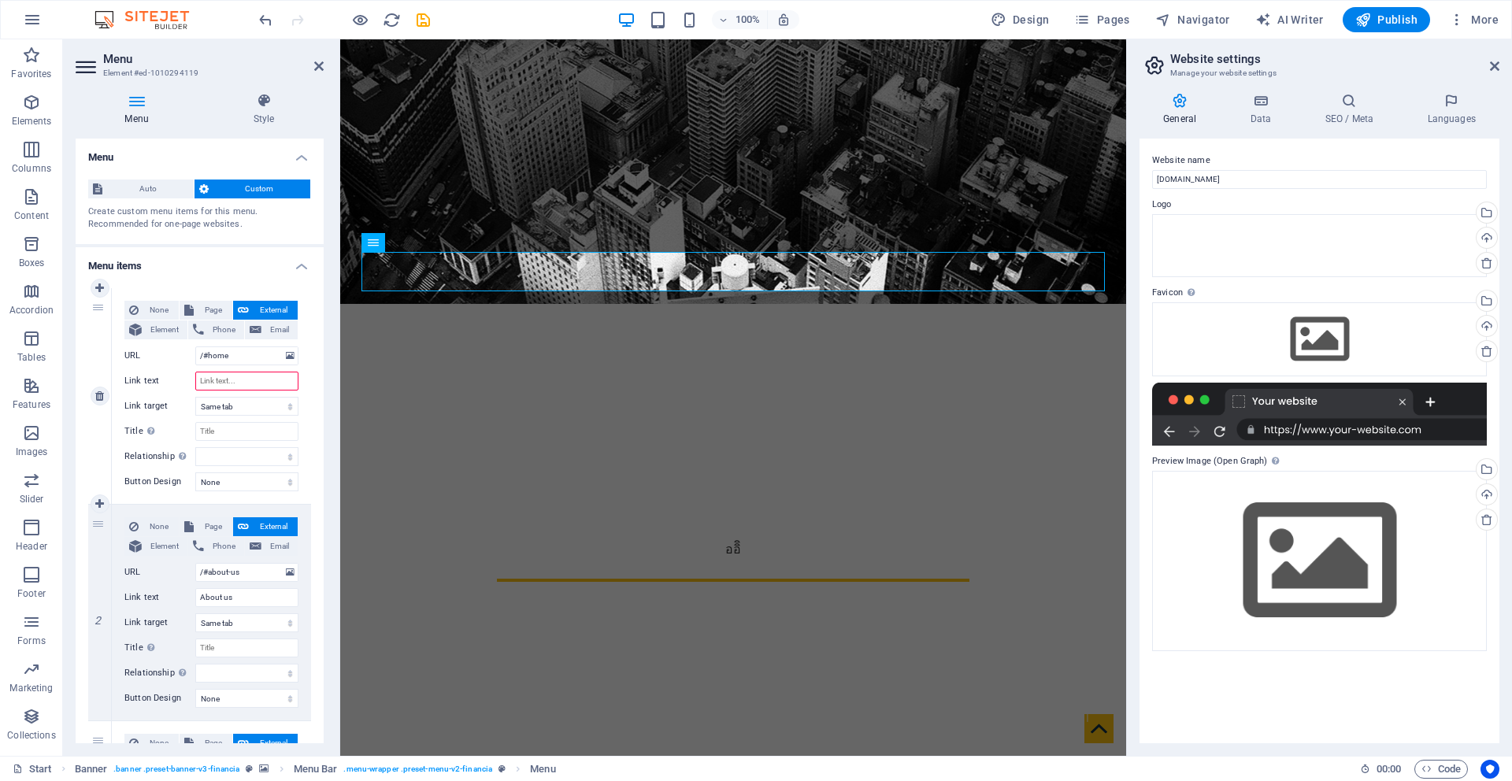
type input "ห"
select select
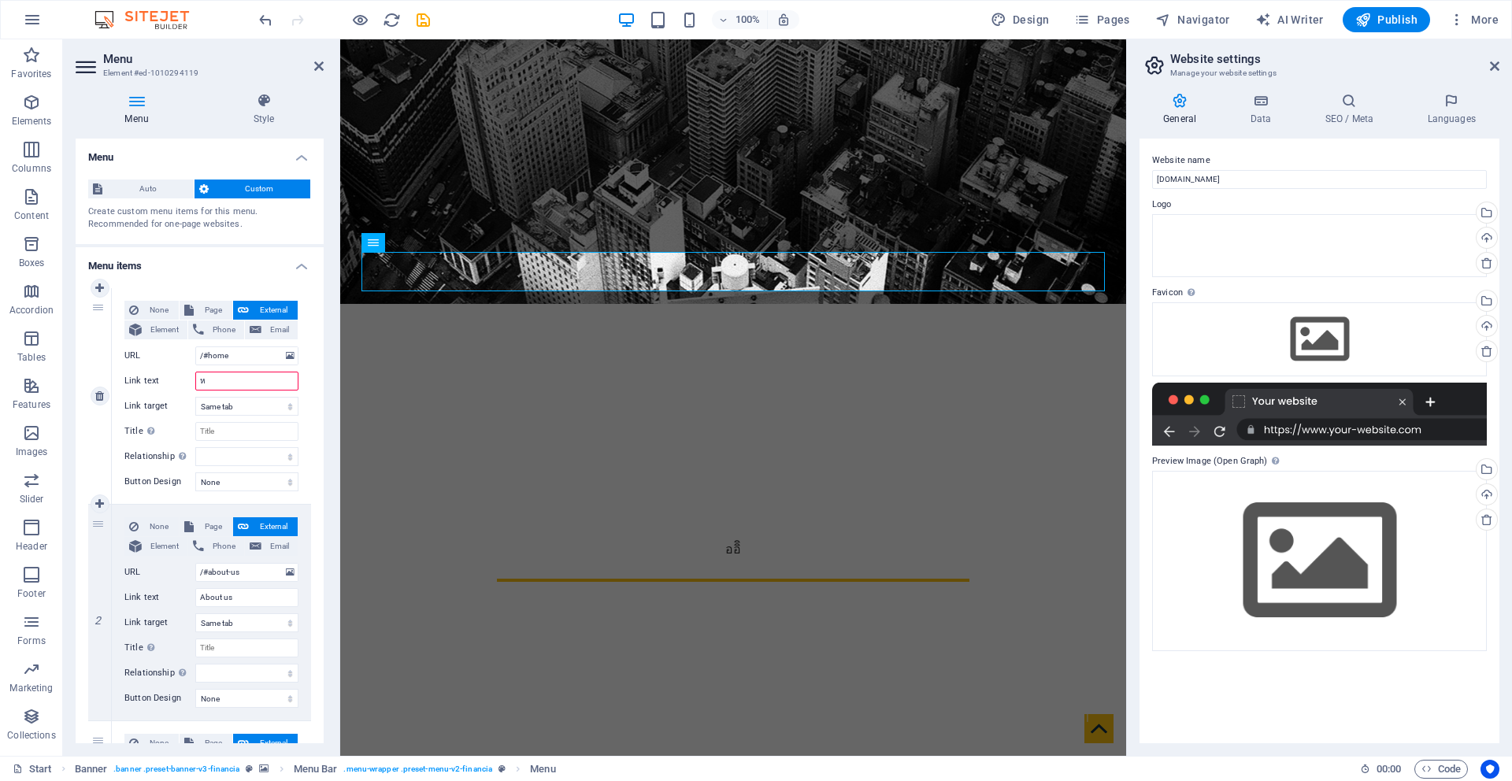
select select
type input "หน้า"
select select
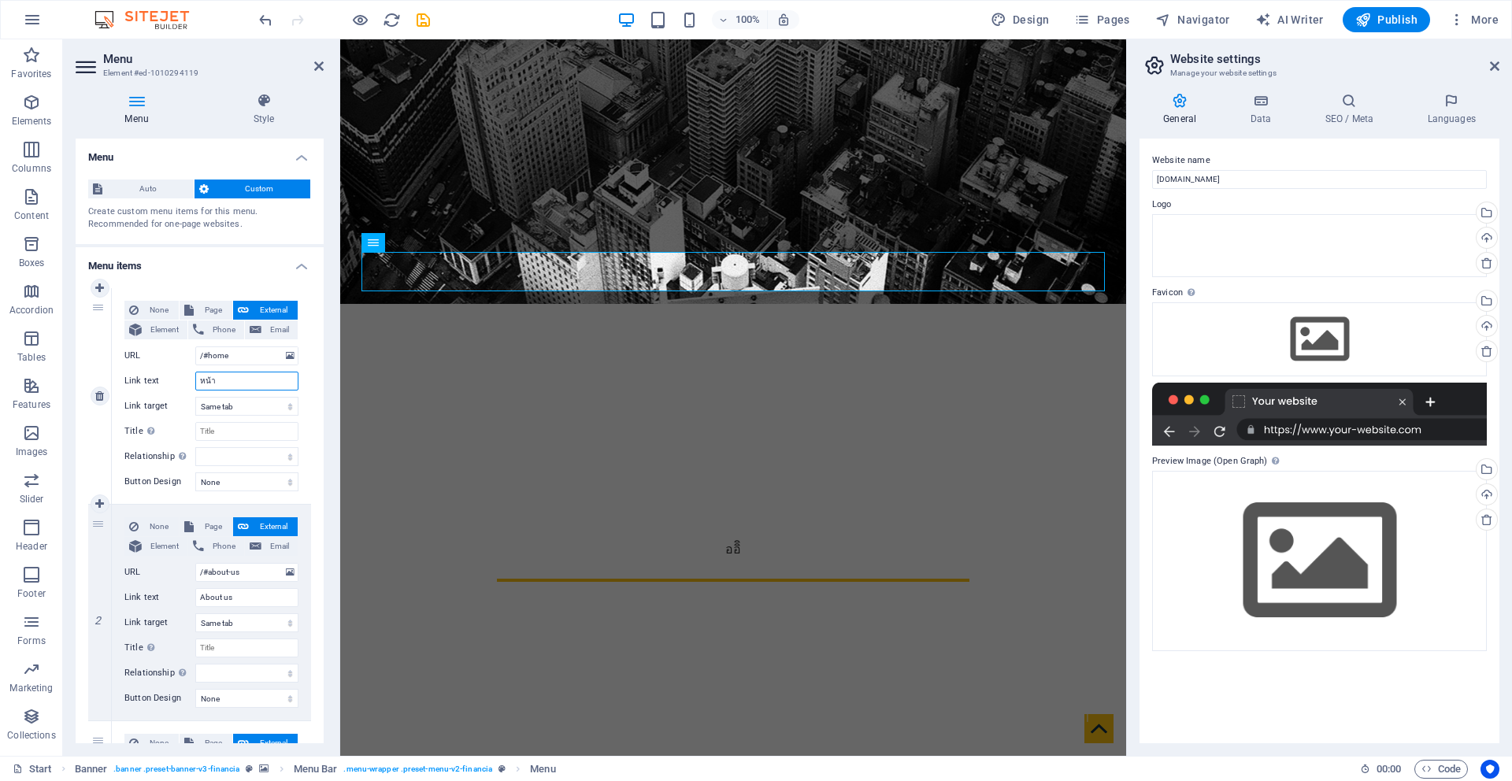
select select
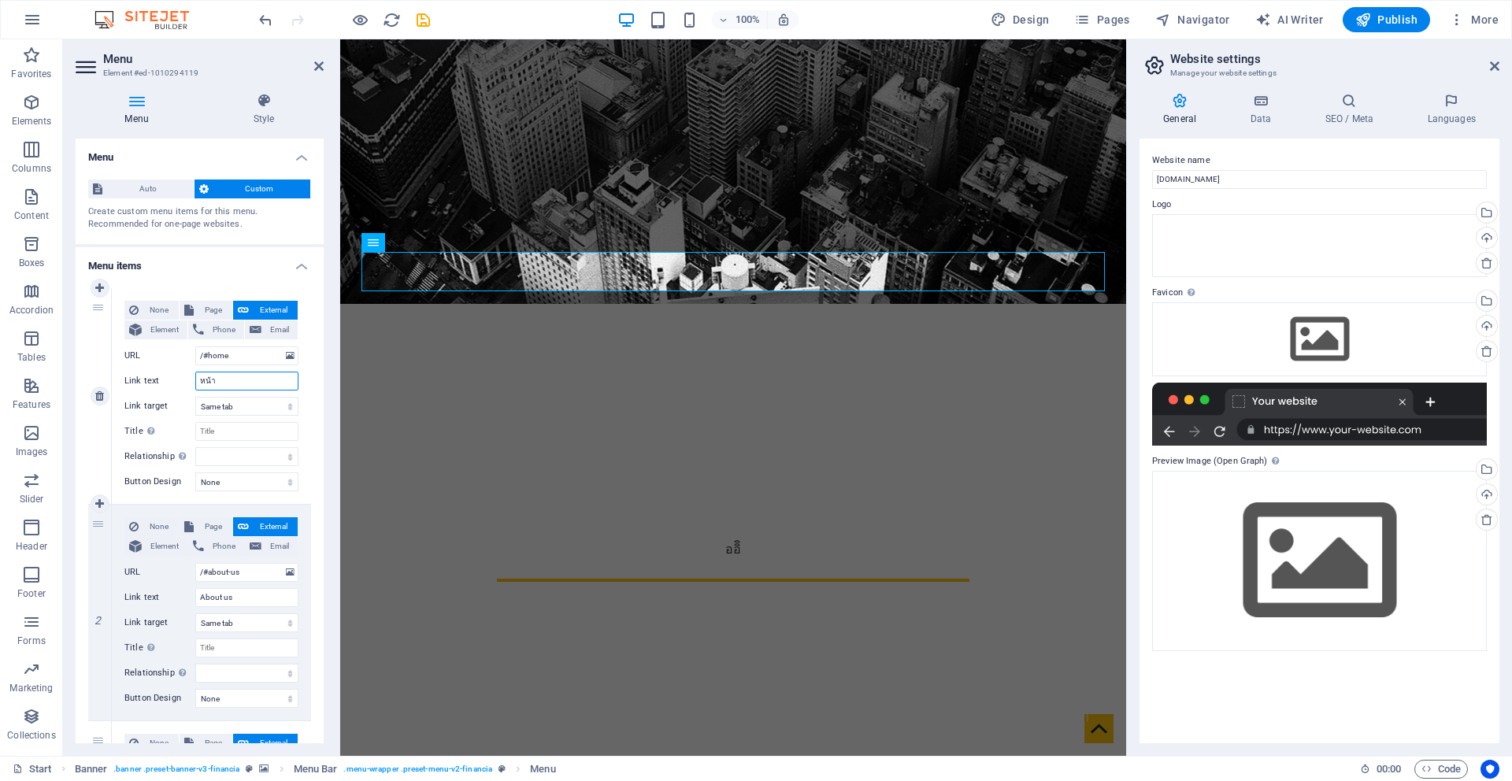
select select
type input "หน้าแรก"
select select
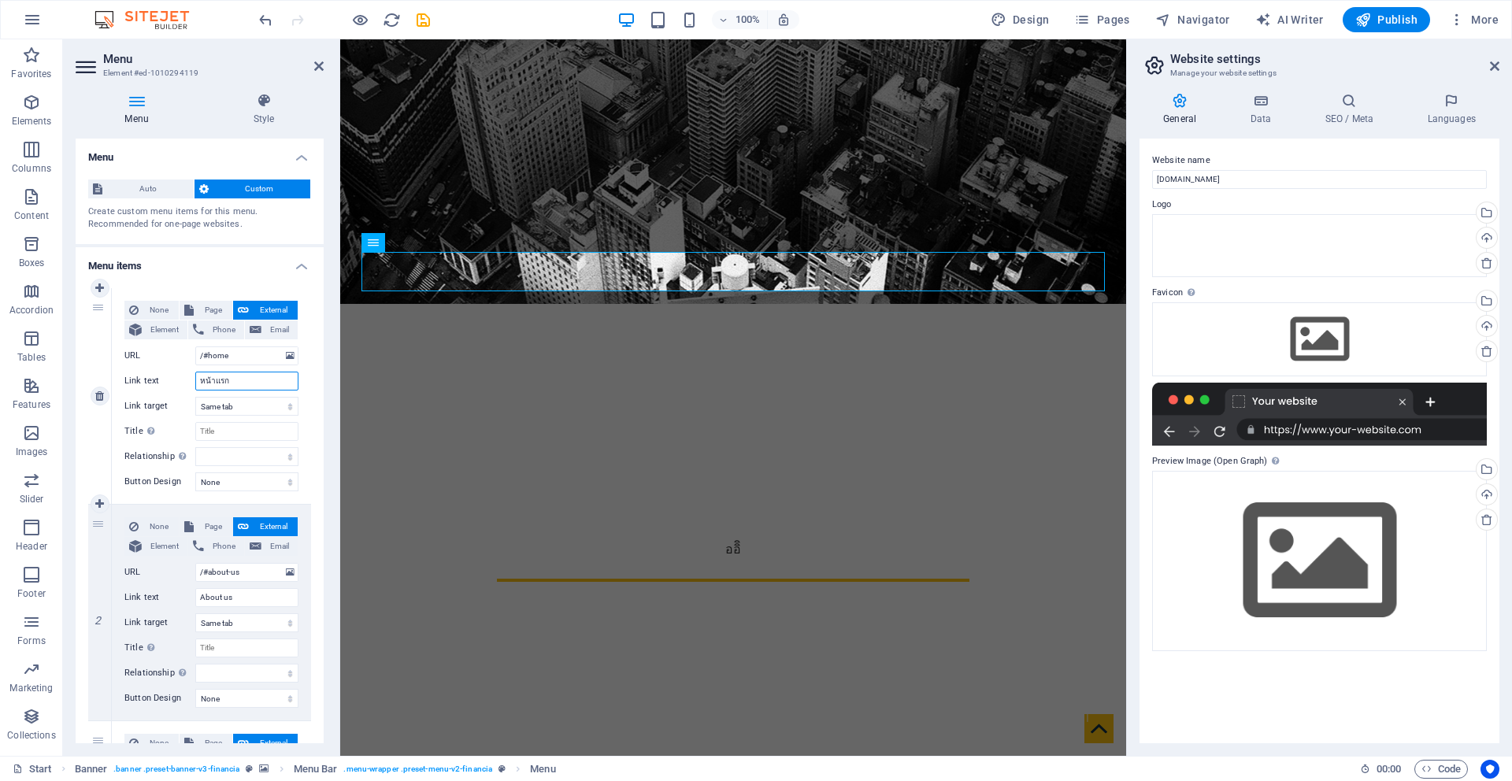
select select
type input "หน้าแรก"
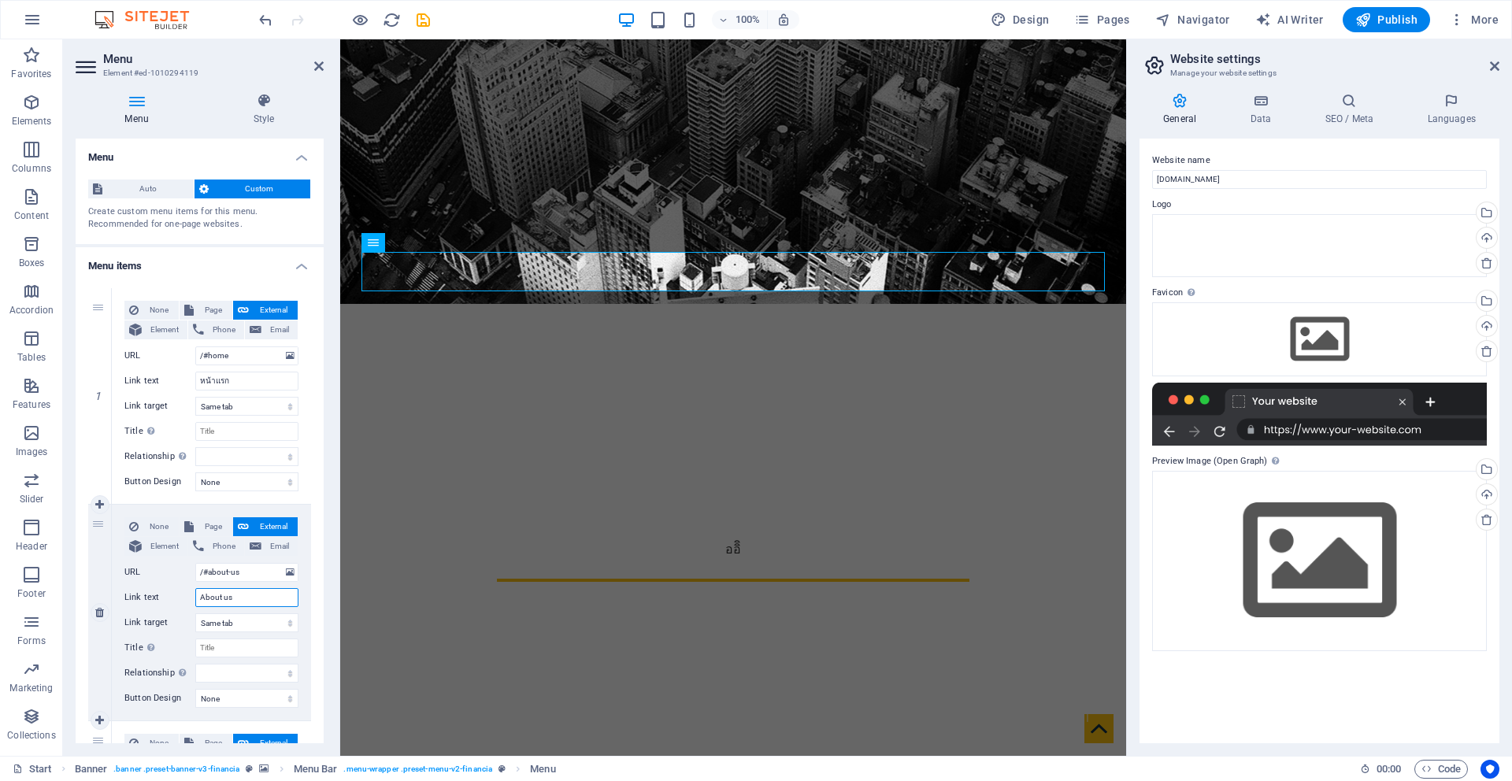
click at [256, 593] on input "About us" at bounding box center [246, 597] width 103 height 19
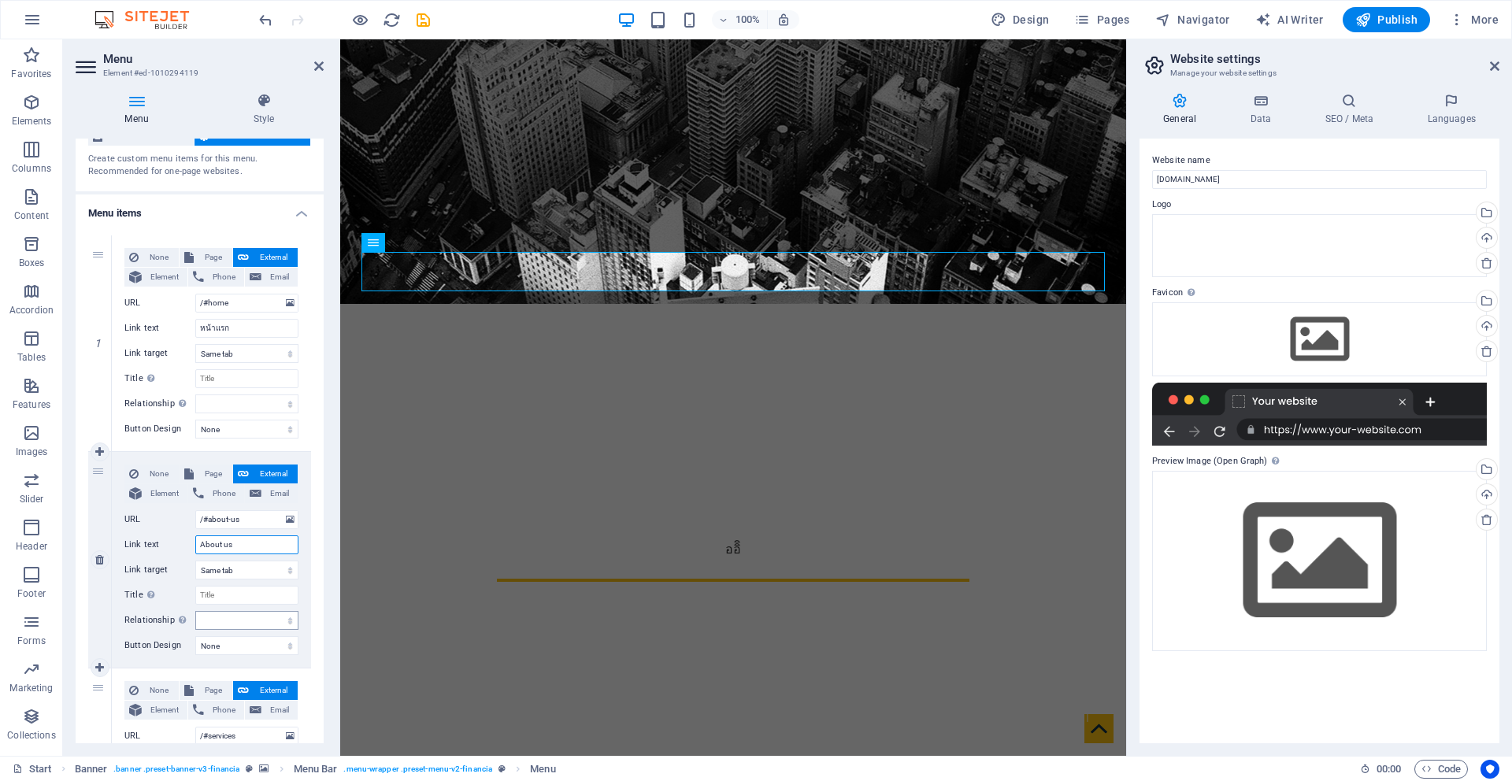
scroll to position [132, 0]
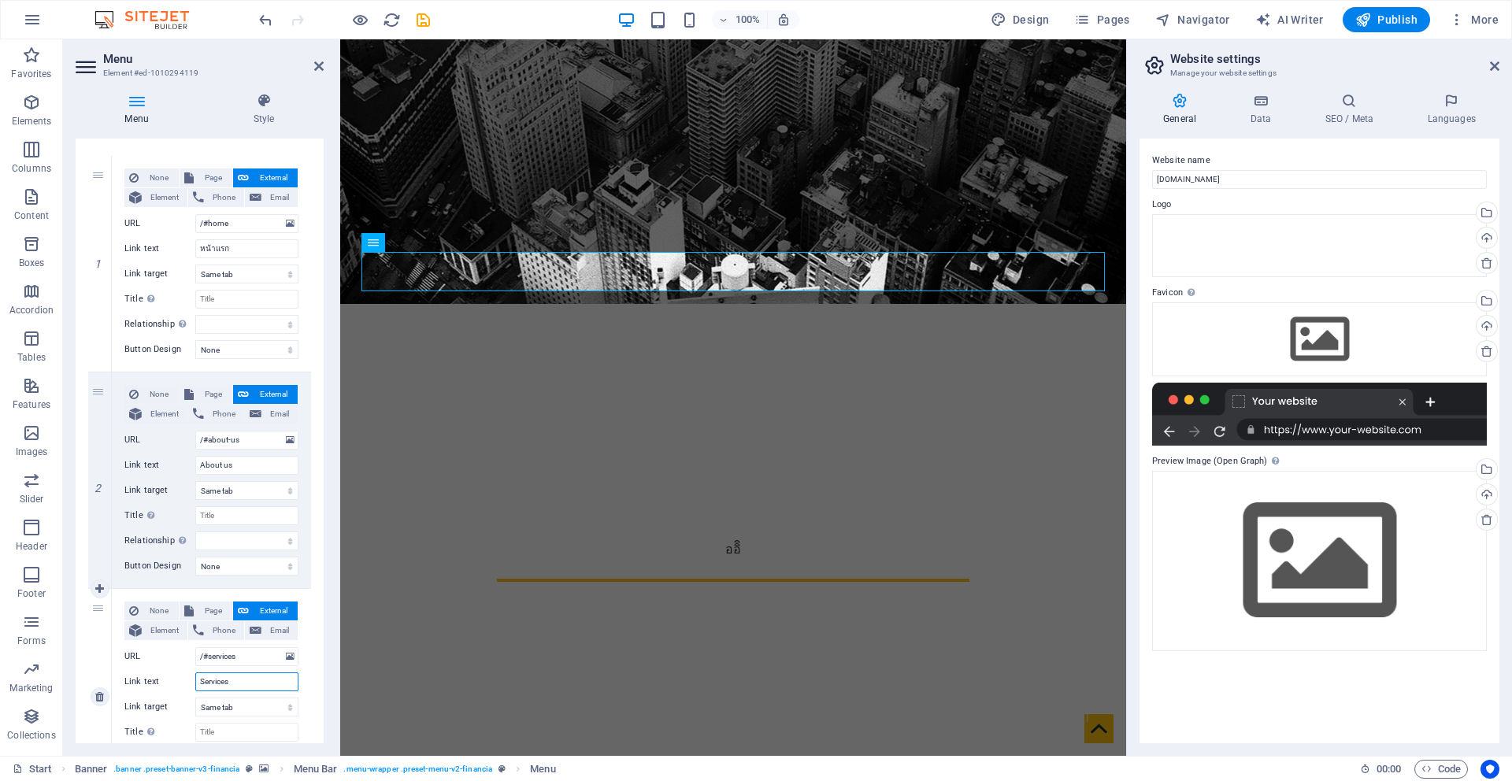
drag, startPoint x: 244, startPoint y: 680, endPoint x: 93, endPoint y: 665, distance: 151.9
click at [93, 665] on div "3 None Page External Element Phone Email Page Start Subpage Legal Notice Privac…" at bounding box center [199, 697] width 223 height 217
type input "ปร"
select select
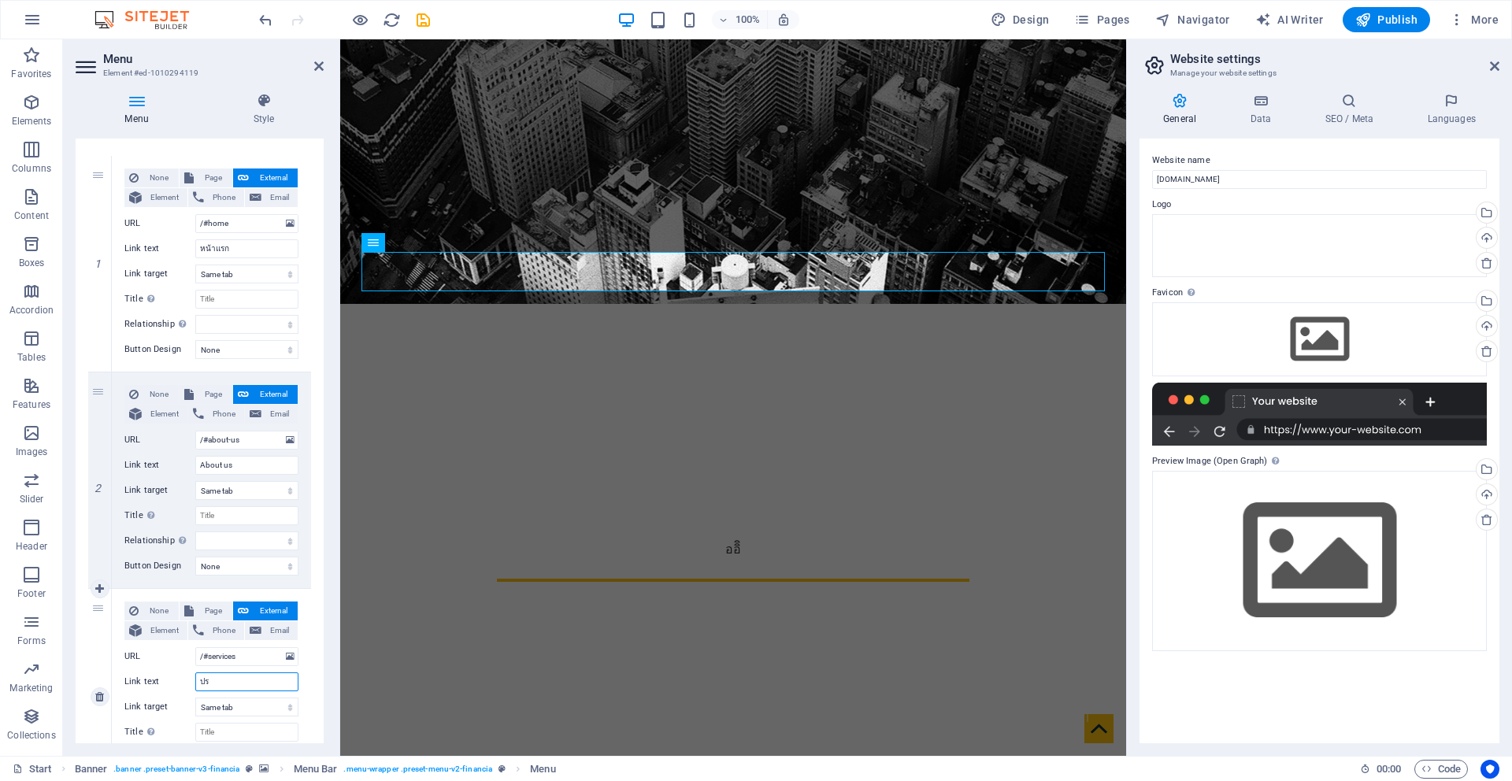
select select
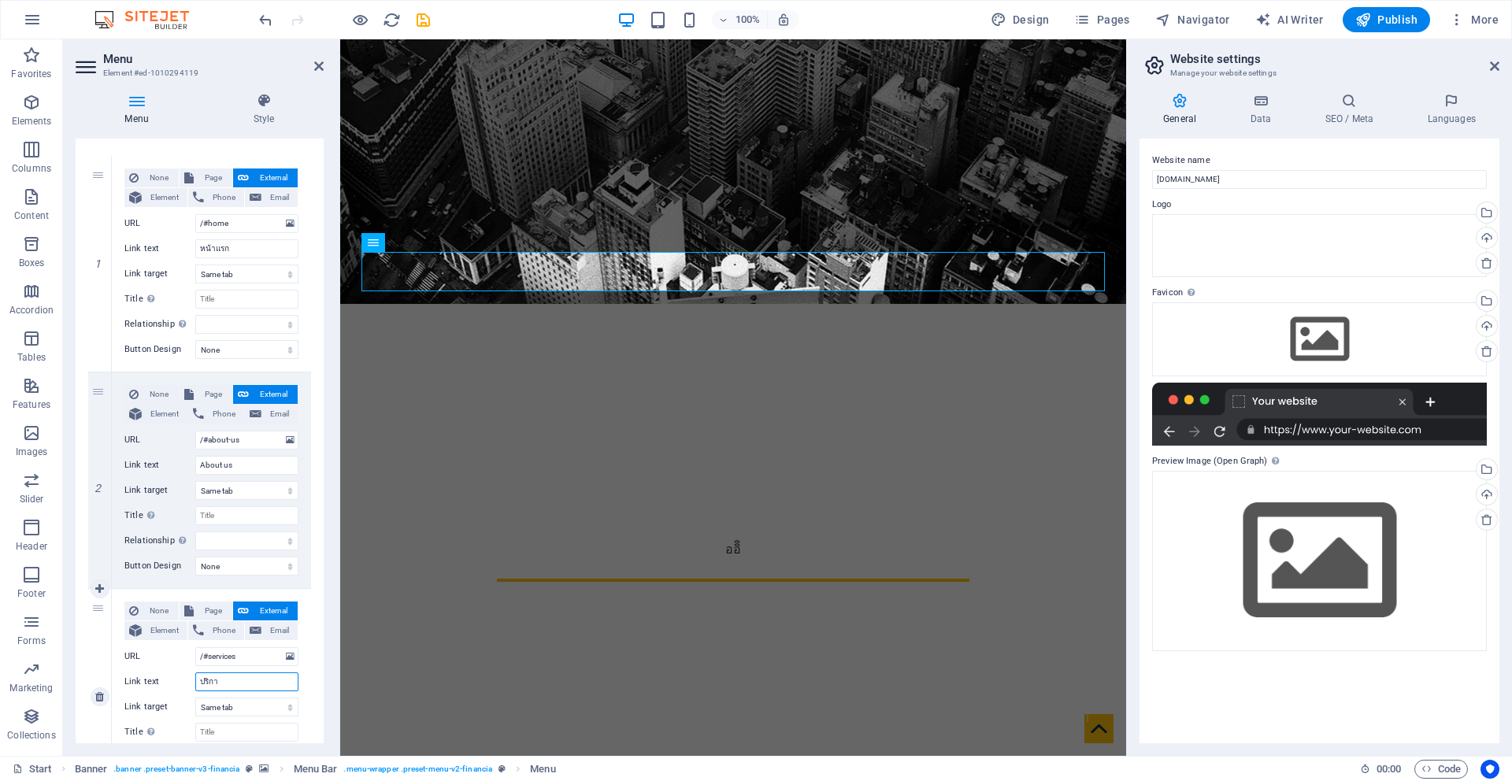
type input "ปริการ"
select select
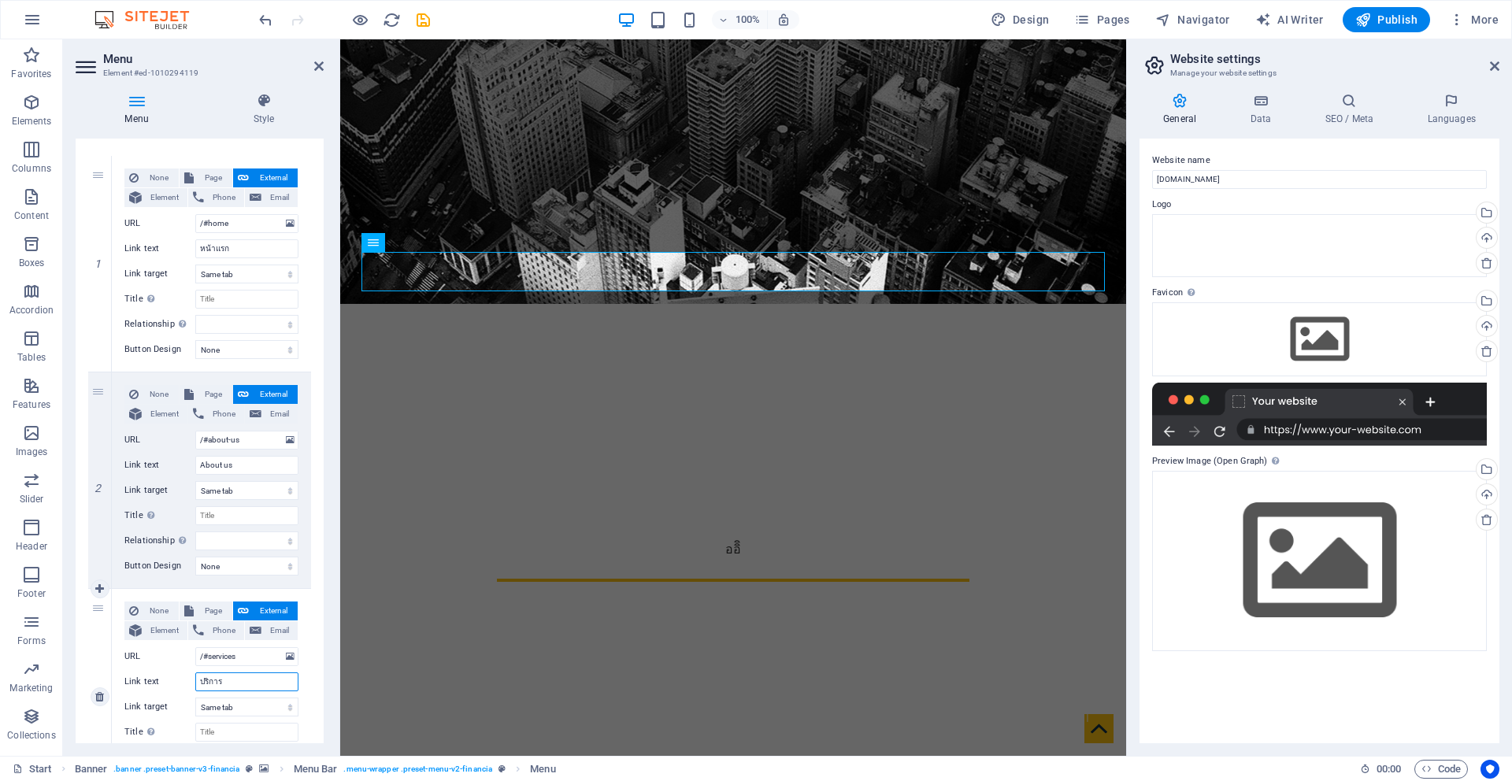
select select
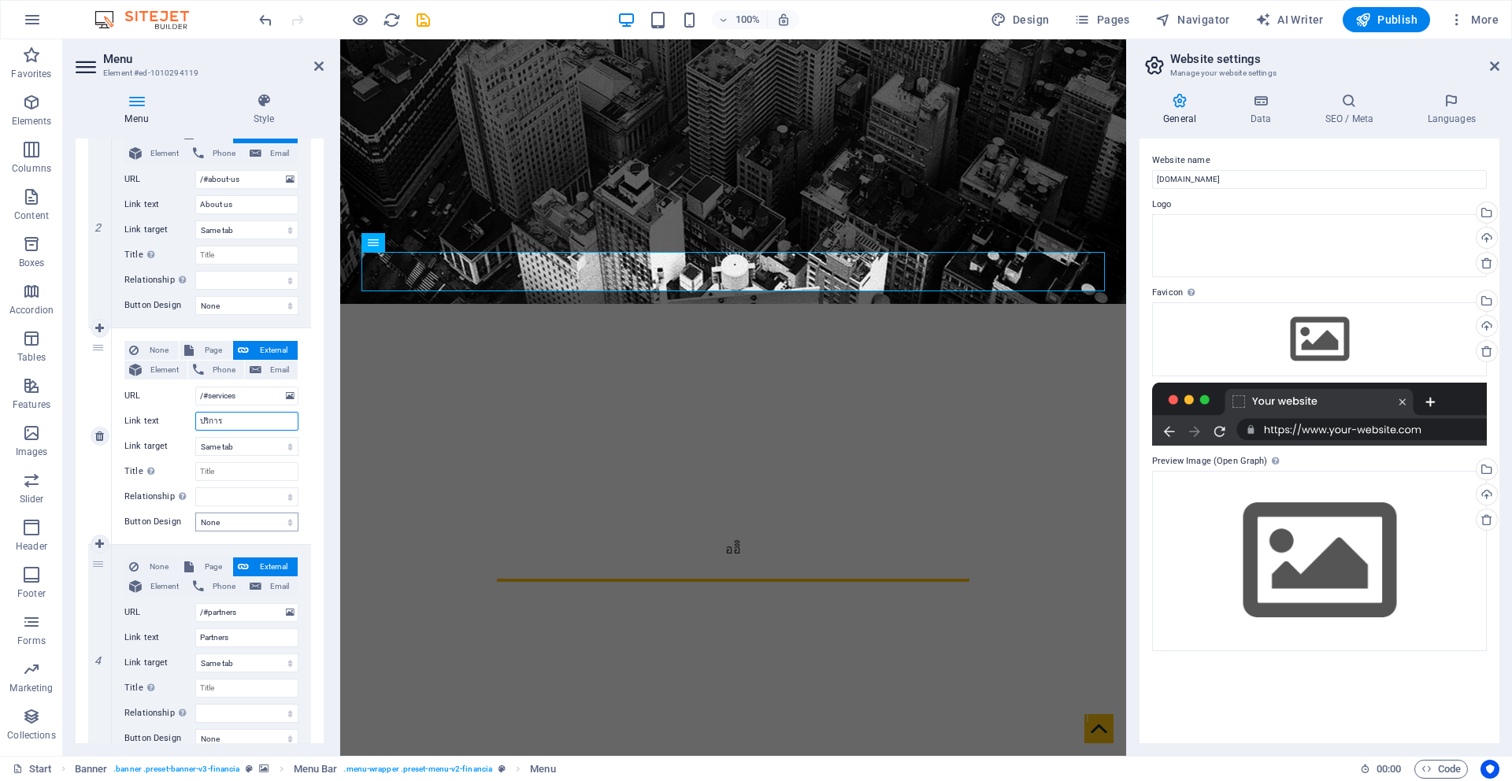
scroll to position [412, 0]
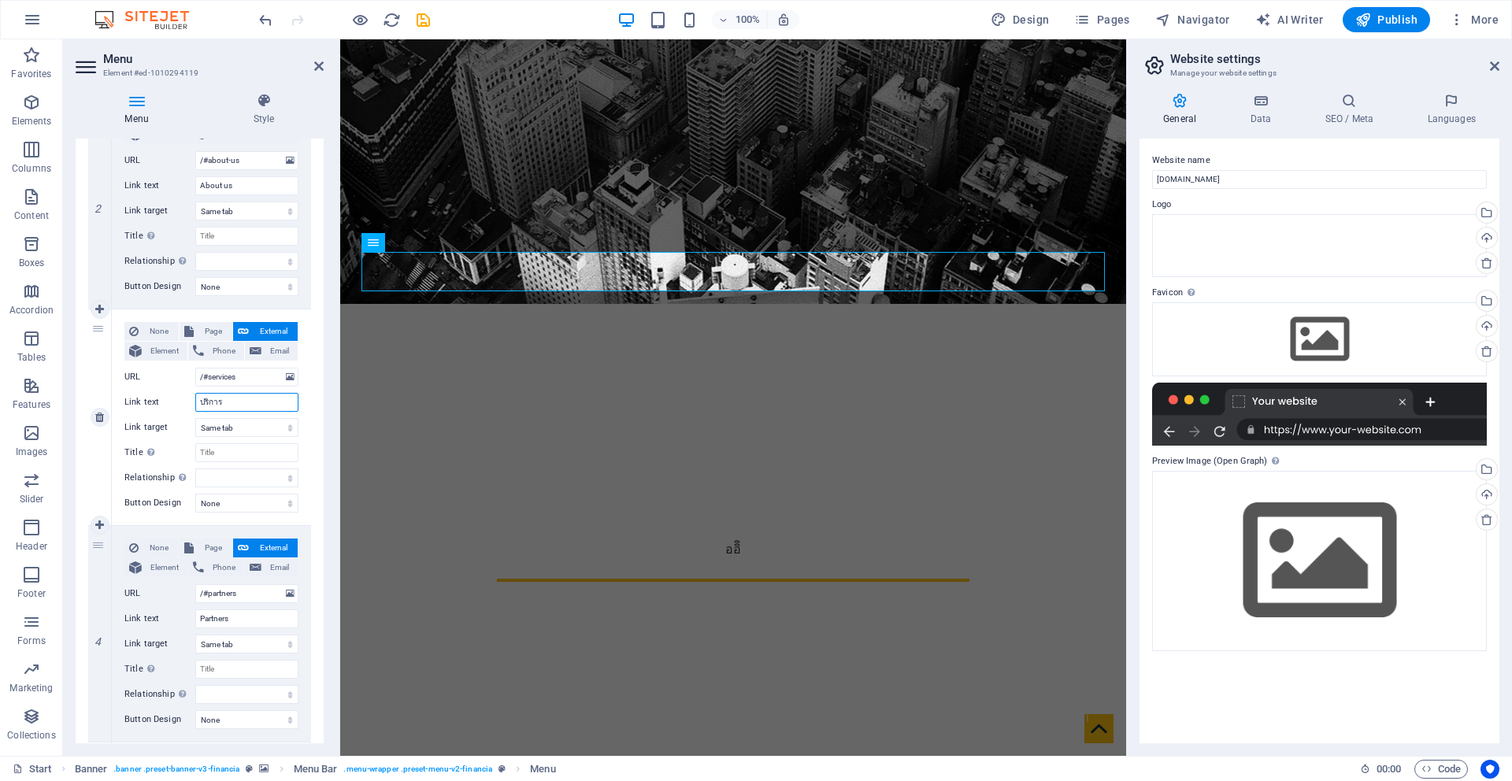
type input "ปริการ"
click at [248, 332] on button "External" at bounding box center [265, 331] width 65 height 19
click at [250, 330] on button "External" at bounding box center [265, 331] width 65 height 19
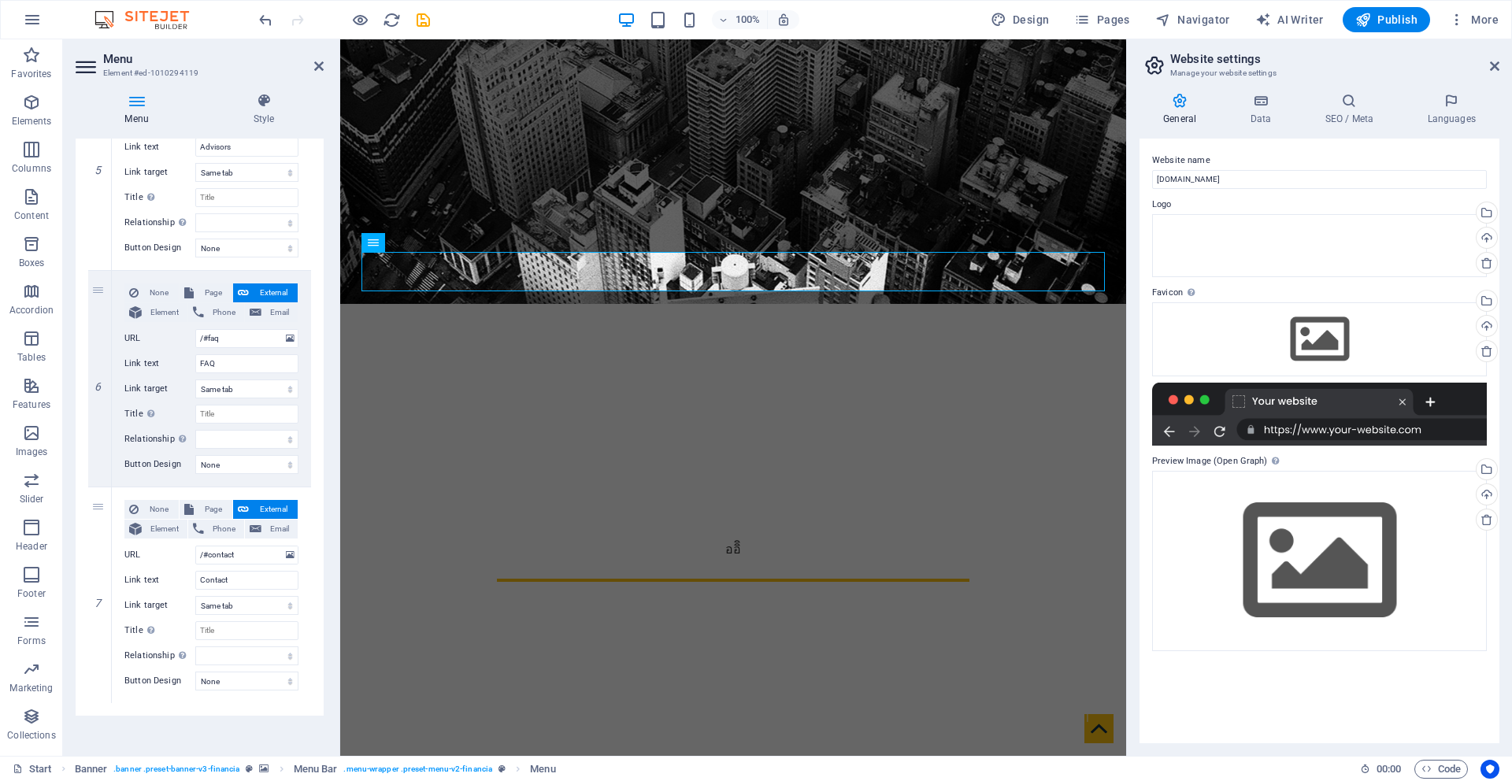
scroll to position [1104, 0]
click at [24, 21] on icon "button" at bounding box center [32, 19] width 19 height 19
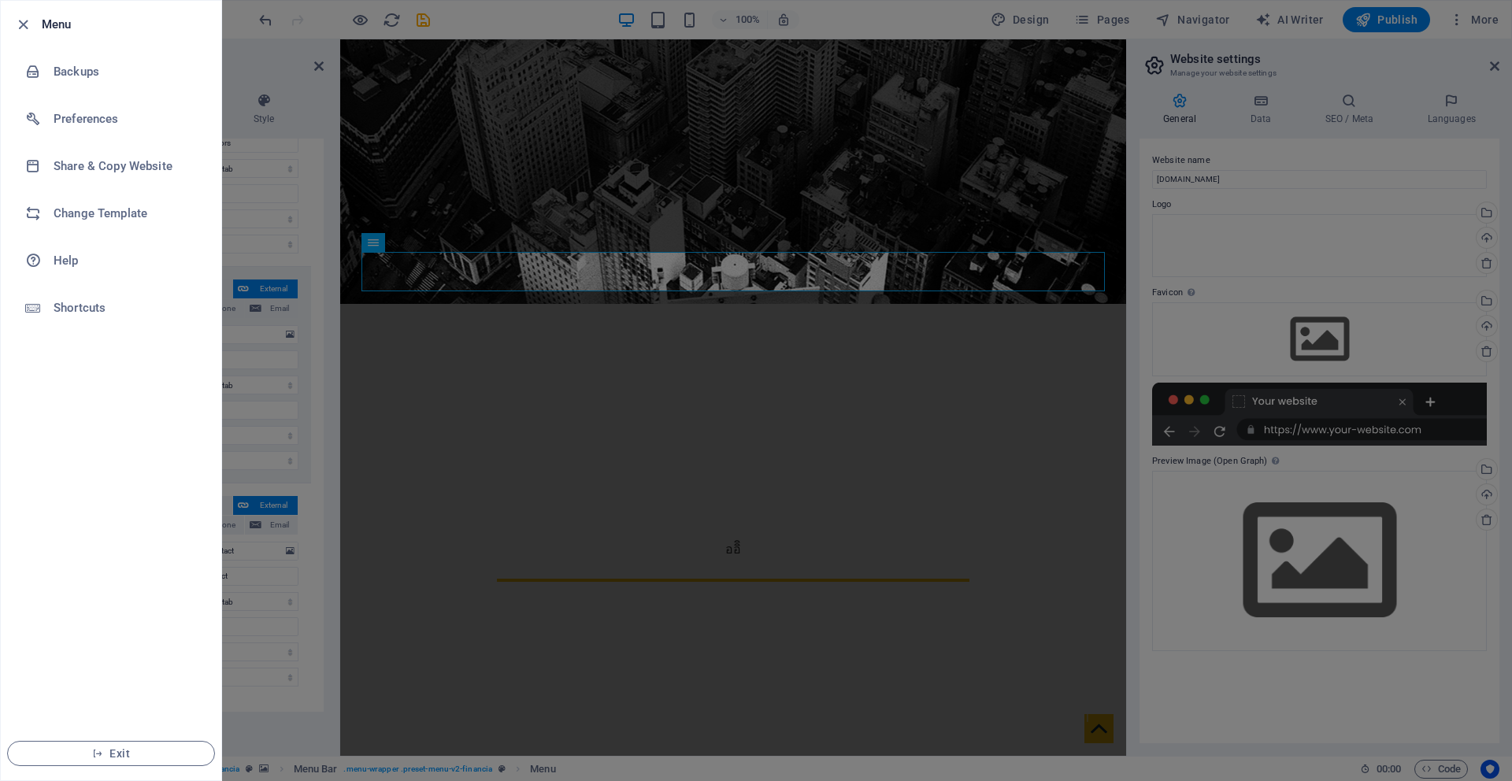
click at [102, 392] on ul "Menu Backups Preferences Share & Copy Website Change Template Help Shortcuts Ex…" at bounding box center [111, 391] width 221 height 780
click at [146, 754] on span "Exit" at bounding box center [110, 753] width 181 height 13
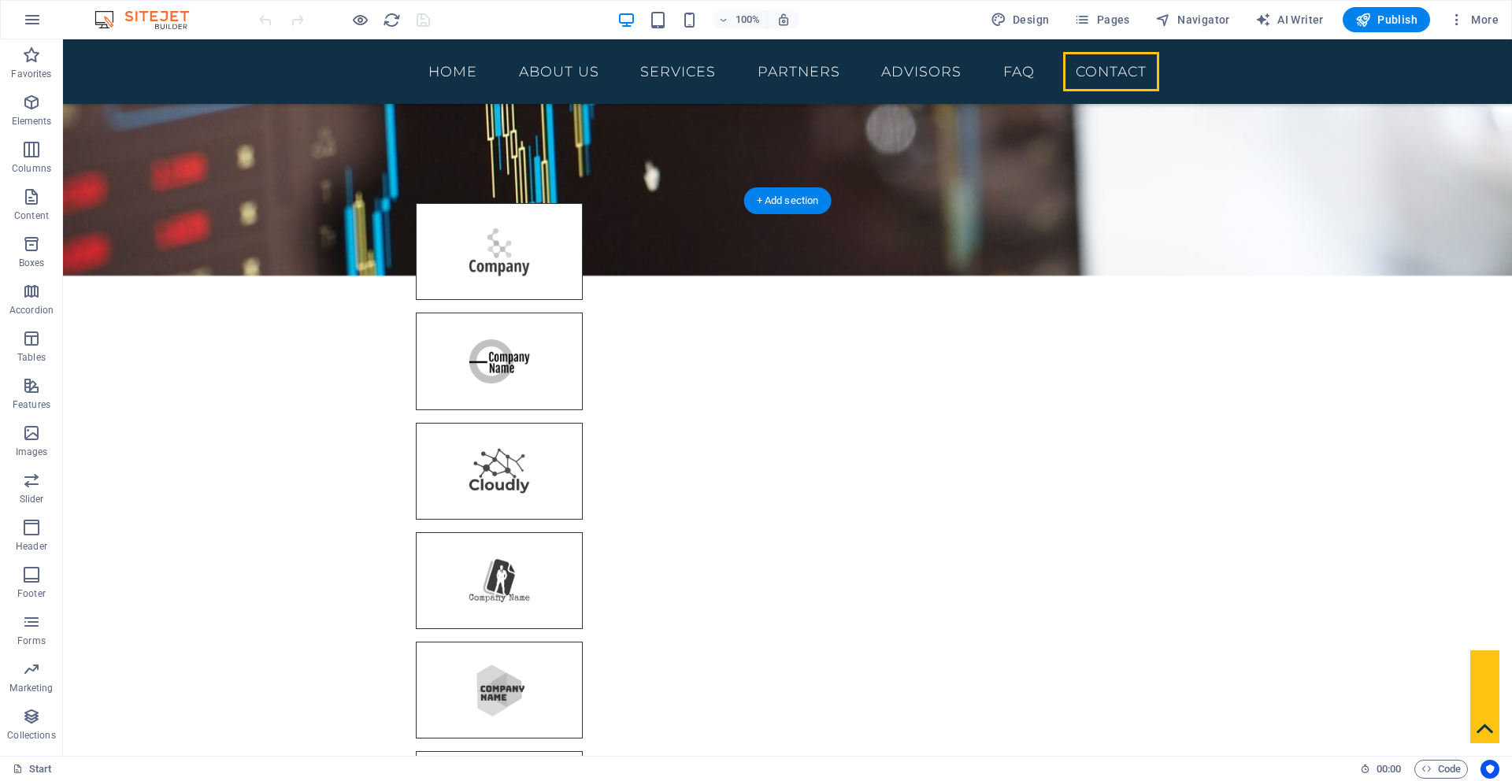
scroll to position [5072, 0]
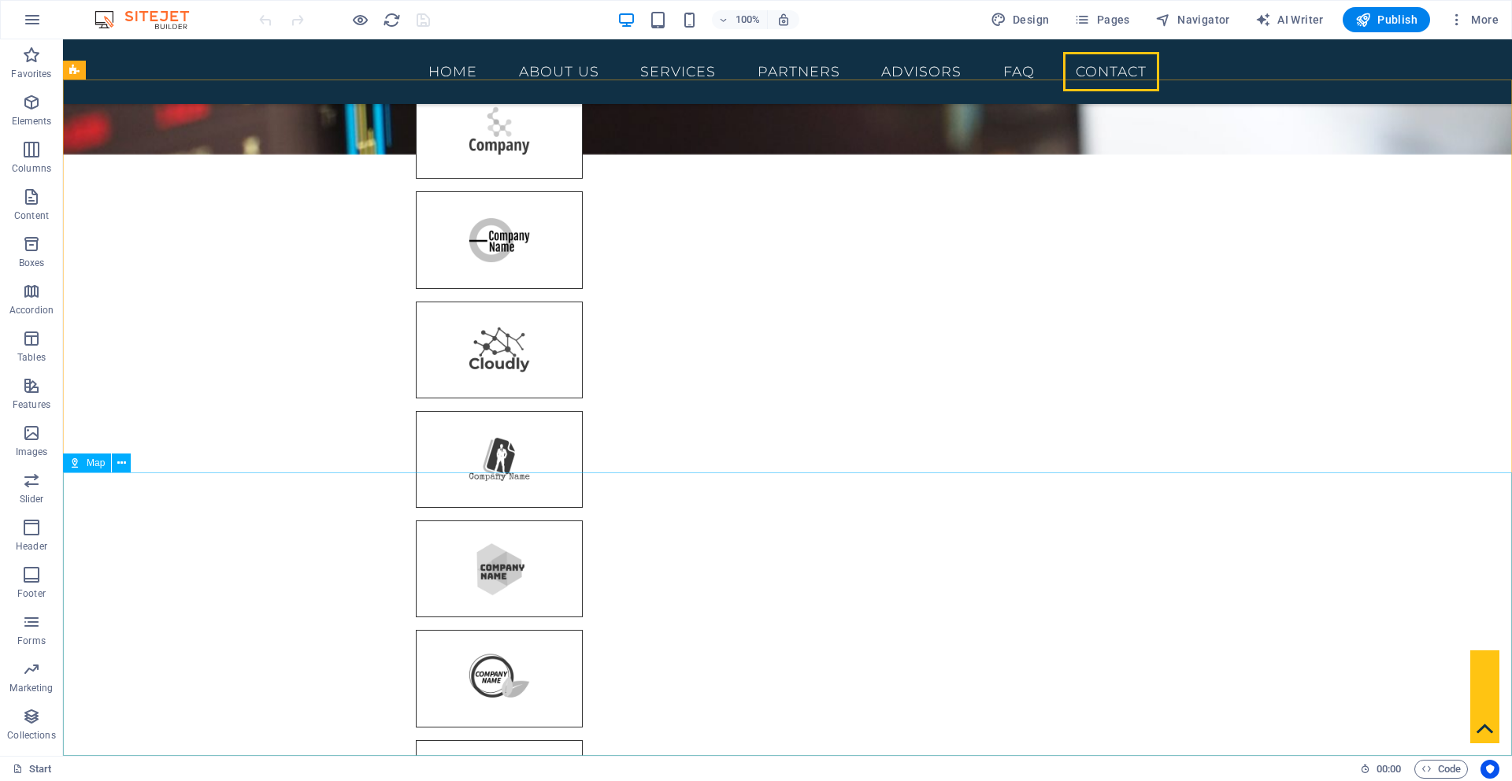
click at [95, 462] on span "Map" at bounding box center [96, 462] width 18 height 9
click at [97, 468] on span "Map" at bounding box center [96, 462] width 18 height 9
